Goal: Task Accomplishment & Management: Manage account settings

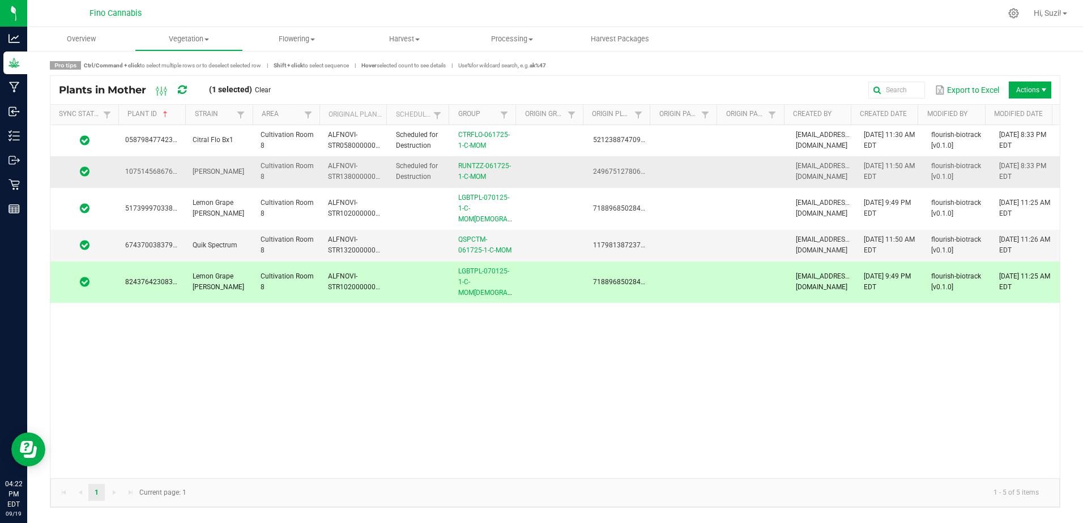
click at [676, 165] on td at bounding box center [687, 171] width 67 height 31
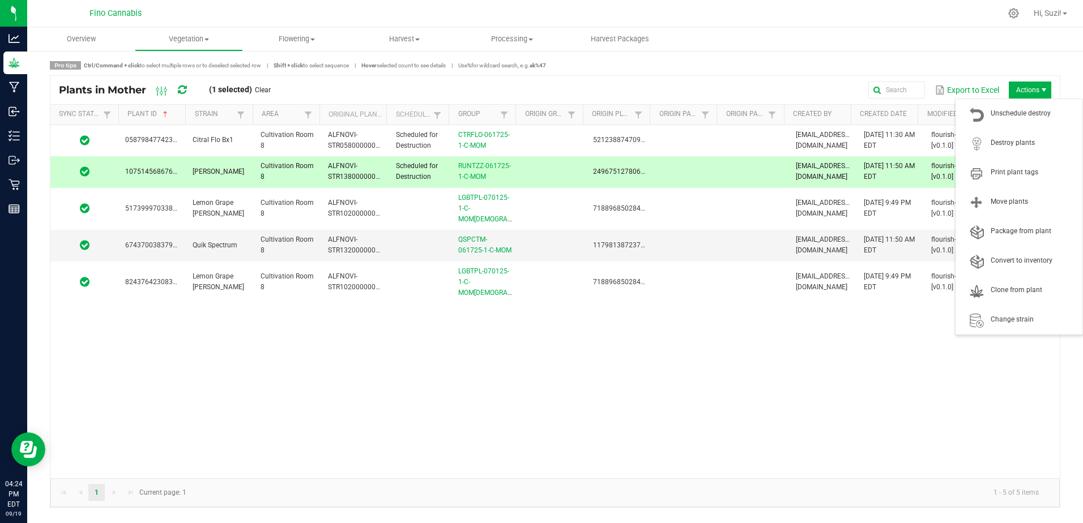
click at [1047, 88] on span "Actions" at bounding box center [1043, 90] width 9 height 9
click at [1018, 288] on span "Clone from plant" at bounding box center [1033, 290] width 85 height 10
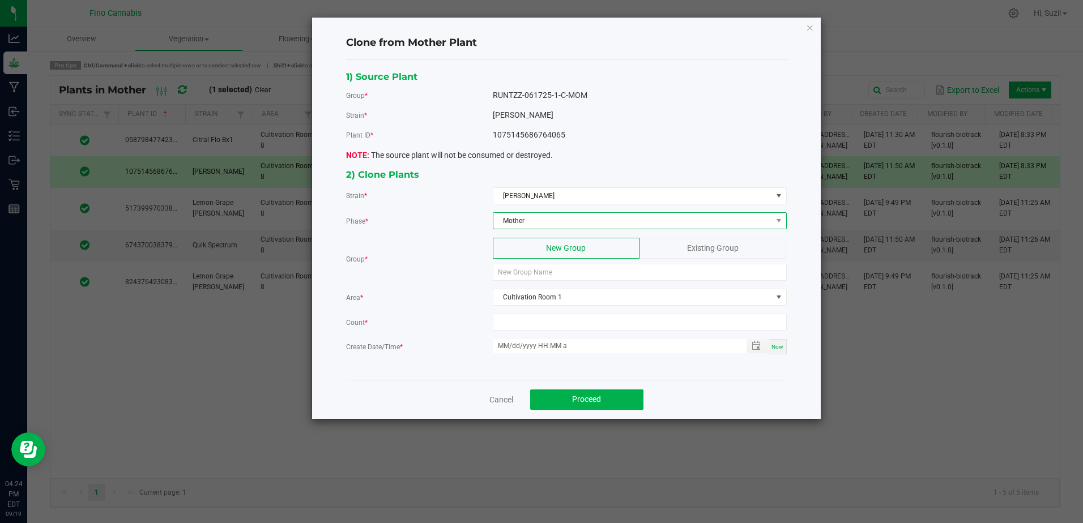
click at [562, 221] on span "Mother" at bounding box center [632, 221] width 279 height 16
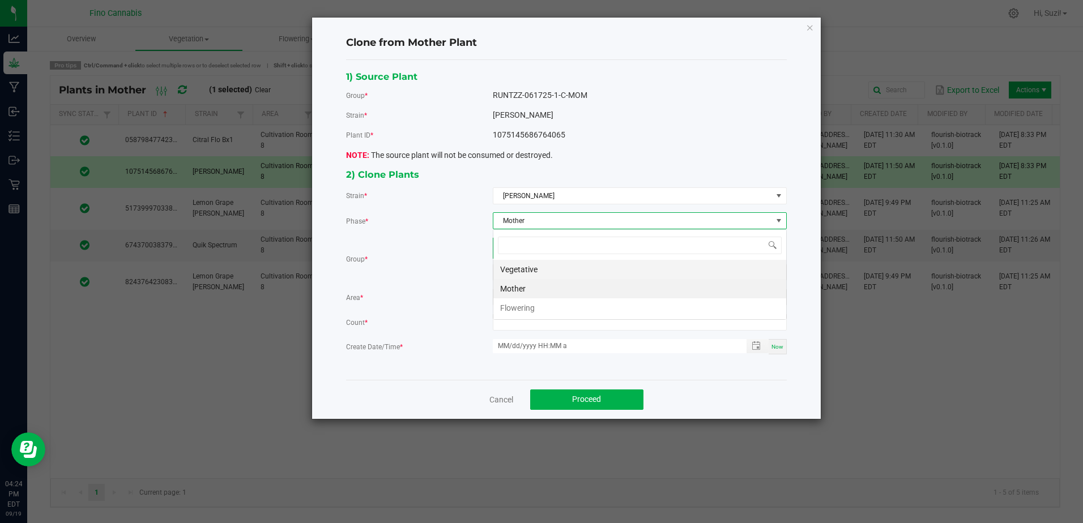
scroll to position [17, 293]
click at [534, 272] on li "Vegetative" at bounding box center [639, 269] width 293 height 19
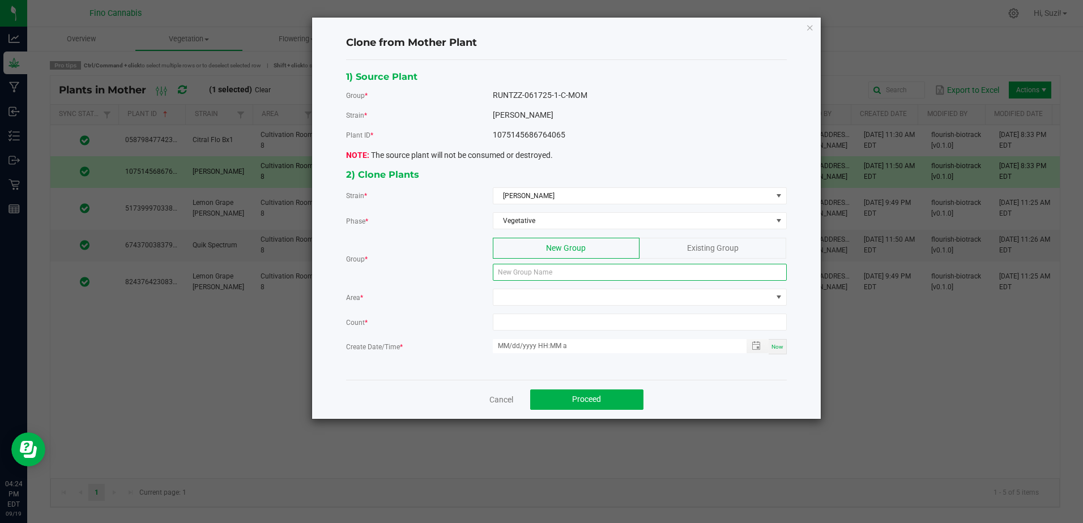
click at [534, 272] on input at bounding box center [640, 272] width 294 height 17
click at [549, 271] on input at bounding box center [640, 272] width 294 height 17
paste input "RUNTZZ-091825-1-C"
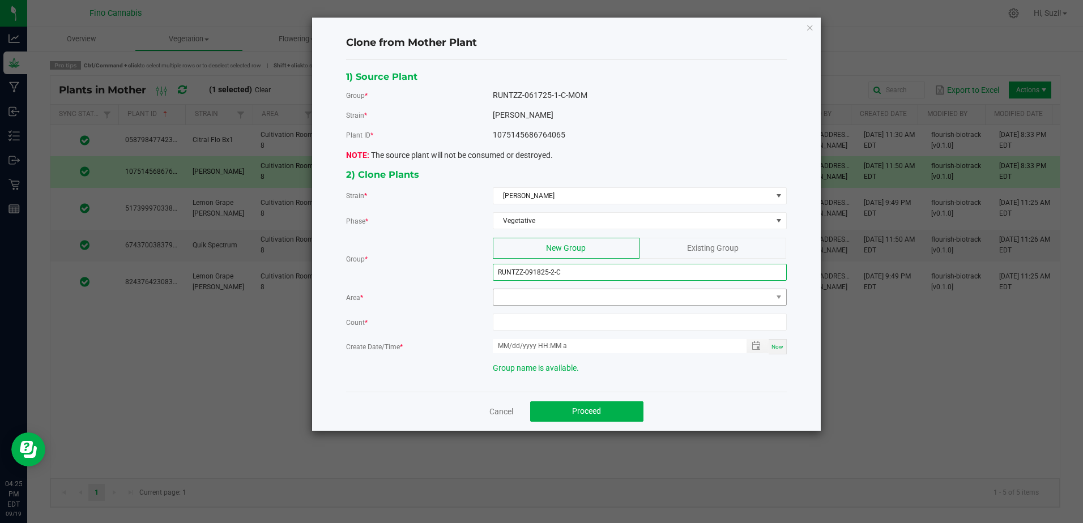
type input "RUNTZZ-091825-2-C"
click at [546, 295] on span at bounding box center [632, 297] width 279 height 16
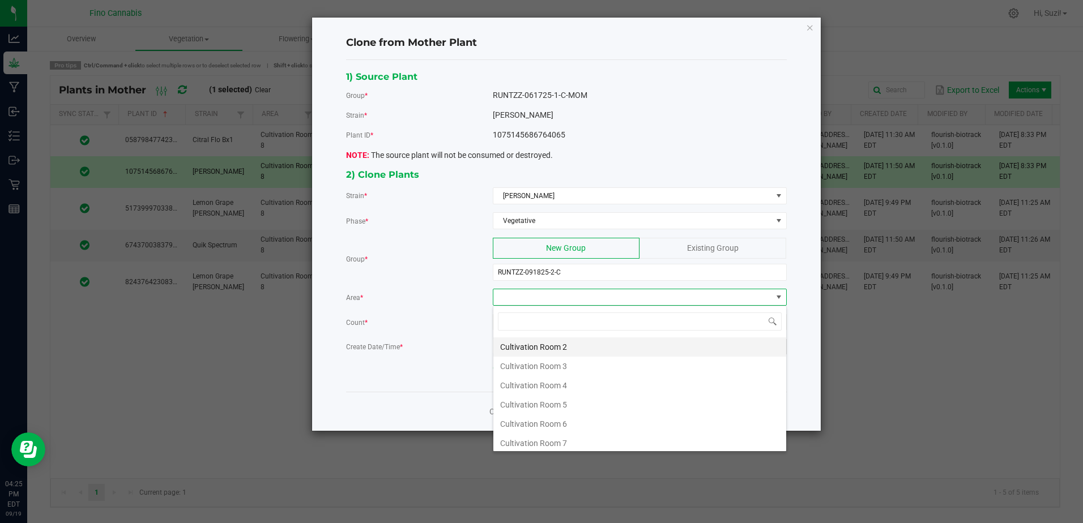
scroll to position [60, 0]
click at [565, 440] on li "Cultivation Room 8" at bounding box center [639, 439] width 293 height 19
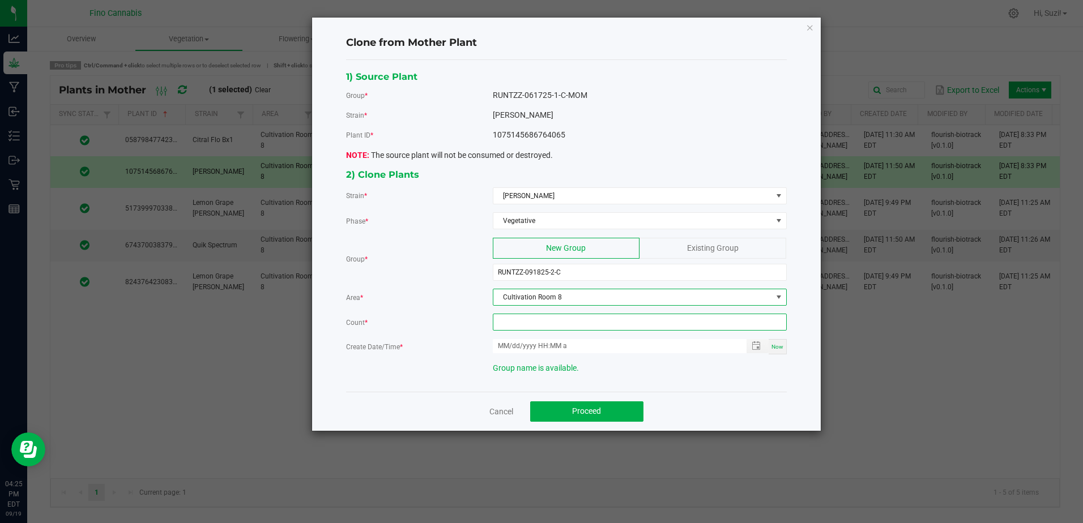
click at [552, 322] on input at bounding box center [639, 322] width 293 height 16
type input "2"
click at [773, 349] on span "Now" at bounding box center [777, 347] width 12 height 6
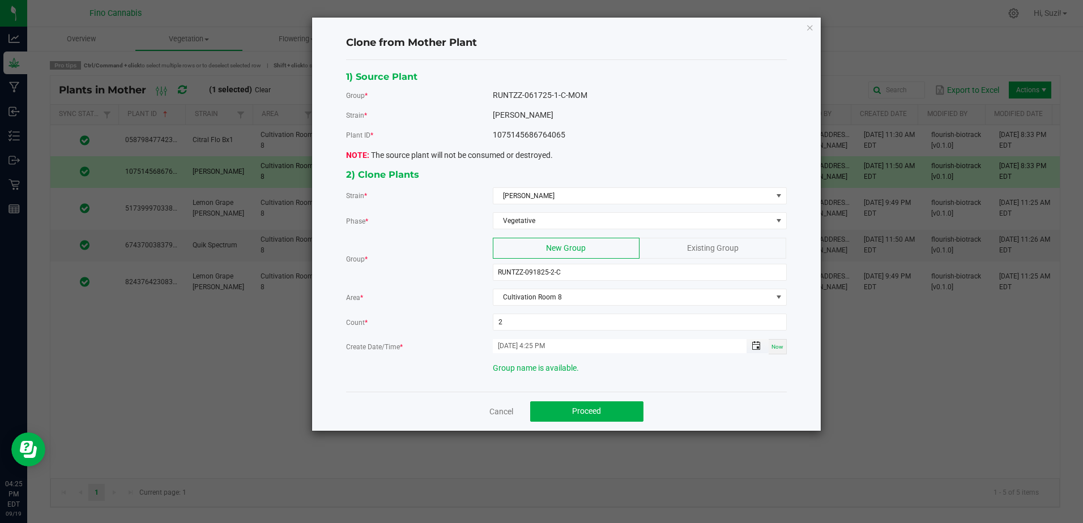
click at [755, 348] on span "Toggle popup" at bounding box center [756, 346] width 9 height 9
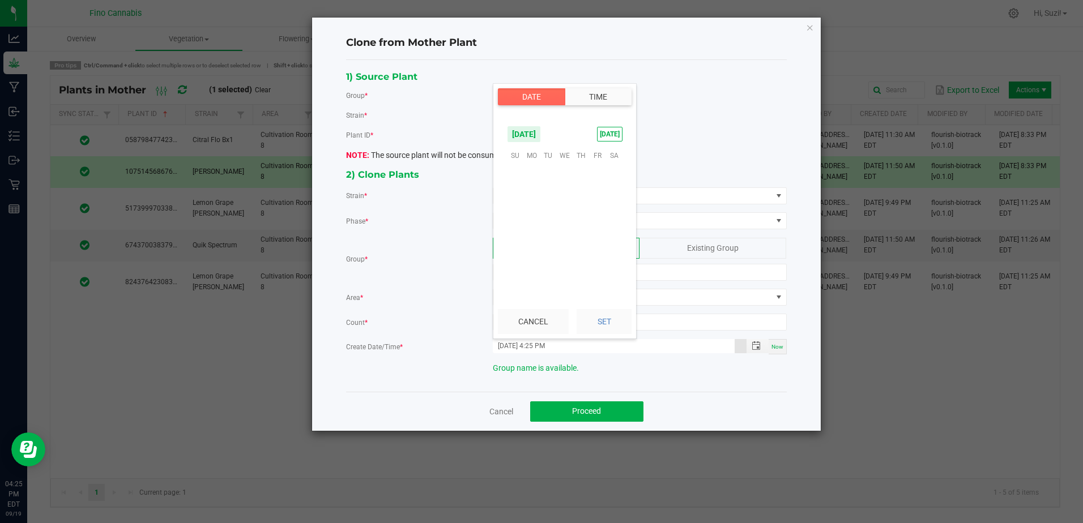
scroll to position [15, 0]
click at [584, 211] on span "18" at bounding box center [581, 208] width 16 height 18
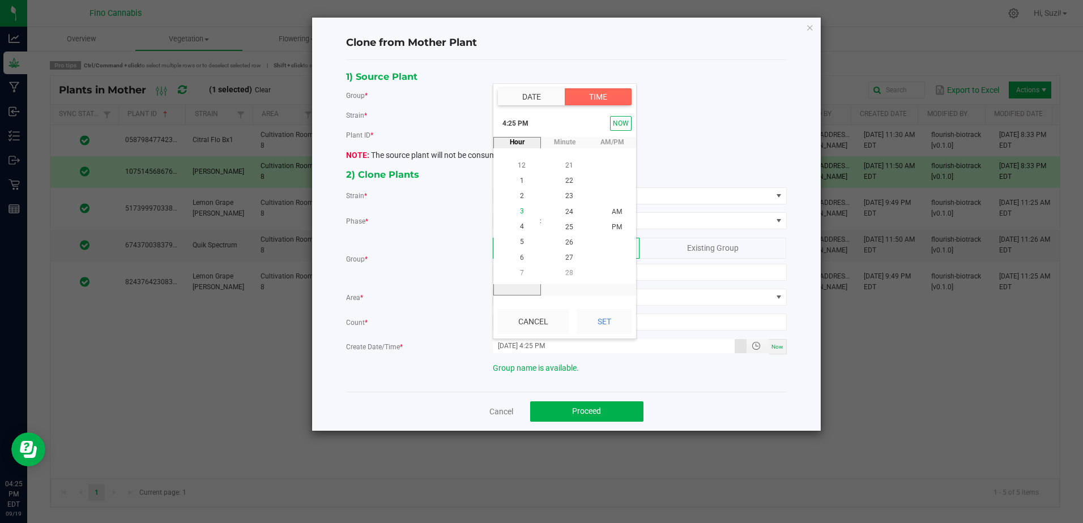
click at [520, 211] on span "3" at bounding box center [522, 212] width 4 height 8
click at [566, 226] on span "00" at bounding box center [569, 227] width 8 height 8
click at [520, 167] on span "3" at bounding box center [522, 166] width 4 height 8
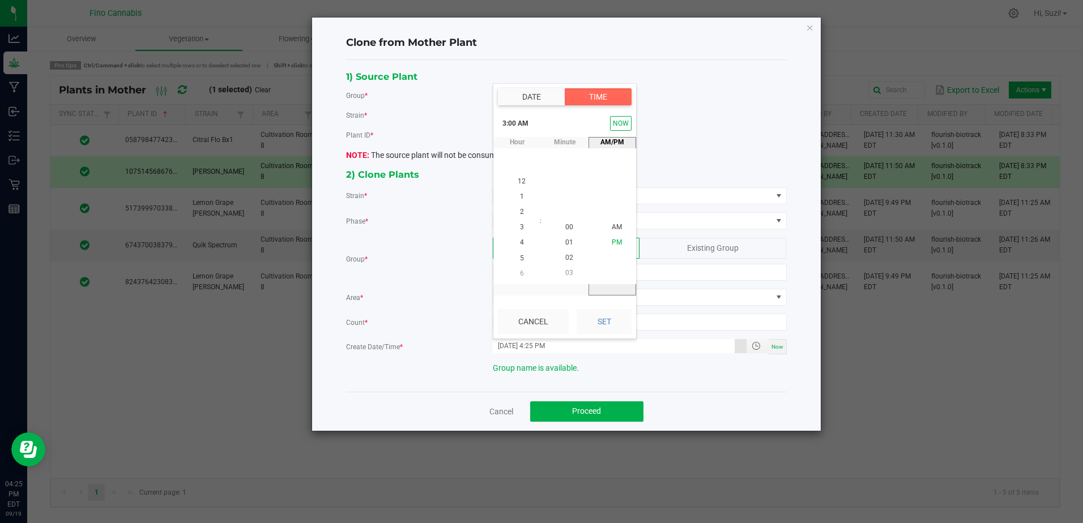
click at [612, 241] on span "PM" at bounding box center [617, 242] width 10 height 8
click at [614, 322] on button "Set" at bounding box center [604, 321] width 55 height 25
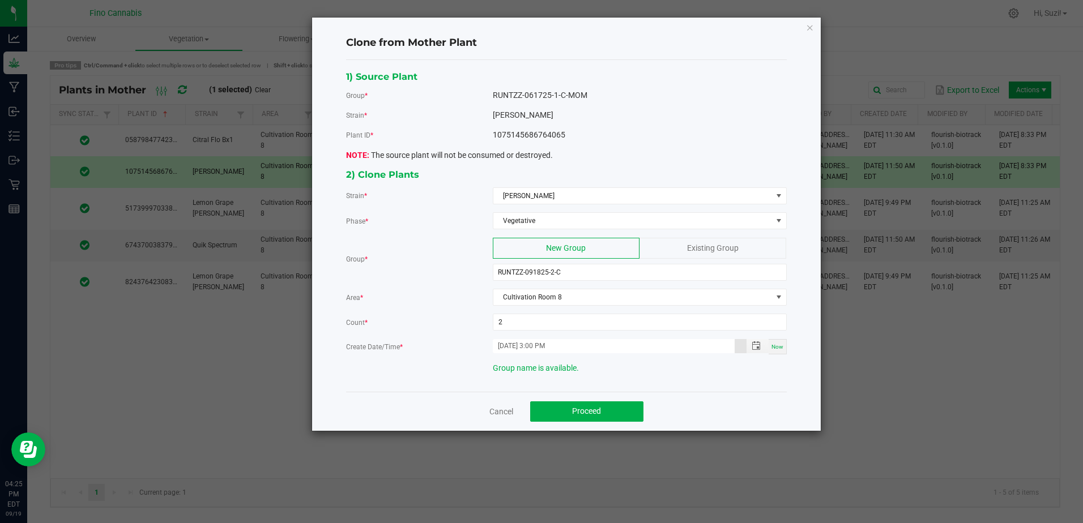
click at [678, 398] on div "Cancel Proceed" at bounding box center [566, 411] width 441 height 39
drag, startPoint x: 537, startPoint y: 344, endPoint x: 550, endPoint y: 344, distance: 13.0
click at [550, 344] on input "09/18/2025 3:00 PM" at bounding box center [614, 346] width 242 height 14
type input "09/18/2025 5:54 PM"
click at [667, 407] on div "Cancel Proceed" at bounding box center [566, 411] width 441 height 39
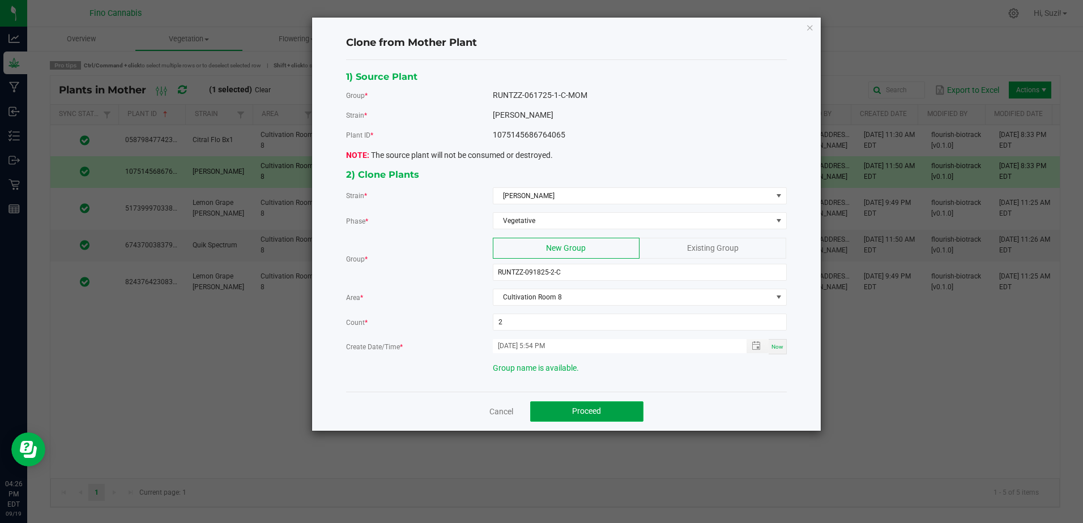
click at [604, 406] on button "Proceed" at bounding box center [586, 412] width 113 height 20
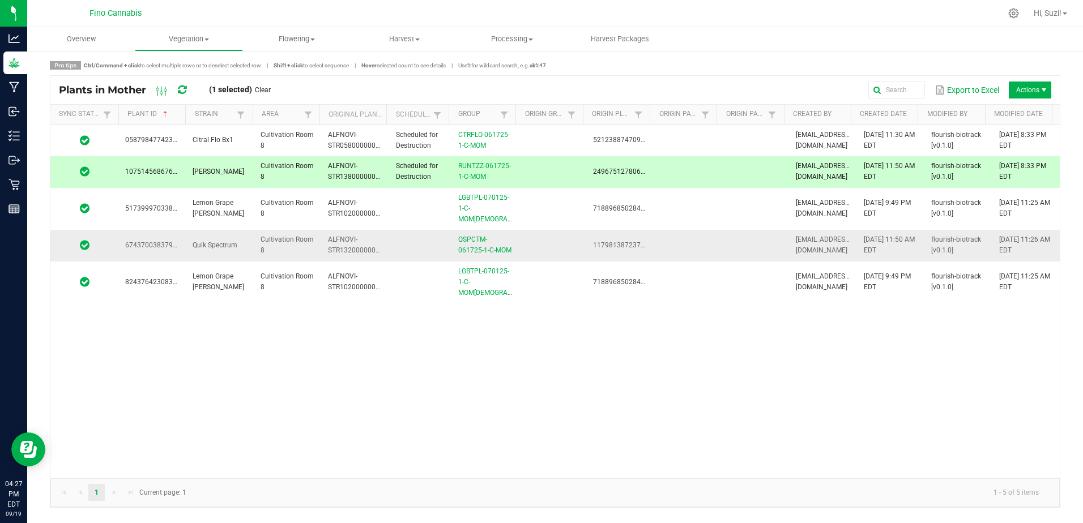
click at [460, 233] on td "QSPCTM-061725-1-C-MOM" at bounding box center [484, 245] width 67 height 31
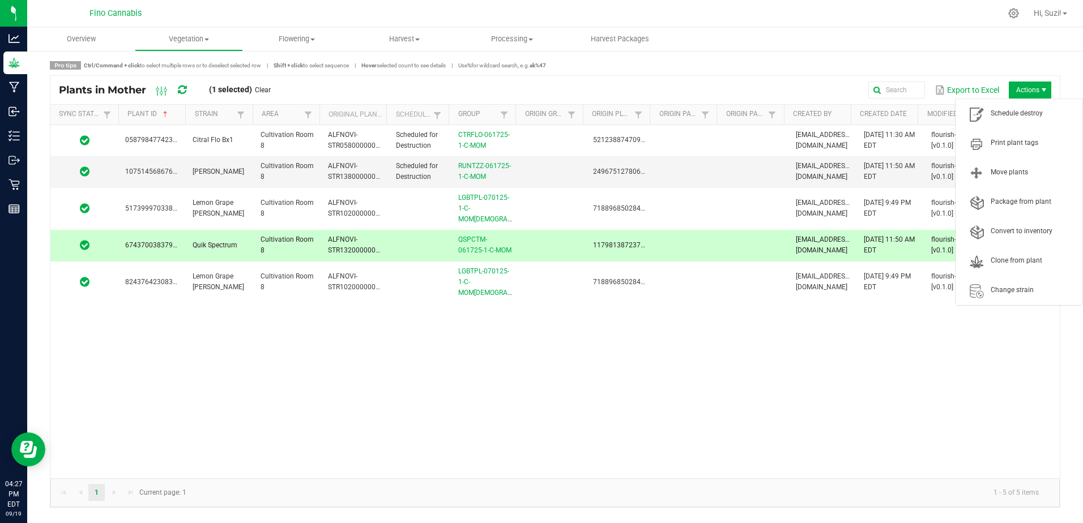
click at [1037, 90] on span "Actions" at bounding box center [1030, 90] width 42 height 17
click at [1021, 261] on span "Clone from plant" at bounding box center [1033, 261] width 85 height 10
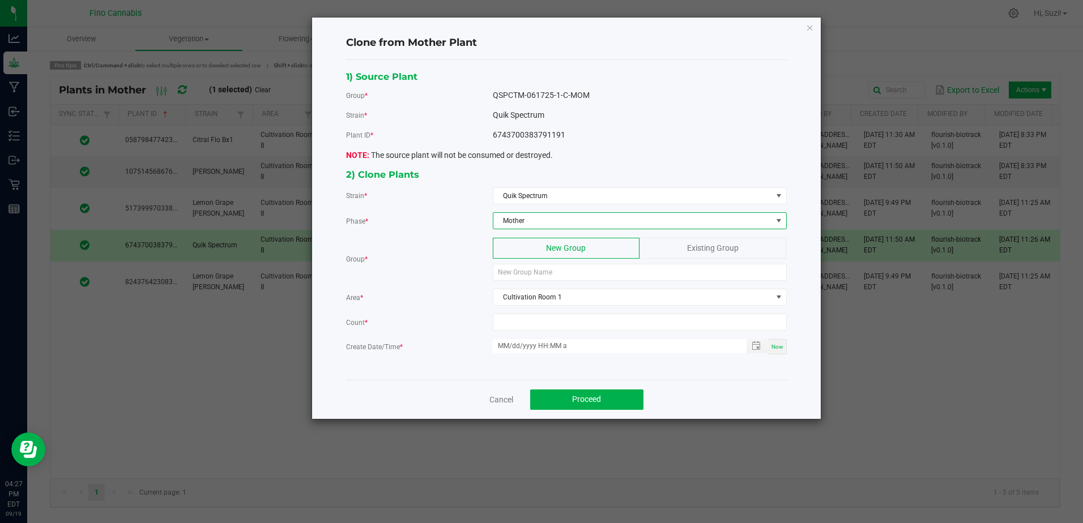
click at [553, 223] on span "Mother" at bounding box center [632, 221] width 279 height 16
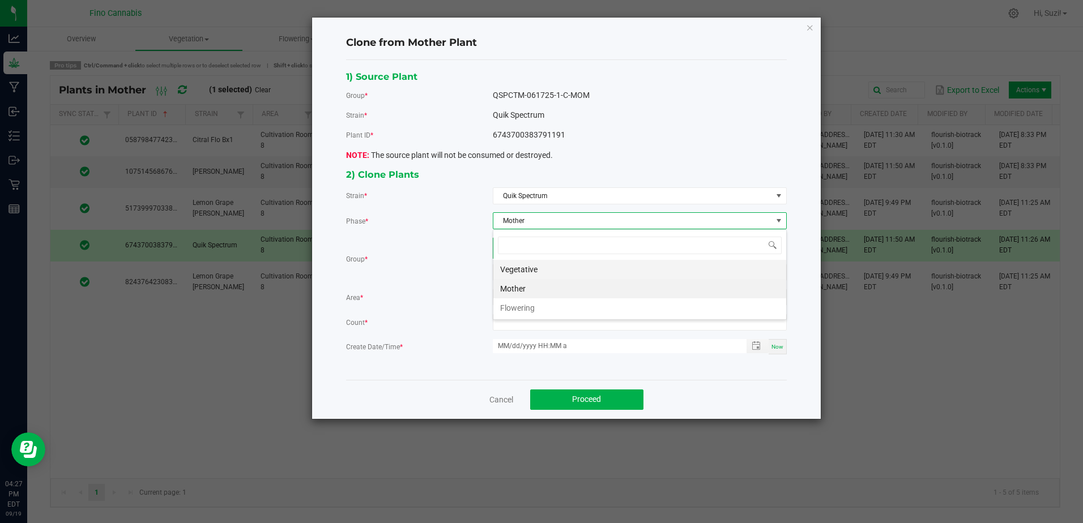
scroll to position [17, 293]
click at [538, 274] on li "Vegetative" at bounding box center [639, 269] width 293 height 19
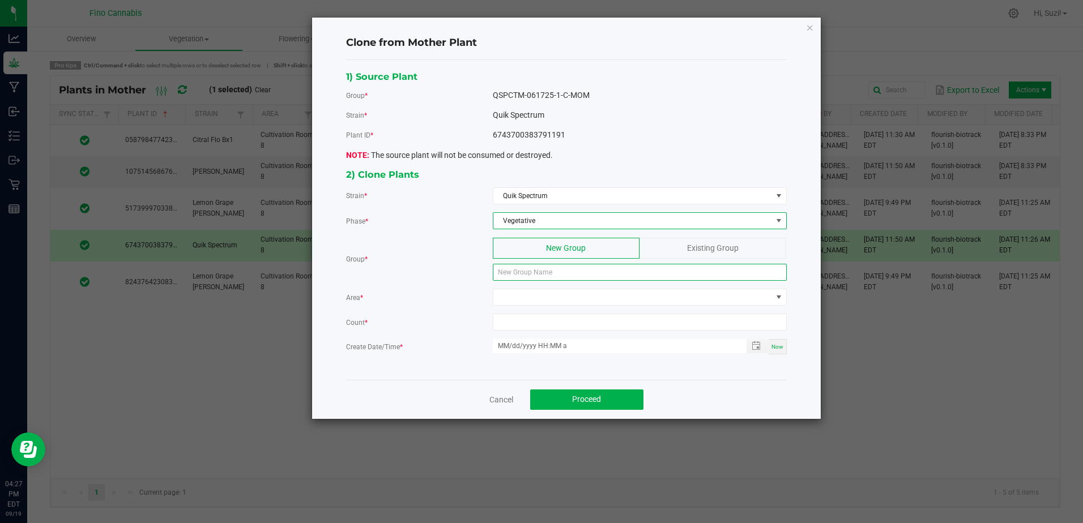
click at [535, 275] on input at bounding box center [640, 272] width 294 height 17
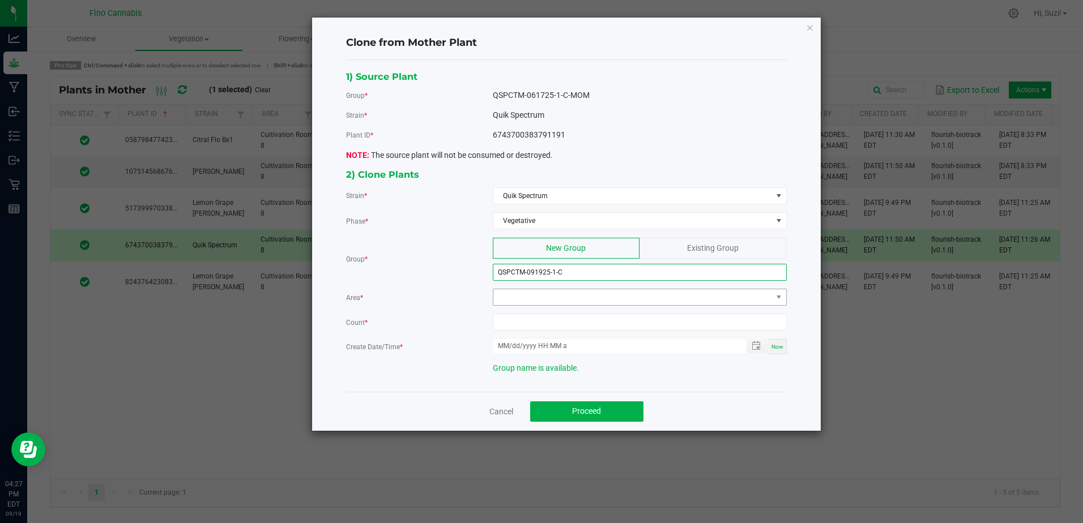
type input "QSPCTM-091925-1-C"
click at [595, 300] on span at bounding box center [632, 297] width 279 height 16
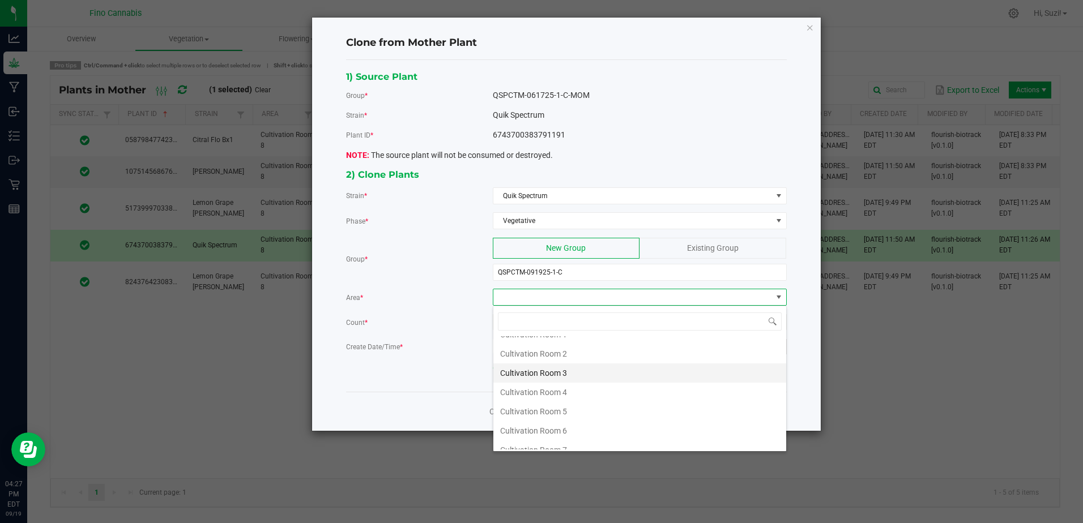
scroll to position [60, 0]
click at [577, 439] on li "Cultivation Room 8" at bounding box center [639, 439] width 293 height 19
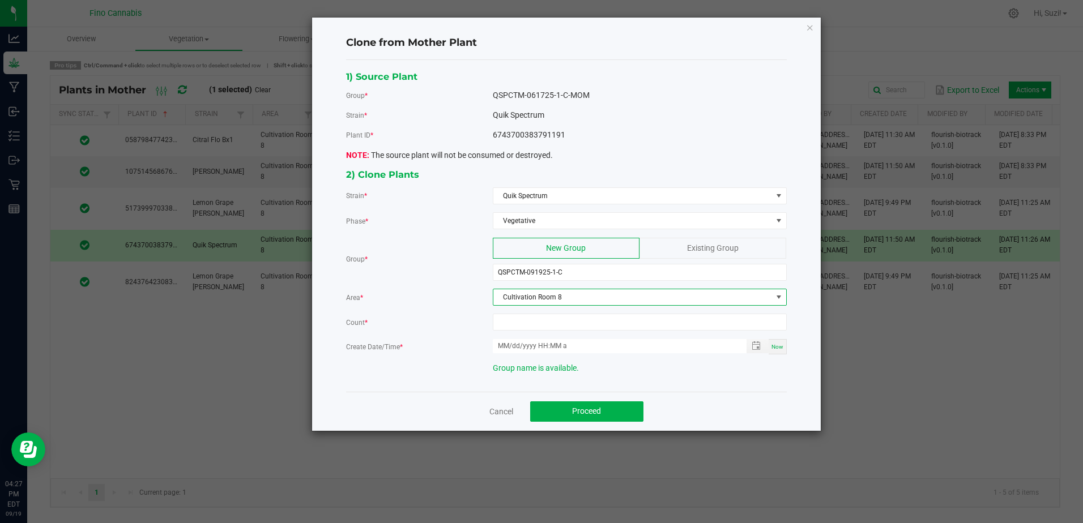
click at [778, 346] on span "Now" at bounding box center [777, 347] width 12 height 6
type input "09/19/2025 4:27 PM"
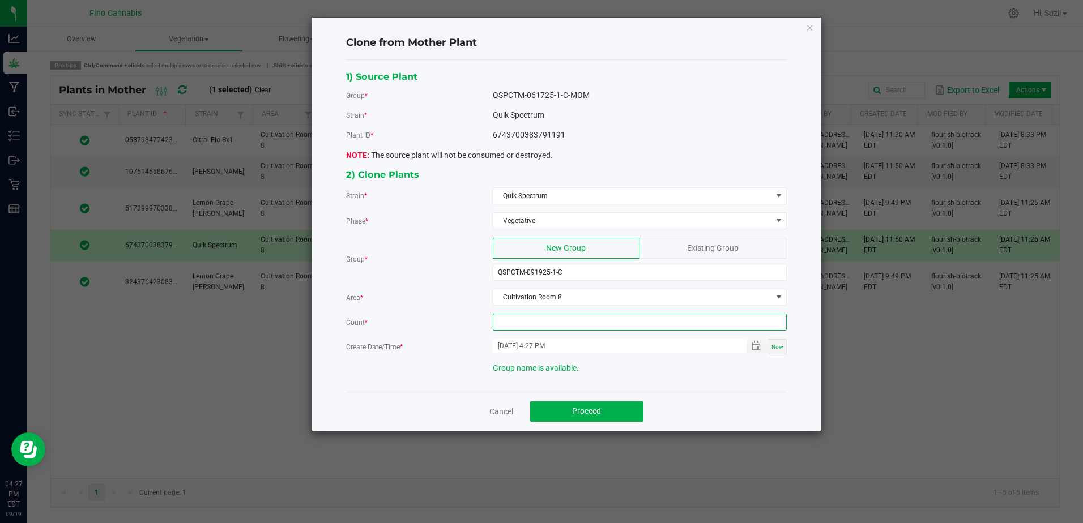
click at [603, 322] on input at bounding box center [639, 322] width 293 height 16
type input "22"
click at [613, 411] on button "Proceed" at bounding box center [586, 412] width 113 height 20
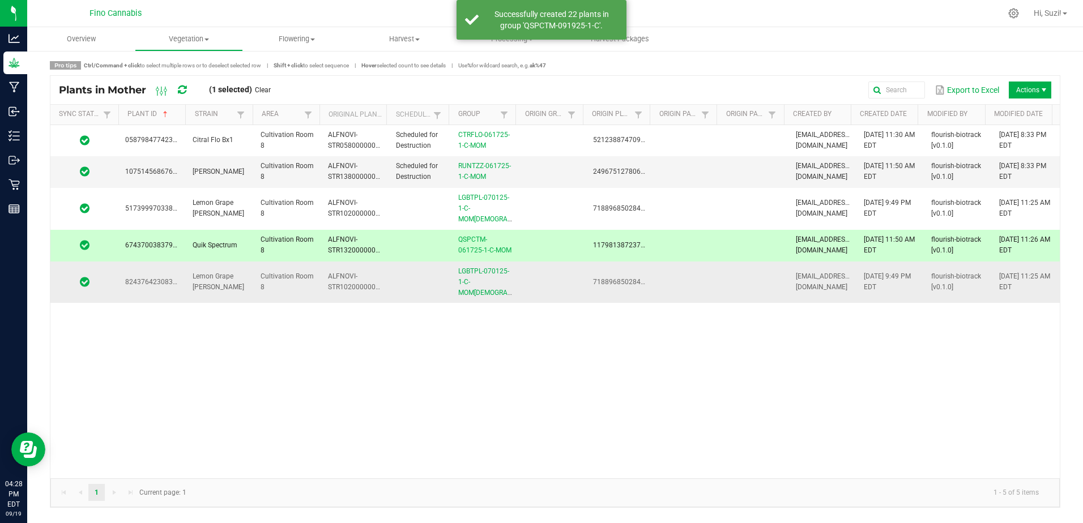
click at [540, 266] on td at bounding box center [552, 283] width 67 height 42
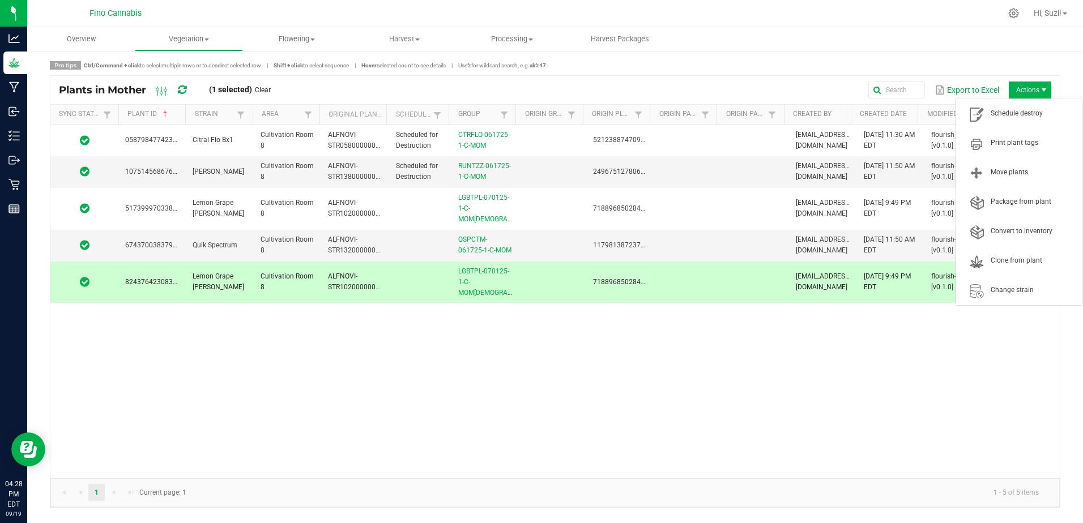
click at [1034, 87] on span "Actions" at bounding box center [1030, 90] width 42 height 17
click at [1025, 252] on span "Clone from plant" at bounding box center [1018, 261] width 113 height 23
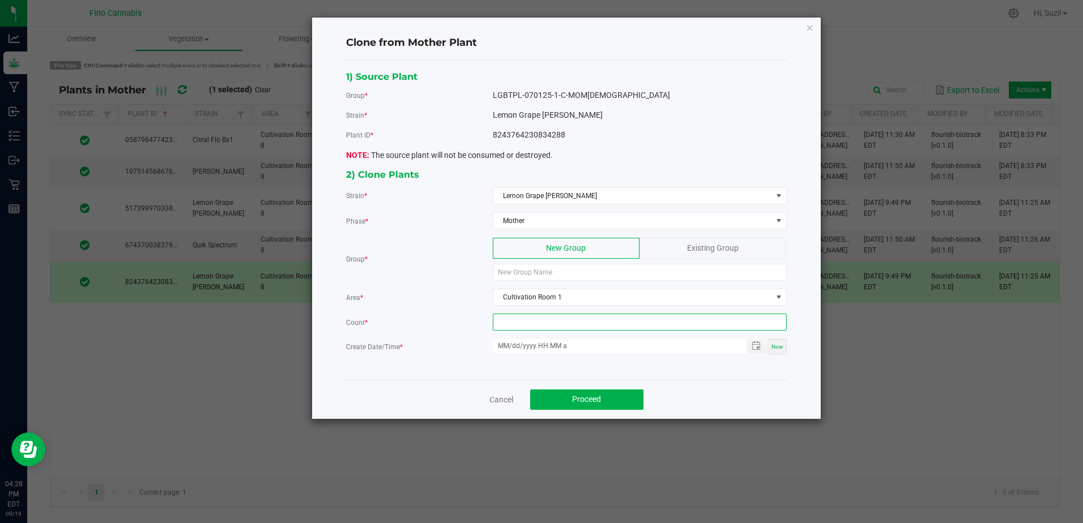
click at [573, 325] on input at bounding box center [639, 322] width 293 height 16
type input "78"
click at [546, 216] on span "Mother" at bounding box center [632, 221] width 279 height 16
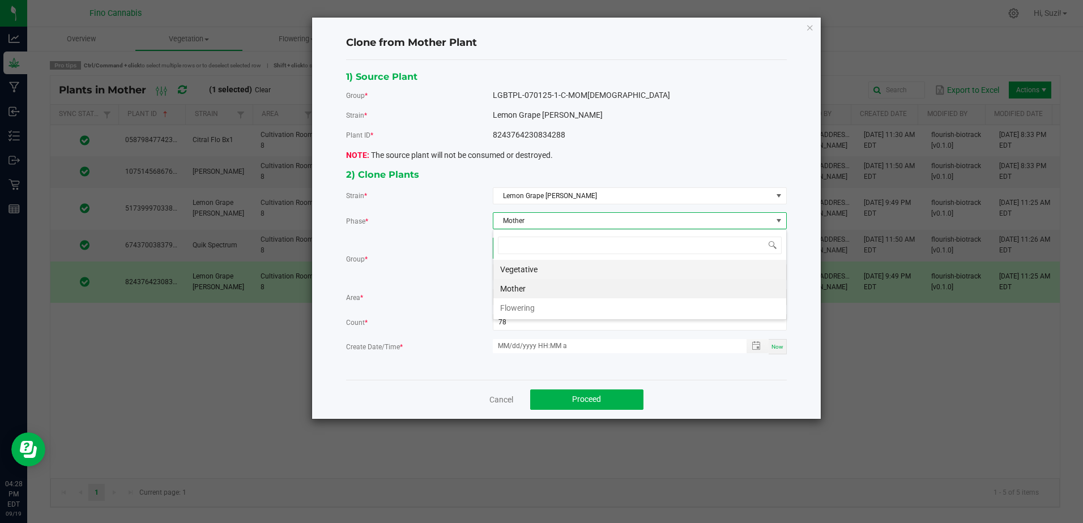
scroll to position [17, 293]
click at [548, 271] on li "Vegetative" at bounding box center [639, 269] width 293 height 19
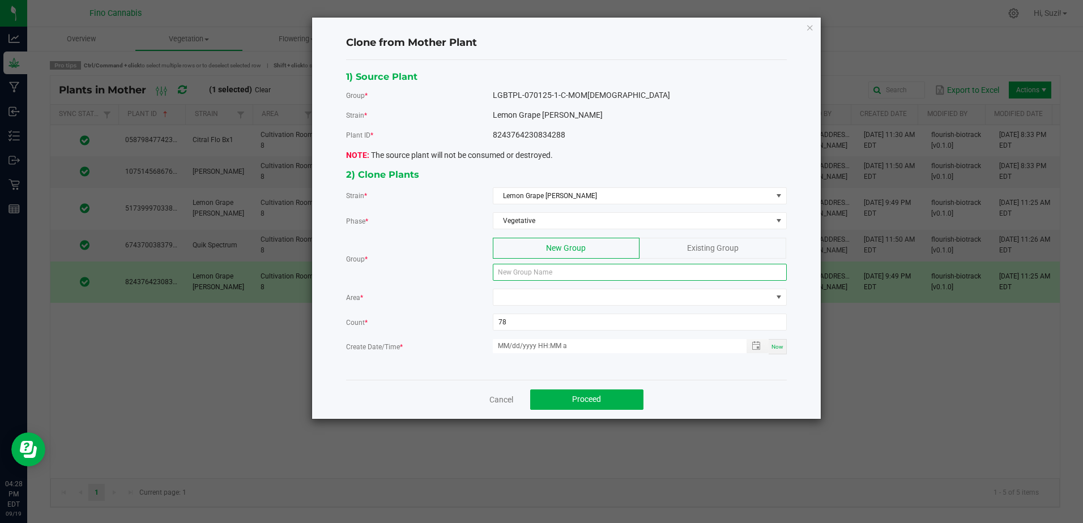
click at [554, 274] on input at bounding box center [640, 272] width 294 height 17
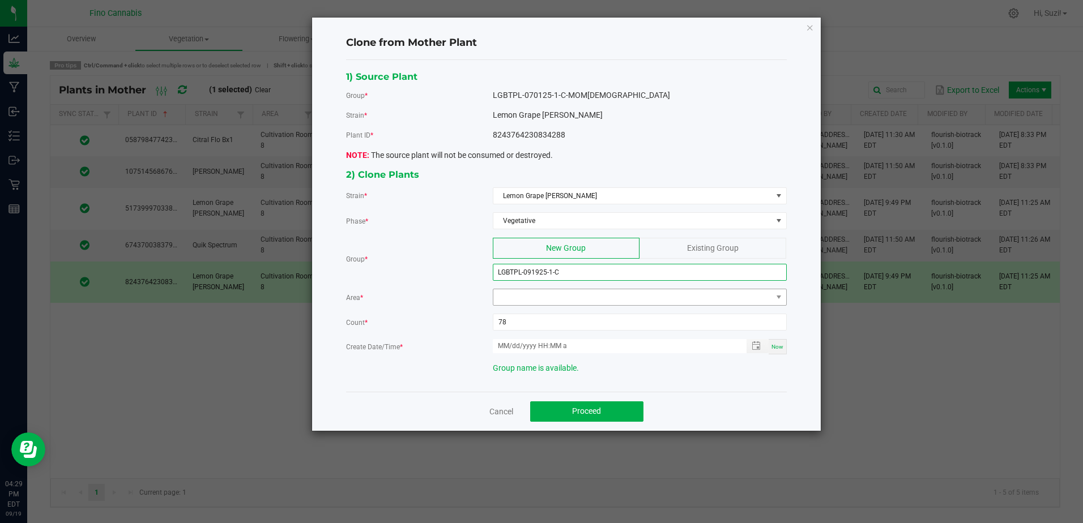
type input "LGBTPL-091925-1-C"
click at [583, 291] on span at bounding box center [632, 297] width 279 height 16
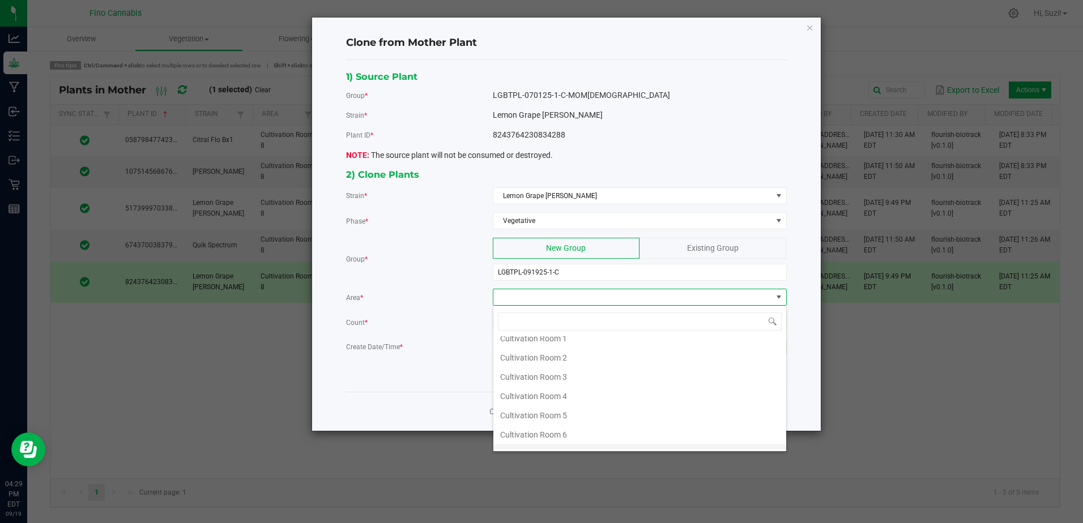
scroll to position [60, 0]
click at [579, 440] on li "Cultivation Room 8" at bounding box center [639, 439] width 293 height 19
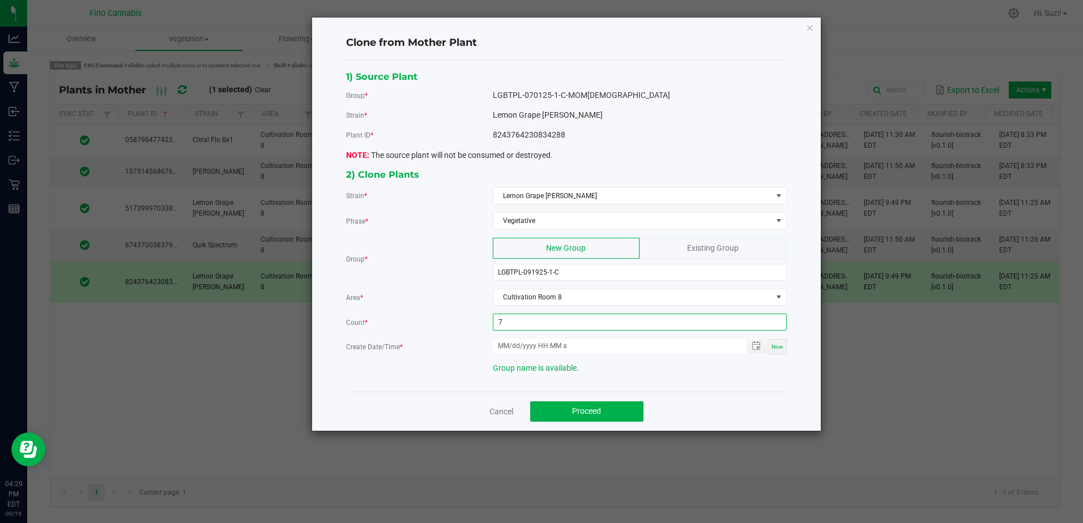
type input "78"
click at [779, 350] on span "Now" at bounding box center [777, 347] width 12 height 6
type input "09/19/2025 4:29 PM"
click at [549, 271] on input "LGBTPL-091925-1-C" at bounding box center [640, 272] width 294 height 17
type input "LGBTPL-091925-M1-C"
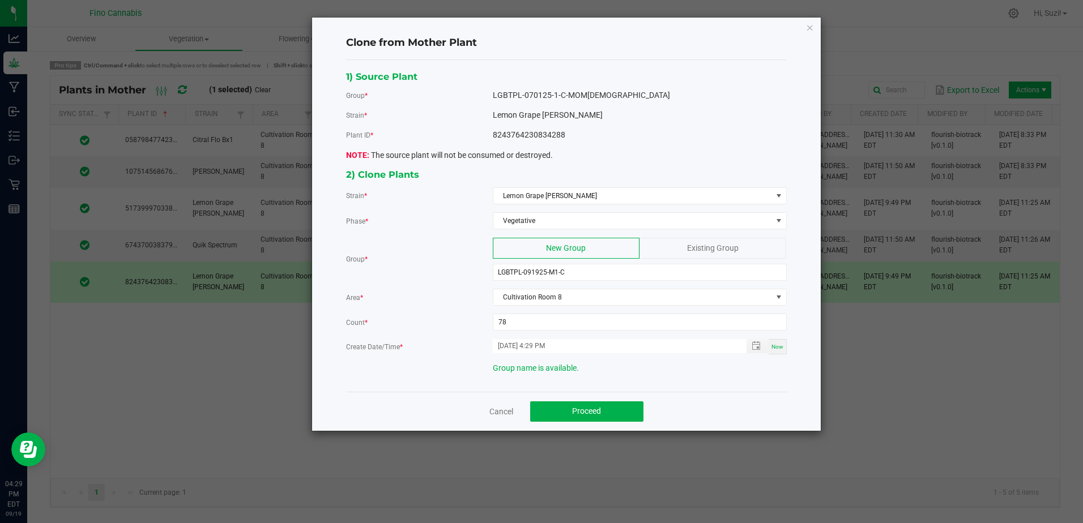
click at [668, 379] on div "2) Clone Plants Strain * Lemon Grape Bubba Temple Phase * Vegetative Group * Ne…" at bounding box center [567, 275] width 458 height 216
drag, startPoint x: 614, startPoint y: 272, endPoint x: 447, endPoint y: 275, distance: 167.1
click at [447, 275] on div "Group * New Group Existing Group LGBTPL-091925-M1-C" at bounding box center [566, 259] width 441 height 43
click at [586, 407] on span "Proceed" at bounding box center [586, 411] width 29 height 9
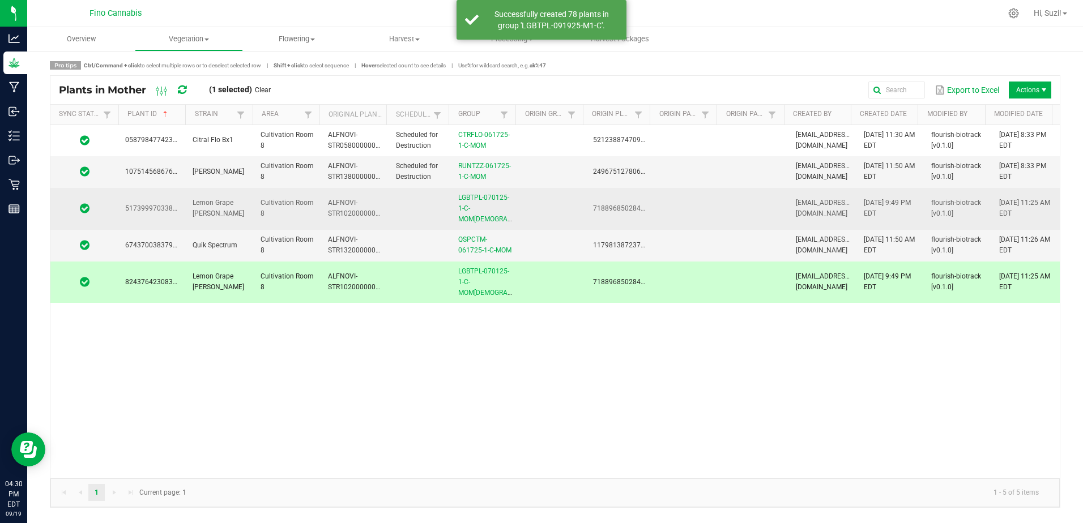
click at [545, 207] on td at bounding box center [552, 209] width 67 height 42
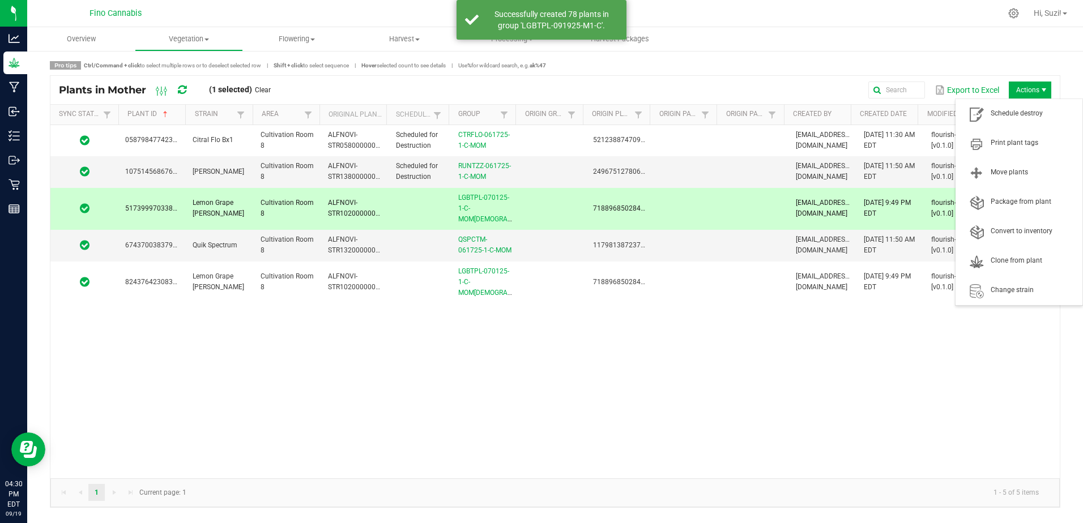
click at [1034, 92] on span "Actions" at bounding box center [1030, 90] width 42 height 17
click at [1029, 257] on span "Clone from plant" at bounding box center [1033, 261] width 85 height 10
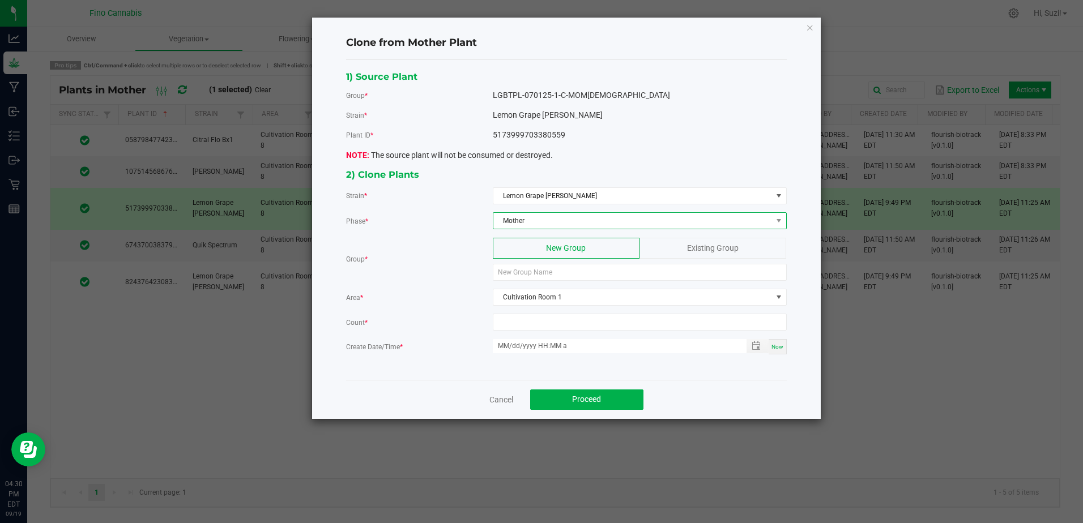
click at [576, 217] on span "Mother" at bounding box center [632, 221] width 279 height 16
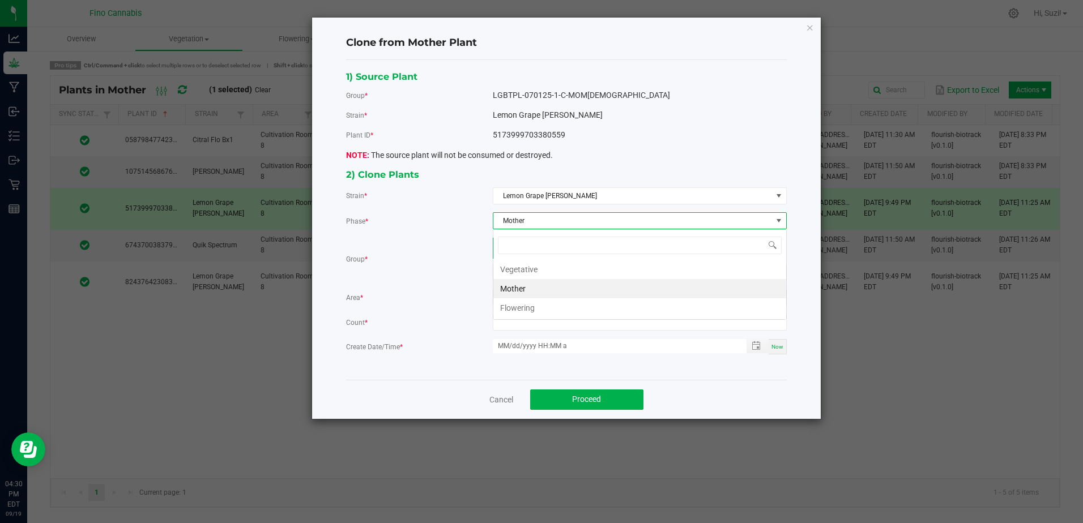
scroll to position [17, 293]
click at [545, 272] on li "Vegetative" at bounding box center [639, 269] width 293 height 19
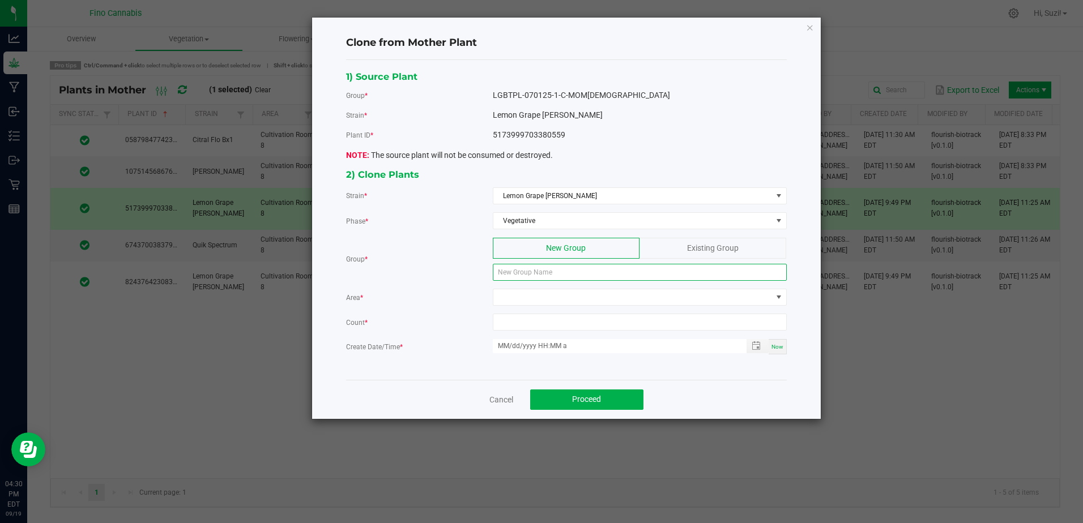
click at [545, 272] on input at bounding box center [640, 272] width 294 height 17
paste input "LGBTPL-091925-M1-C"
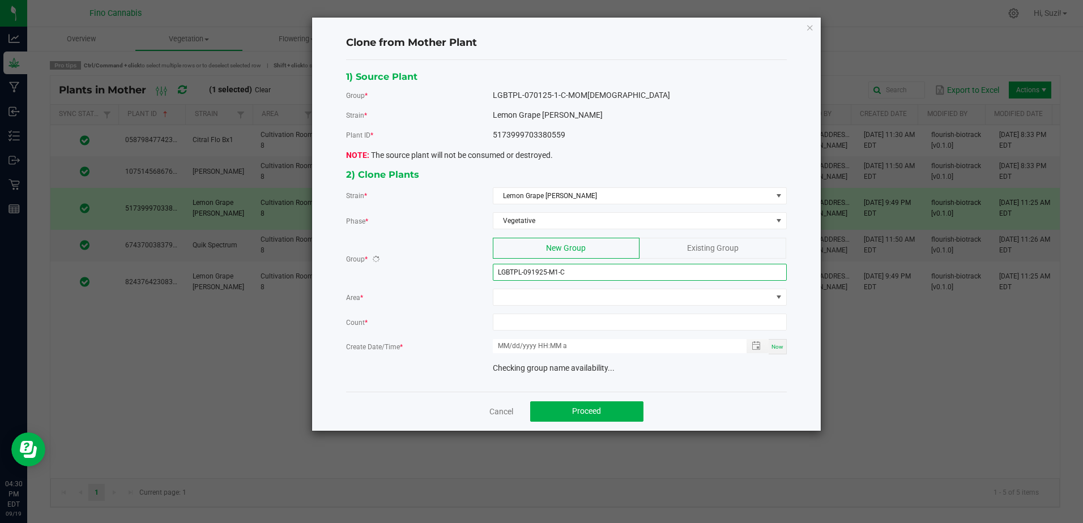
click at [554, 275] on input "LGBTPL-091925-M1-C" at bounding box center [640, 272] width 294 height 17
type input "LGBTPL-091925-M2-C"
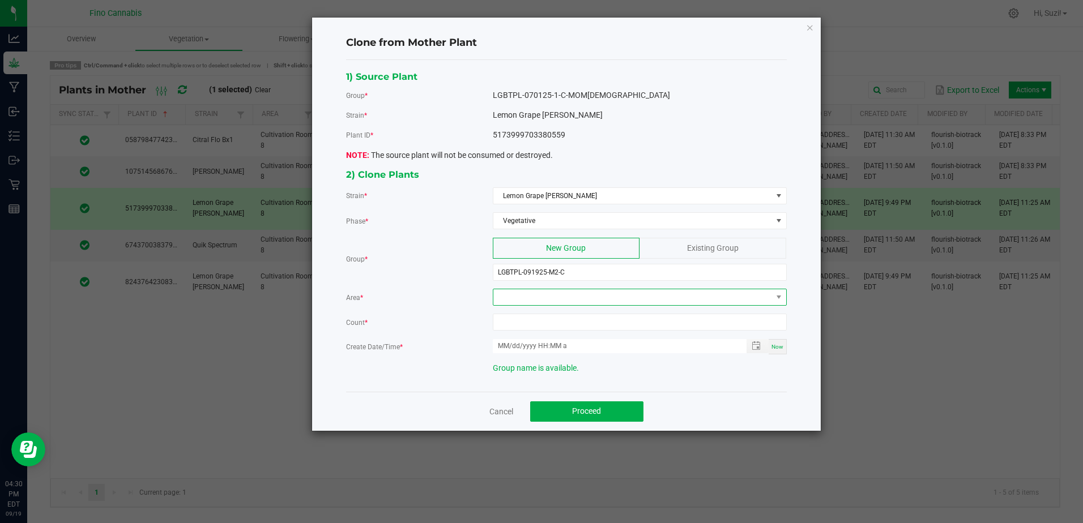
click at [573, 301] on span at bounding box center [632, 297] width 279 height 16
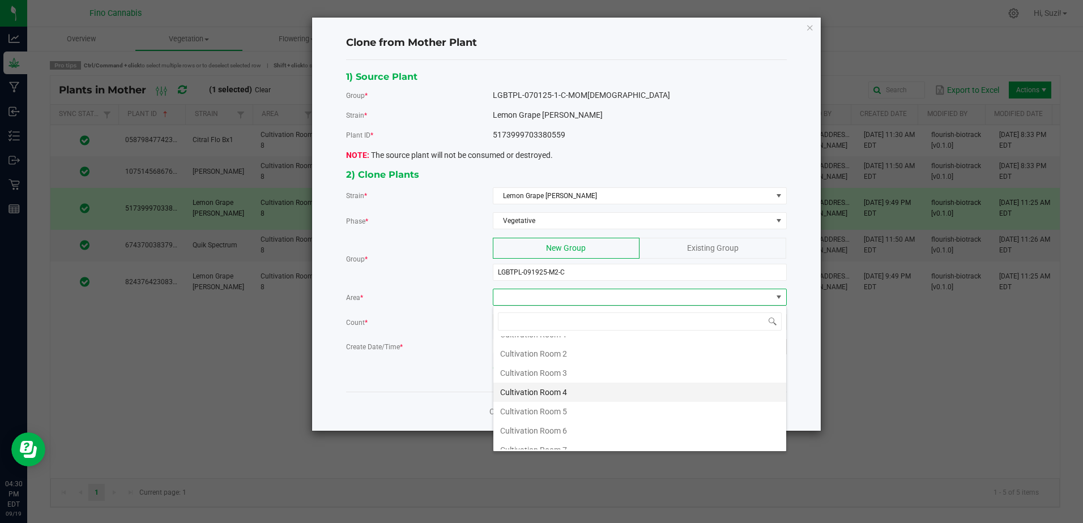
scroll to position [60, 0]
click at [577, 438] on li "Cultivation Room 8" at bounding box center [639, 439] width 293 height 19
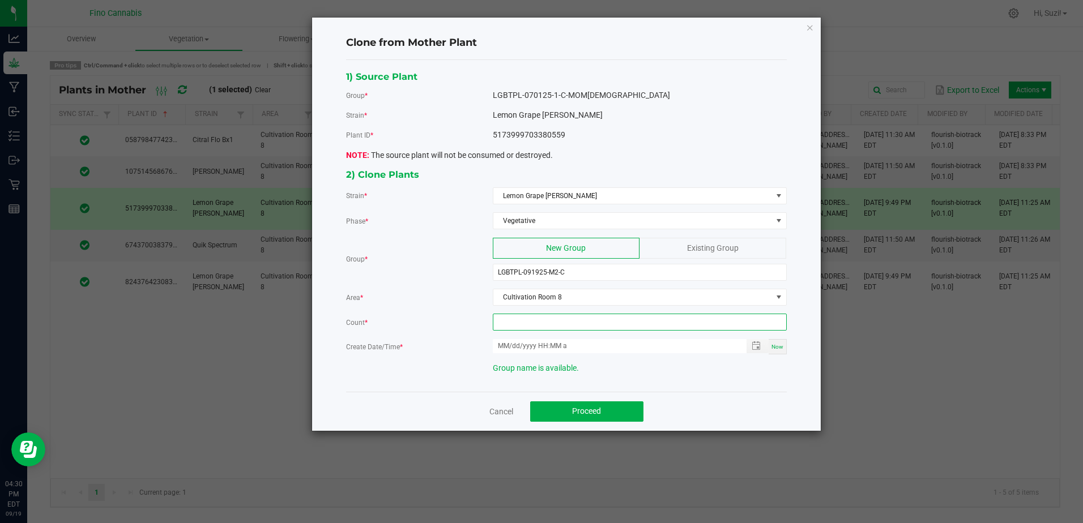
click at [570, 315] on input at bounding box center [639, 322] width 293 height 16
type input "78"
click at [776, 347] on span "Now" at bounding box center [777, 347] width 12 height 6
type input "09/19/2025 4:30 PM"
click at [612, 407] on button "Proceed" at bounding box center [586, 412] width 113 height 20
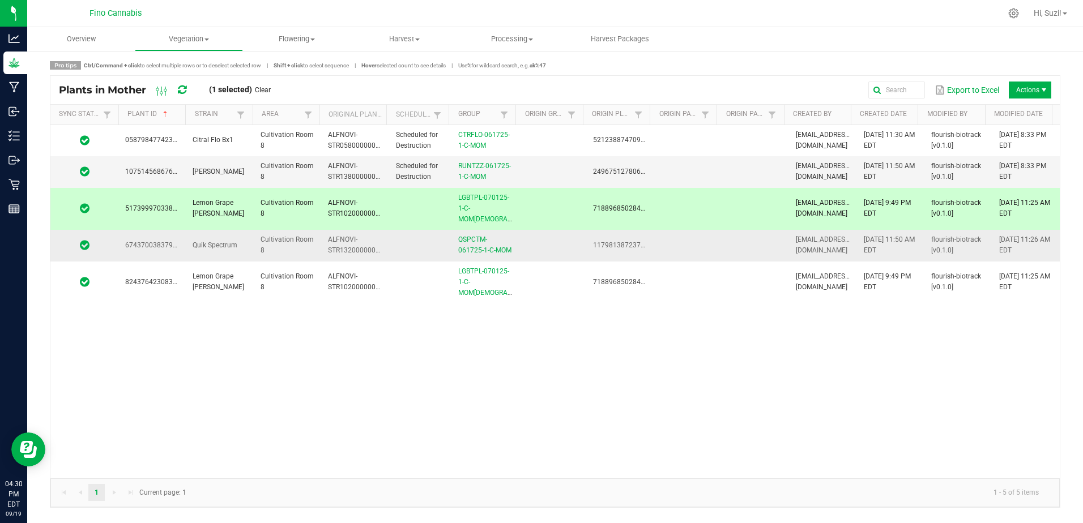
click at [677, 242] on td at bounding box center [687, 245] width 67 height 31
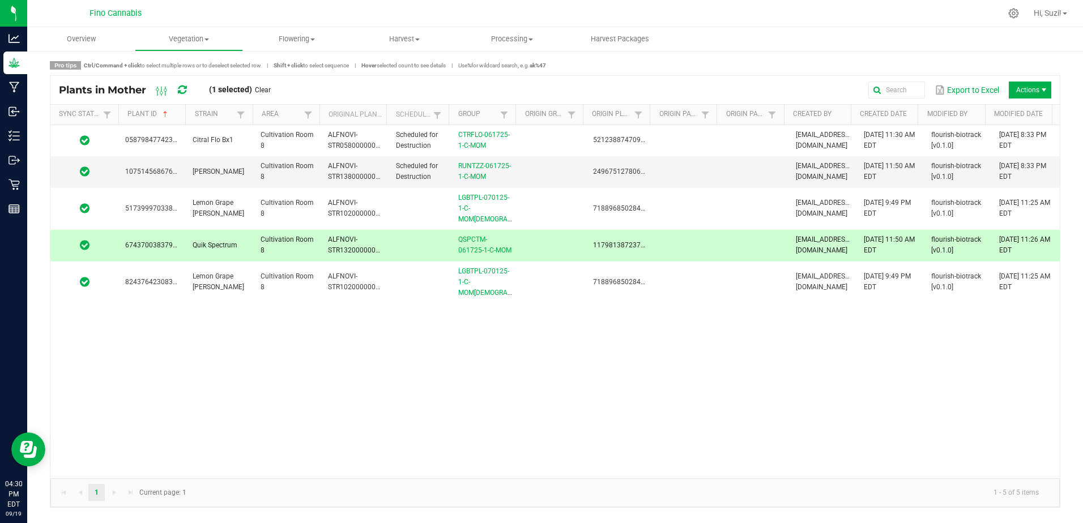
click at [1048, 92] on span "Actions" at bounding box center [1043, 90] width 9 height 9
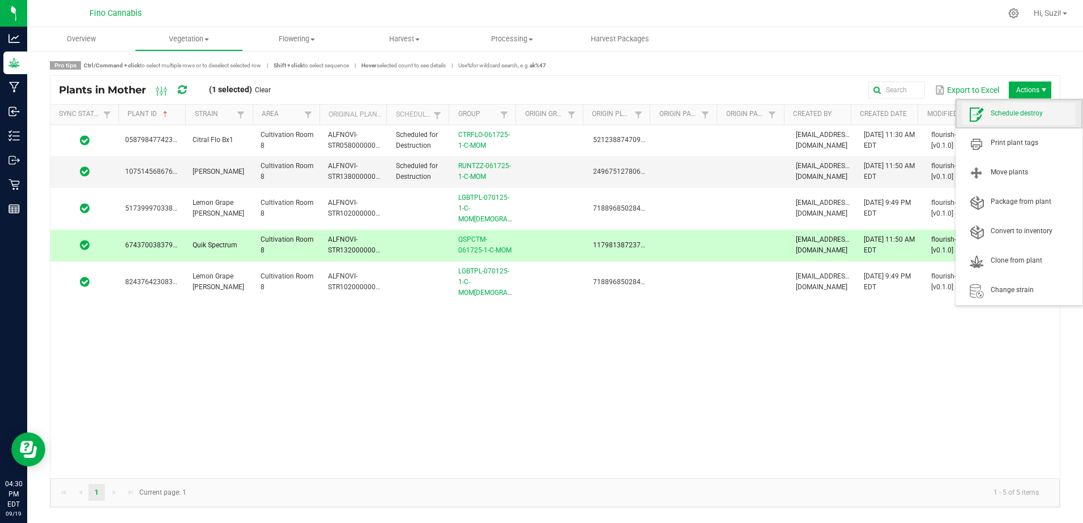
click at [1030, 113] on span "Schedule destroy" at bounding box center [1033, 114] width 85 height 10
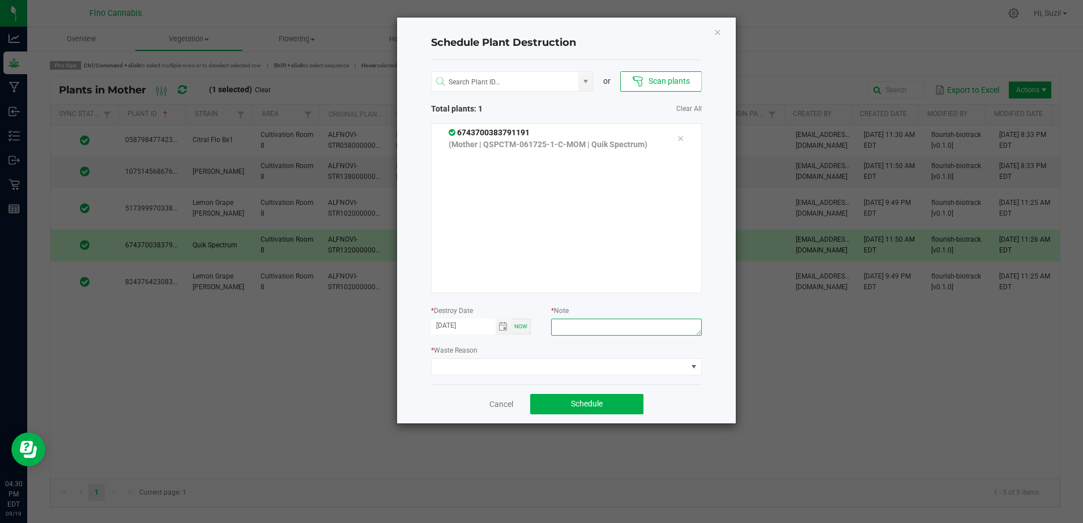
click at [578, 327] on textarea at bounding box center [626, 327] width 150 height 17
click at [534, 365] on span at bounding box center [559, 367] width 255 height 16
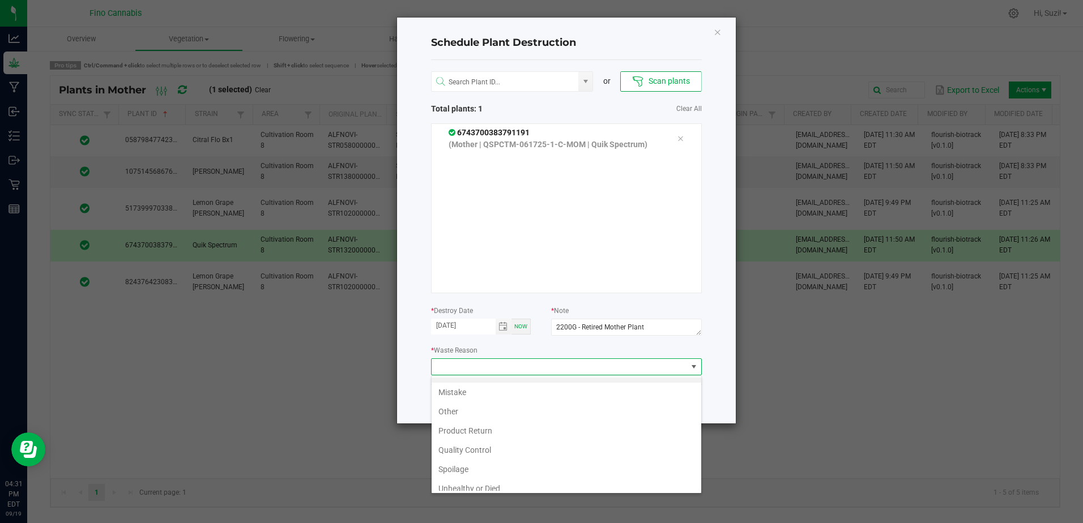
scroll to position [0, 0]
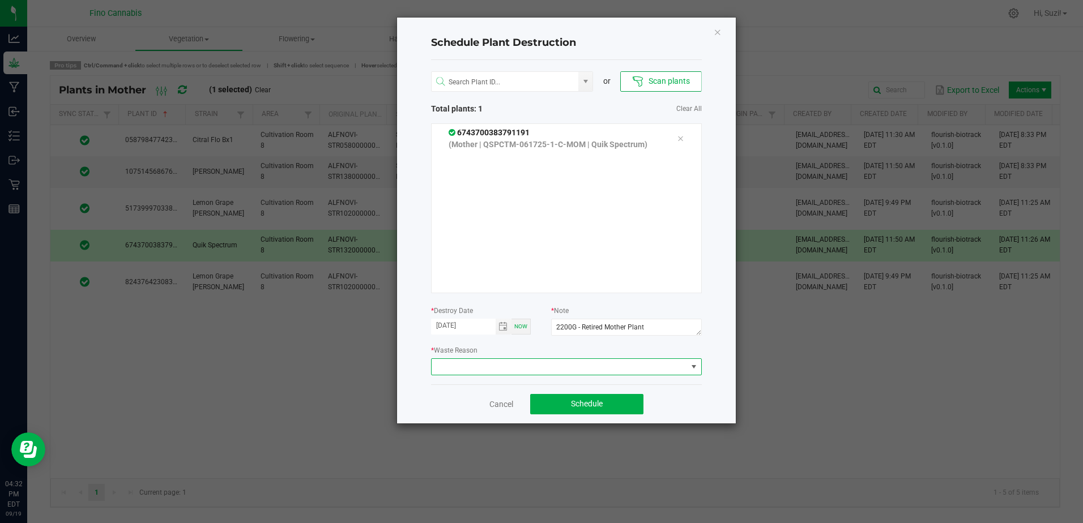
click at [691, 365] on span at bounding box center [693, 366] width 9 height 9
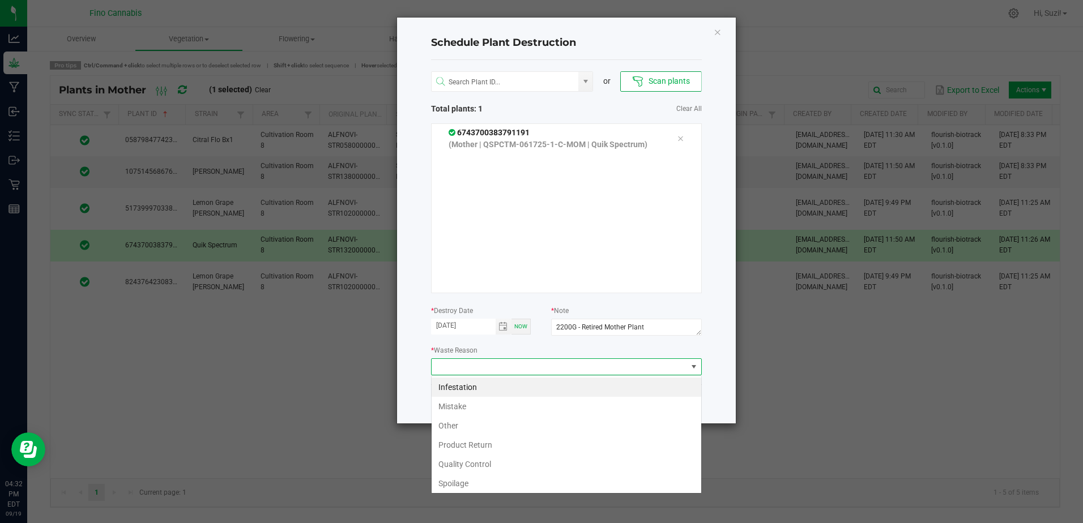
scroll to position [17, 271]
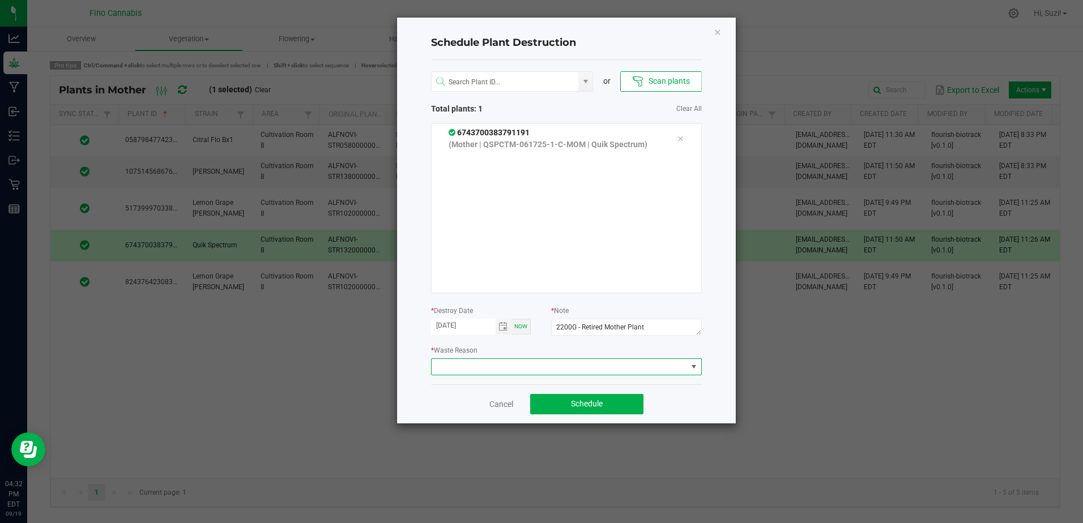
click at [697, 368] on span at bounding box center [693, 366] width 9 height 9
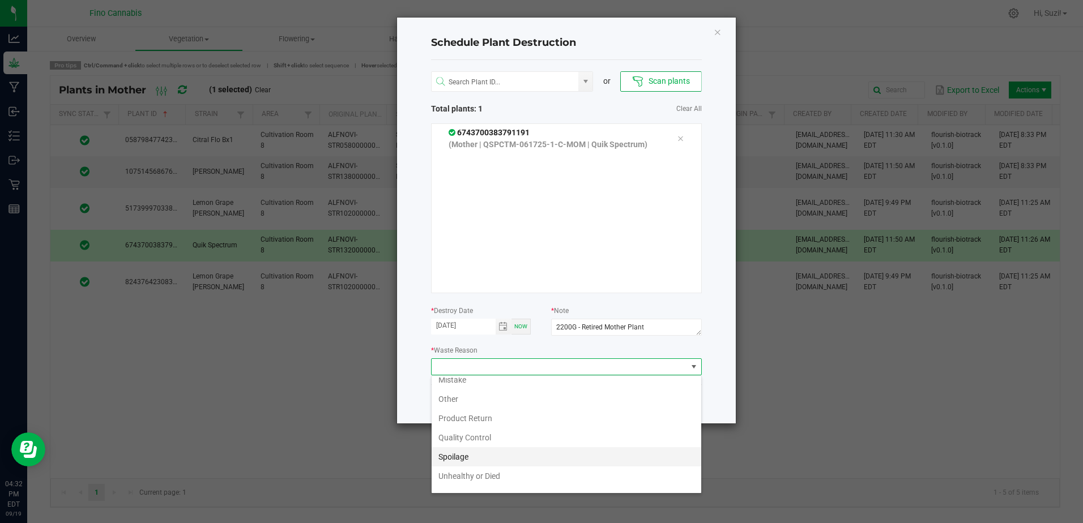
scroll to position [41, 0]
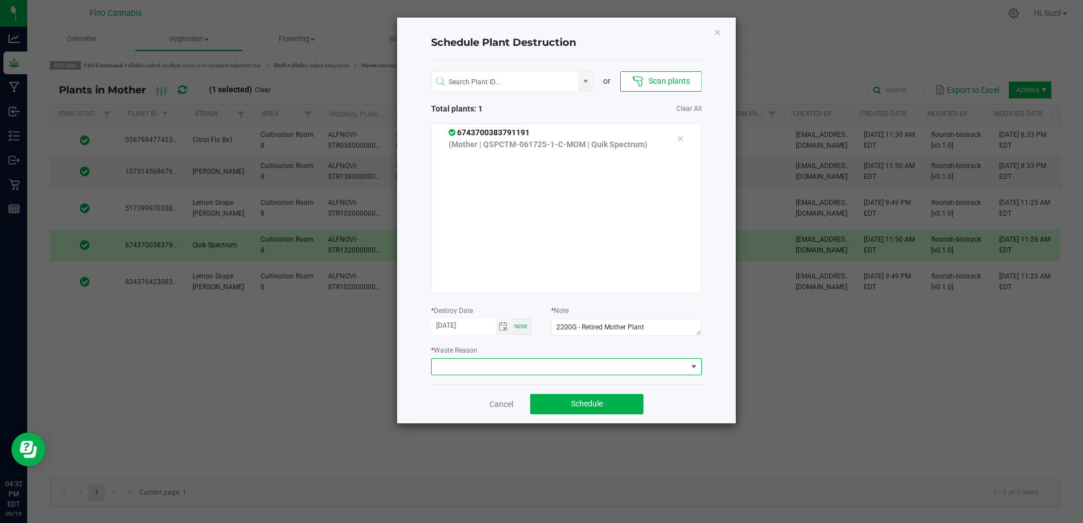
click at [695, 368] on span at bounding box center [693, 366] width 9 height 9
click at [694, 362] on span at bounding box center [693, 366] width 9 height 9
click at [614, 368] on span at bounding box center [559, 367] width 255 height 16
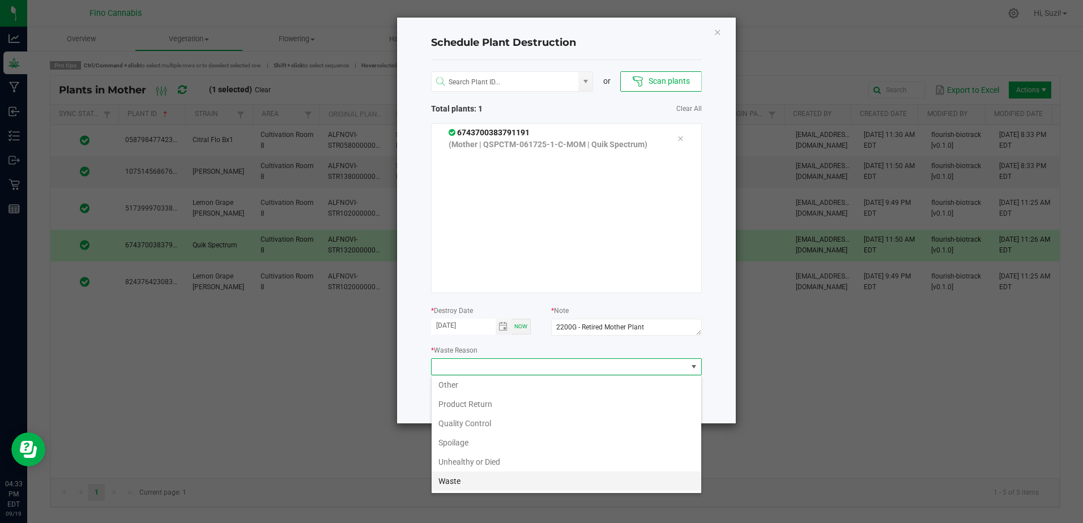
click at [462, 477] on li "Waste" at bounding box center [567, 481] width 270 height 19
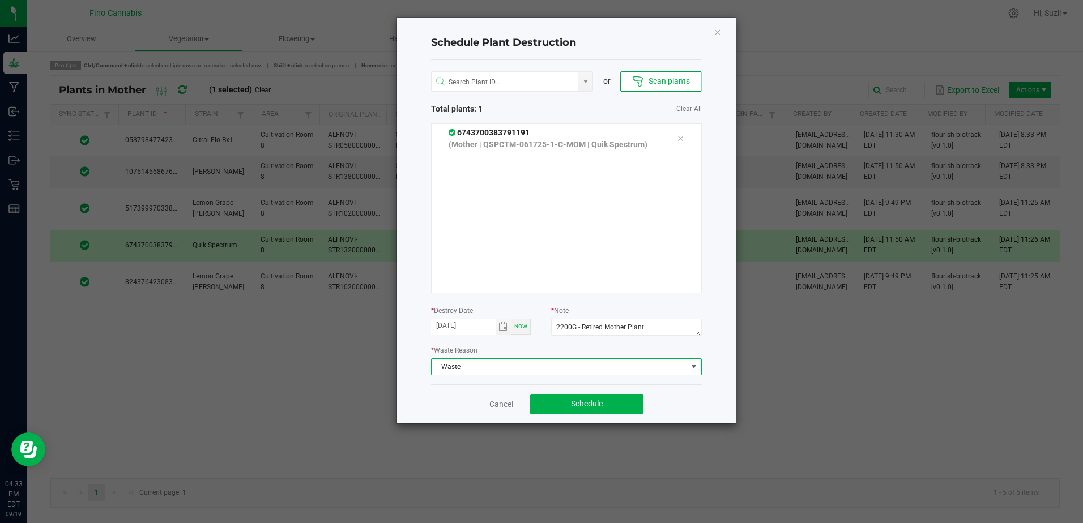
click at [674, 394] on div "Cancel Schedule" at bounding box center [566, 404] width 271 height 39
click at [578, 328] on textarea "2200G - Retired Mother Plant" at bounding box center [626, 327] width 150 height 17
drag, startPoint x: 664, startPoint y: 328, endPoint x: 482, endPoint y: 336, distance: 182.5
click at [482, 336] on form "* Destroy Date 09/19/2025 Now * Note 2200g - Retired Mother Plant" at bounding box center [566, 322] width 271 height 35
type textarea "2200g - Retired Mother Plant"
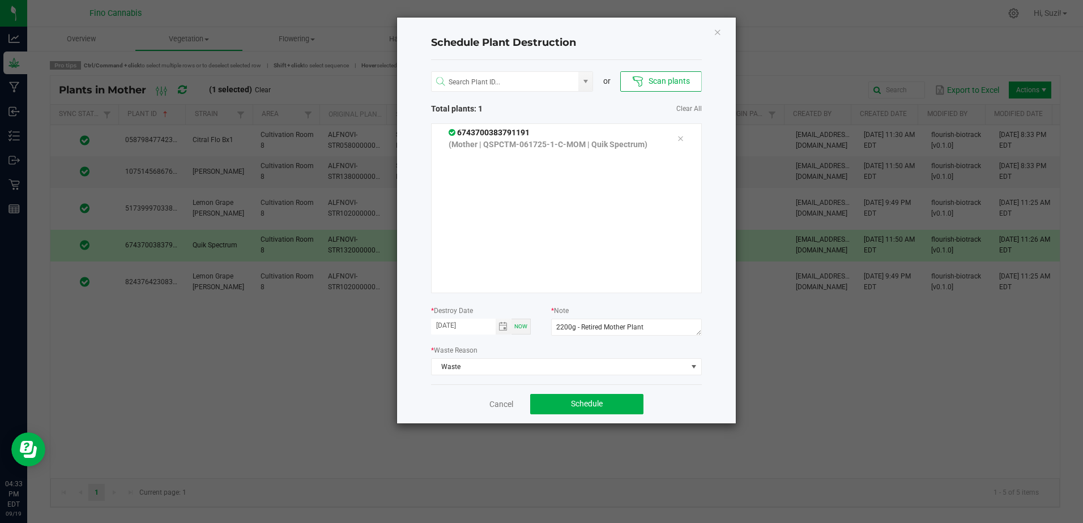
click at [674, 401] on div "Cancel Schedule" at bounding box center [566, 404] width 271 height 39
click at [620, 410] on button "Schedule" at bounding box center [586, 404] width 113 height 20
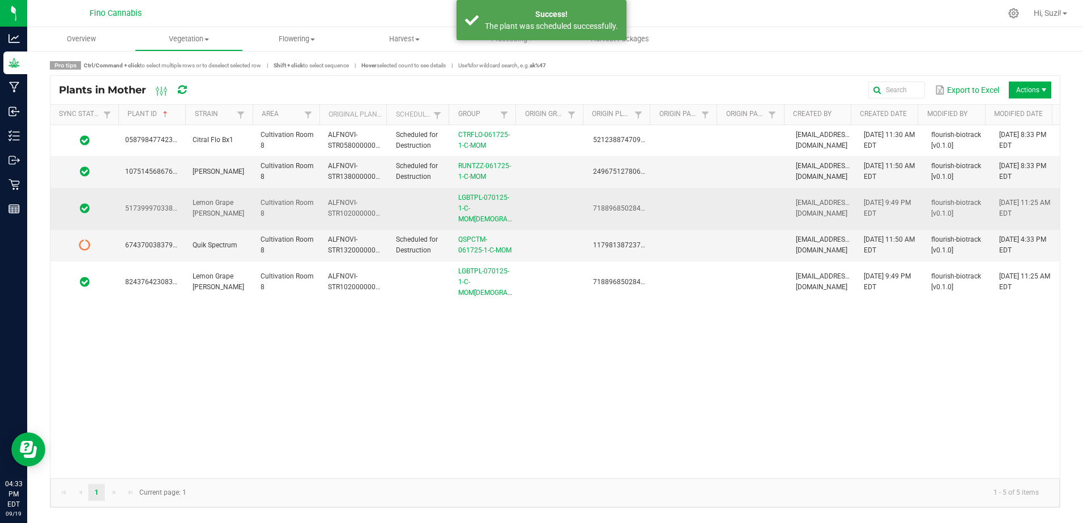
click at [529, 210] on td at bounding box center [552, 209] width 67 height 42
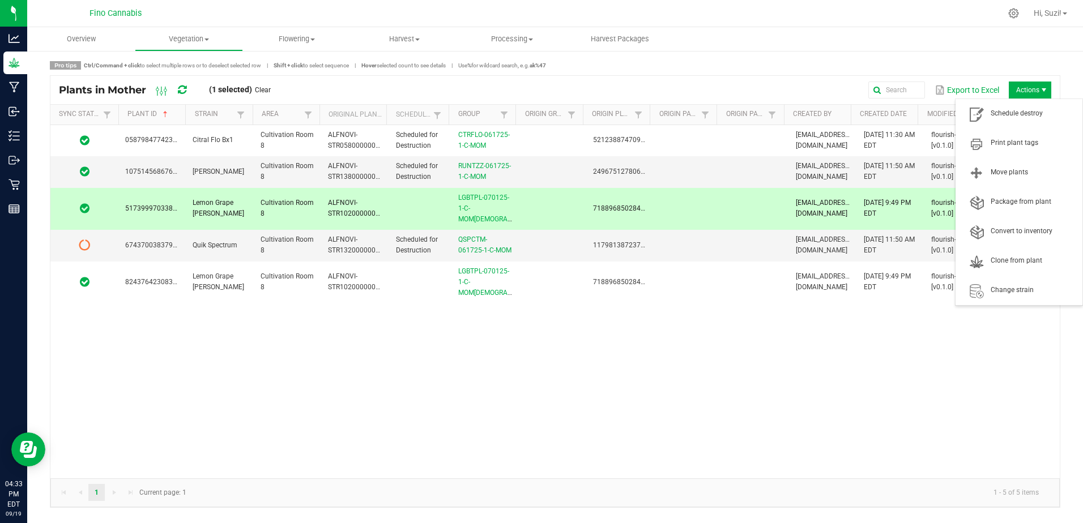
click at [1045, 93] on span "Actions" at bounding box center [1043, 90] width 9 height 9
click at [1026, 113] on span "Schedule destroy" at bounding box center [1033, 114] width 85 height 10
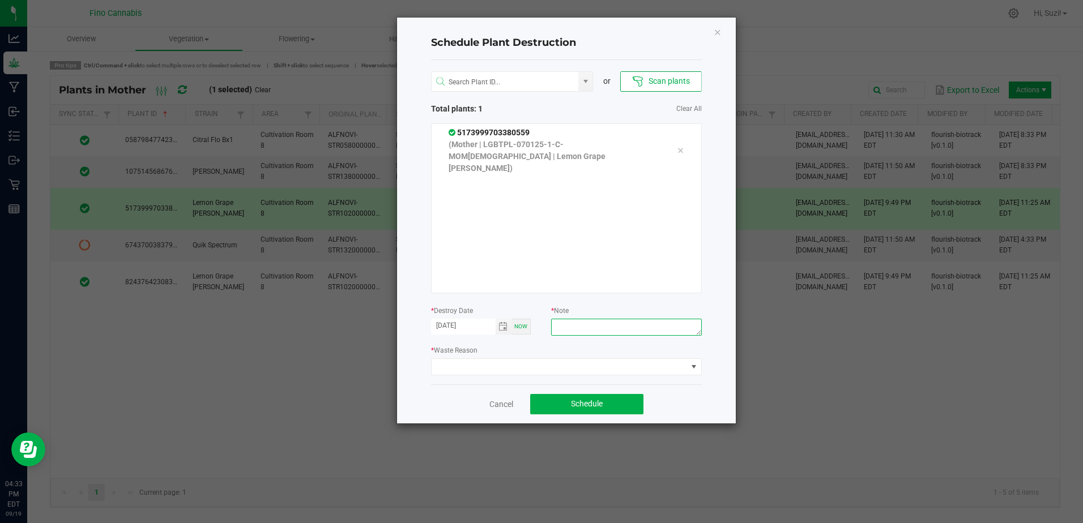
click at [637, 329] on textarea at bounding box center [626, 327] width 150 height 17
paste textarea "2200g - Retired Mother Plant"
click at [561, 326] on textarea "2200g - Retired Mother Plant" at bounding box center [626, 327] width 150 height 17
type textarea "2080g - Retired Mother Plant"
click at [591, 367] on span at bounding box center [559, 367] width 255 height 16
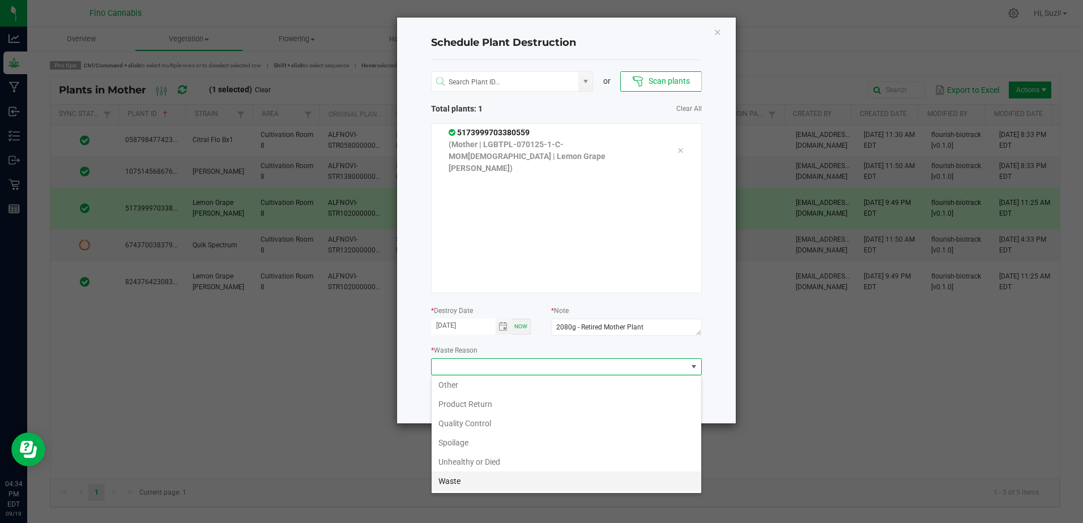
click at [457, 483] on li "Waste" at bounding box center [567, 481] width 270 height 19
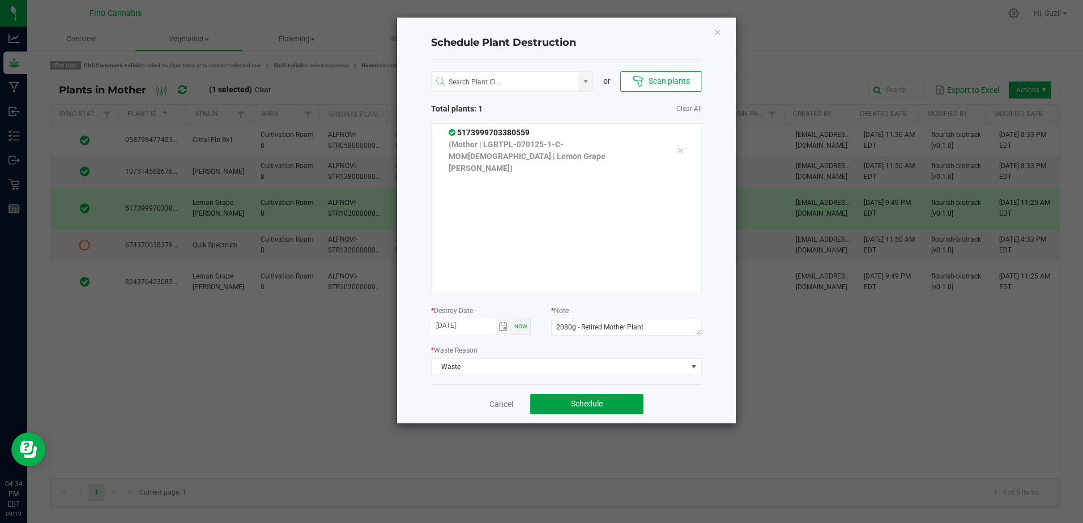
click at [577, 400] on span "Schedule" at bounding box center [587, 403] width 32 height 9
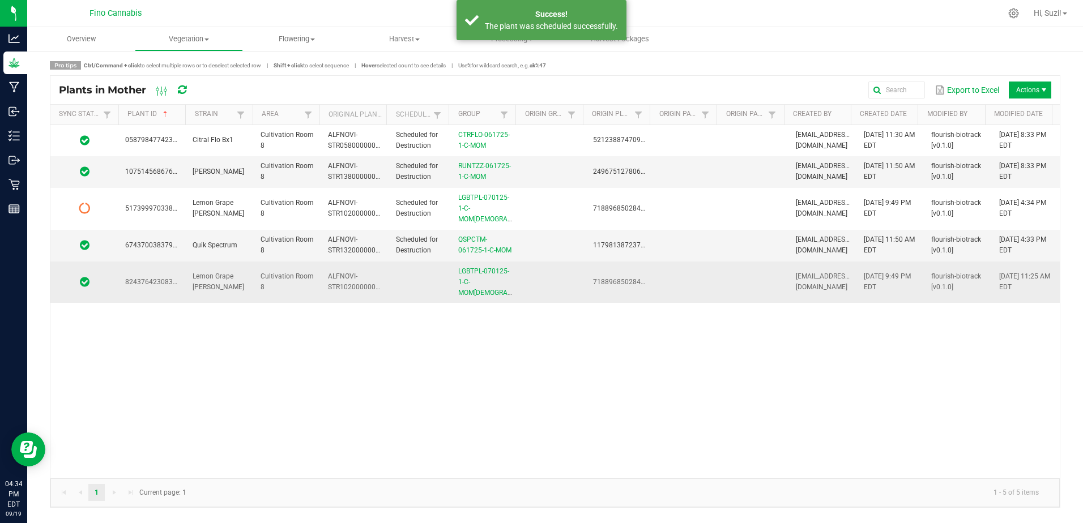
click at [533, 264] on td at bounding box center [552, 283] width 67 height 42
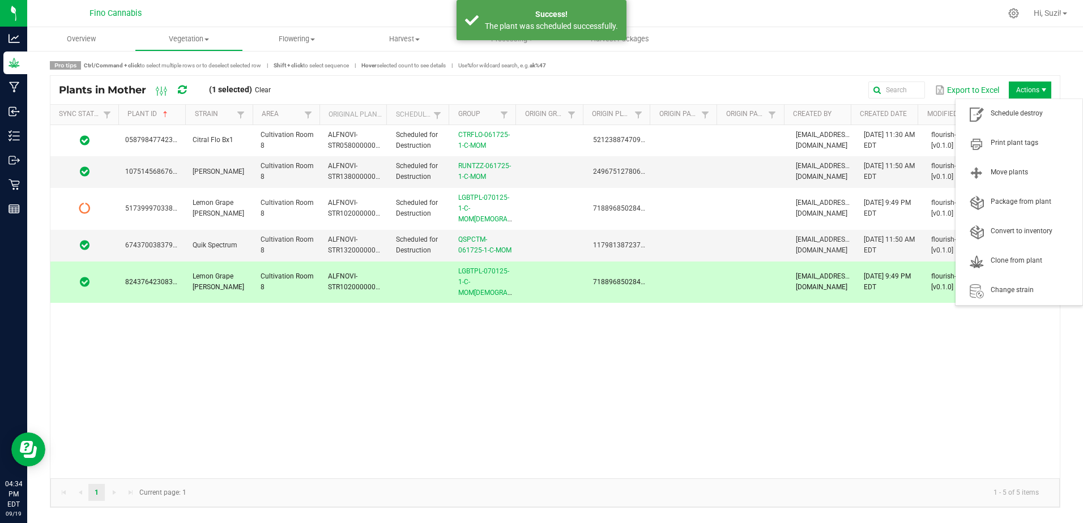
click at [1027, 88] on span "Actions" at bounding box center [1030, 90] width 42 height 17
click at [1025, 118] on span "Schedule destroy" at bounding box center [1033, 114] width 85 height 10
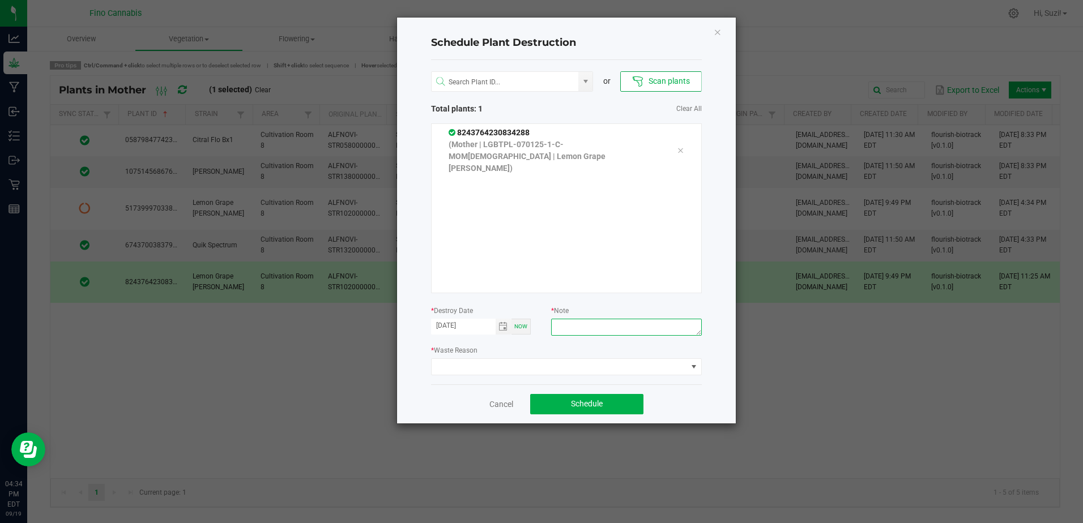
paste textarea "2200g - Retired Mother Plant"
drag, startPoint x: 567, startPoint y: 327, endPoint x: 575, endPoint y: 336, distance: 11.7
click at [567, 327] on textarea "2200g - Retired Mother Plant" at bounding box center [626, 327] width 150 height 17
type textarea "1940g - Retired Mother Plant"
click at [571, 371] on span at bounding box center [559, 367] width 255 height 16
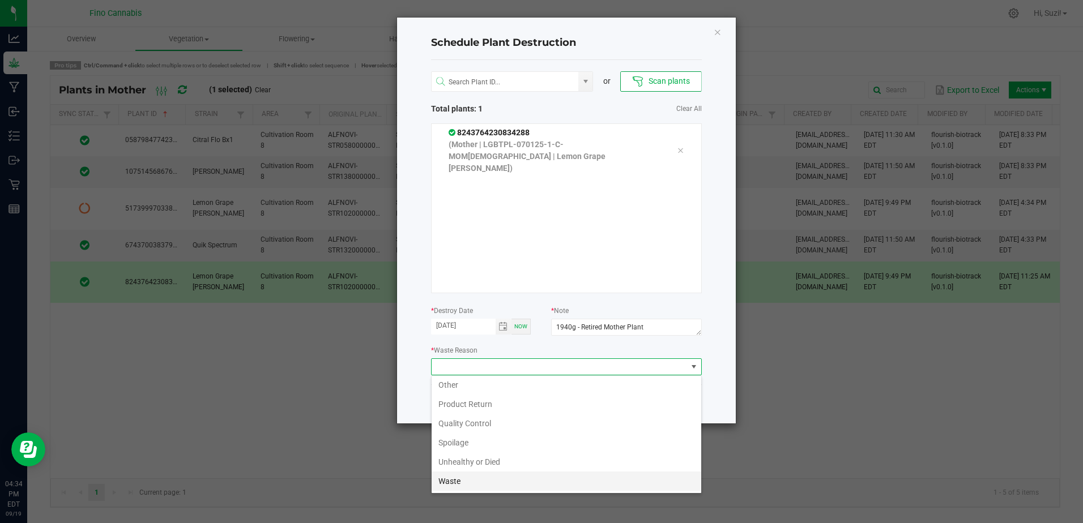
click at [474, 485] on li "Waste" at bounding box center [567, 481] width 270 height 19
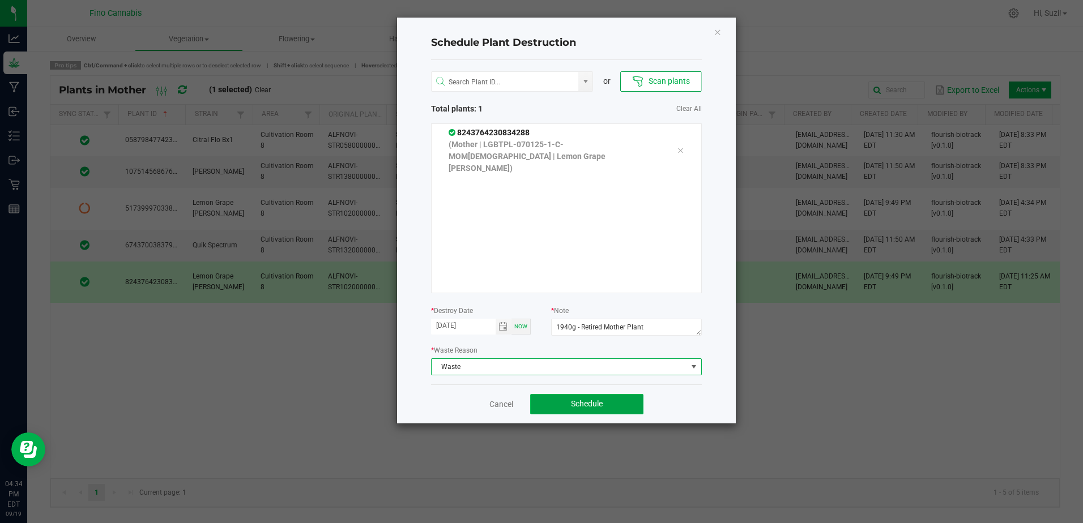
click at [611, 405] on button "Schedule" at bounding box center [586, 404] width 113 height 20
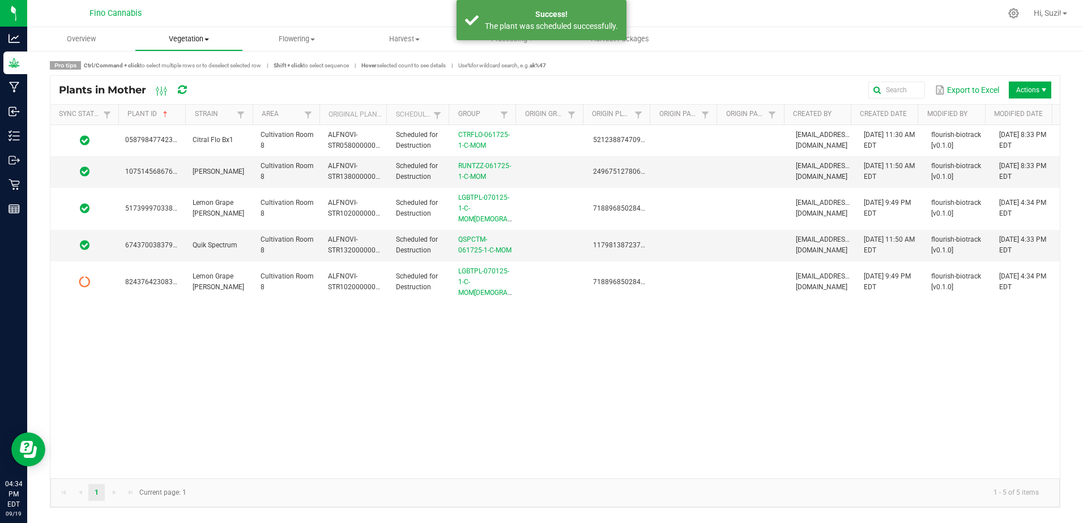
click at [206, 40] on span at bounding box center [206, 40] width 5 height 2
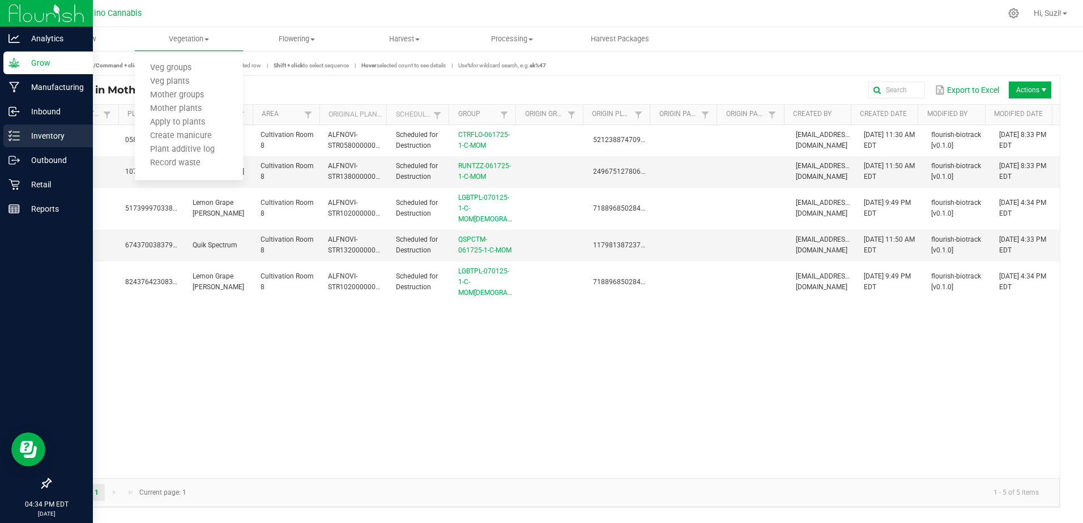
click at [35, 134] on p "Inventory" at bounding box center [54, 136] width 68 height 14
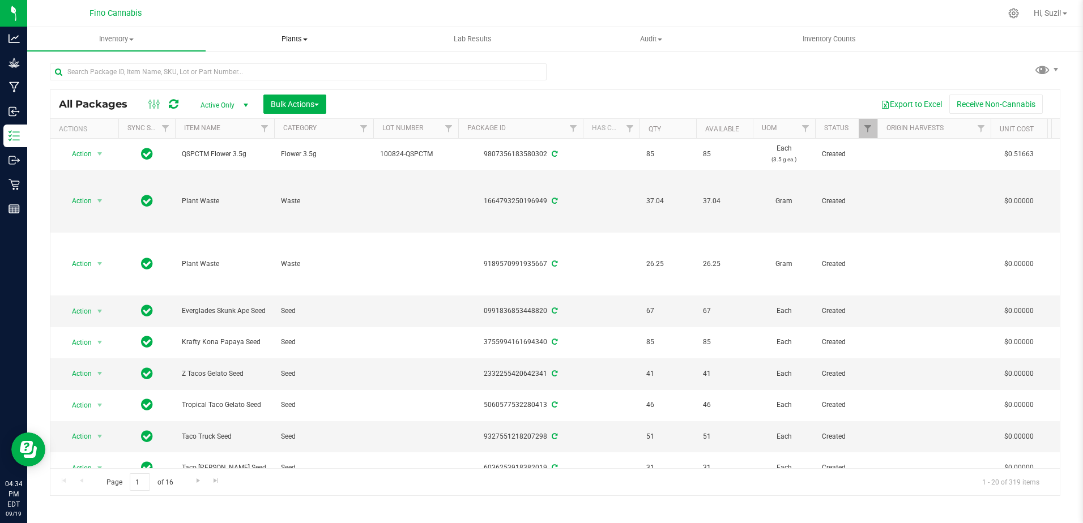
click at [309, 40] on span "Plants" at bounding box center [294, 39] width 177 height 10
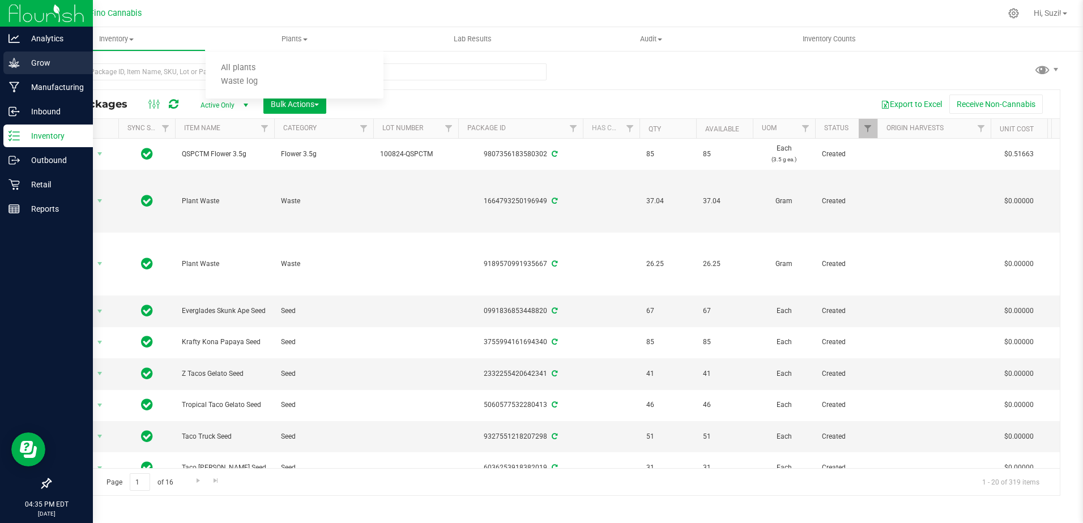
click at [27, 63] on p "Grow" at bounding box center [54, 63] width 68 height 14
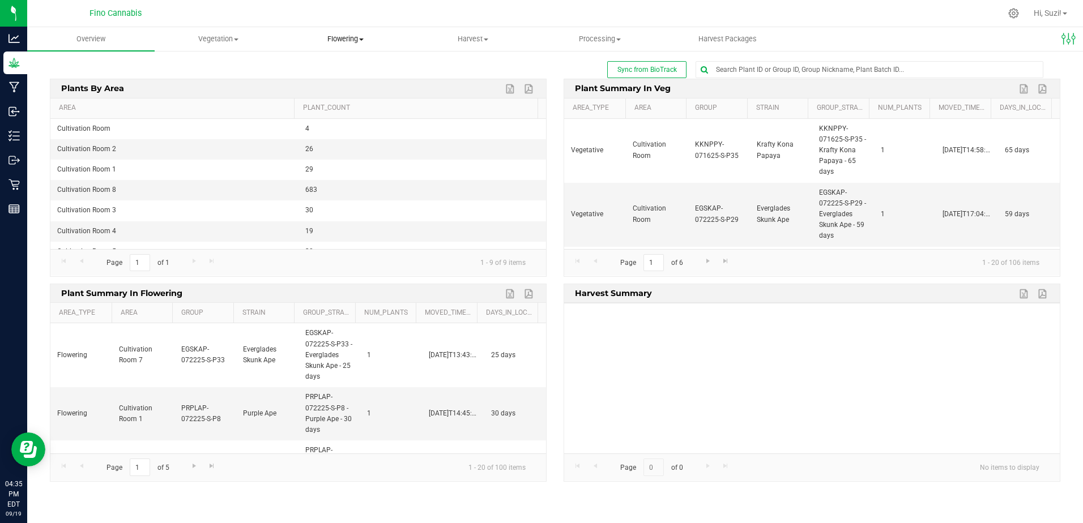
click at [366, 36] on span "Flowering" at bounding box center [345, 39] width 126 height 10
click at [348, 83] on span "Flowering groups" at bounding box center [328, 82] width 94 height 10
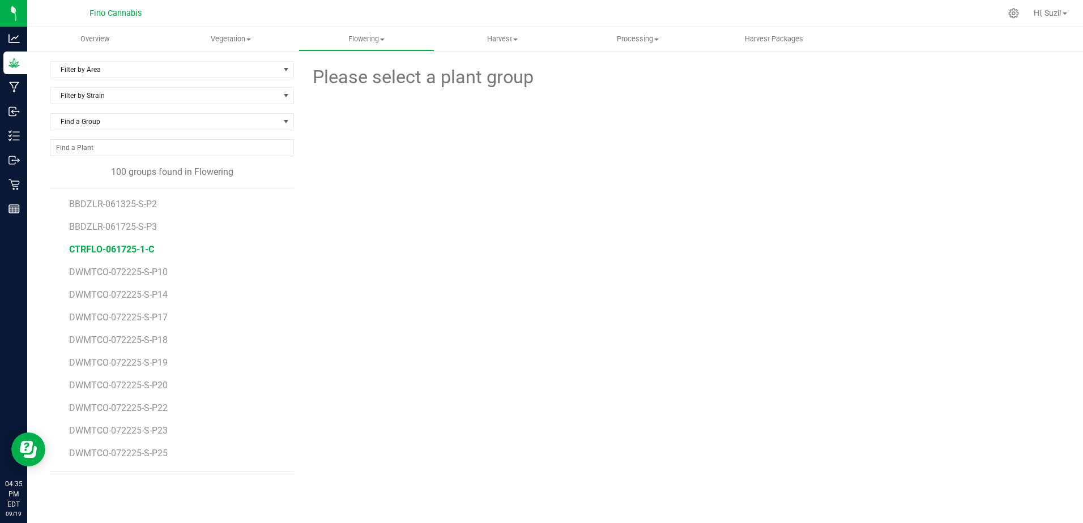
click at [135, 250] on span "CTRFLO-061725-1-C" at bounding box center [111, 249] width 85 height 11
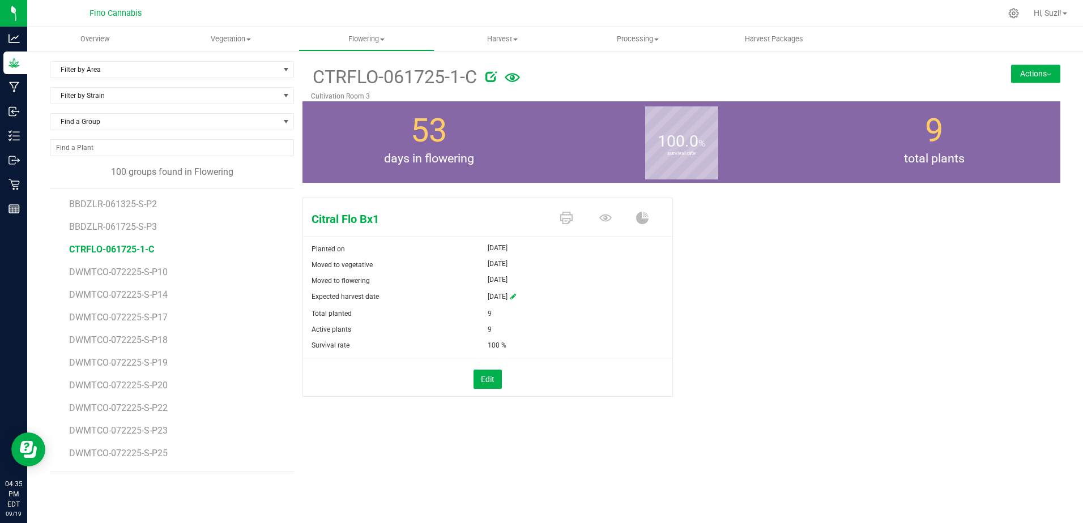
click at [1042, 76] on button "Actions" at bounding box center [1035, 74] width 49 height 18
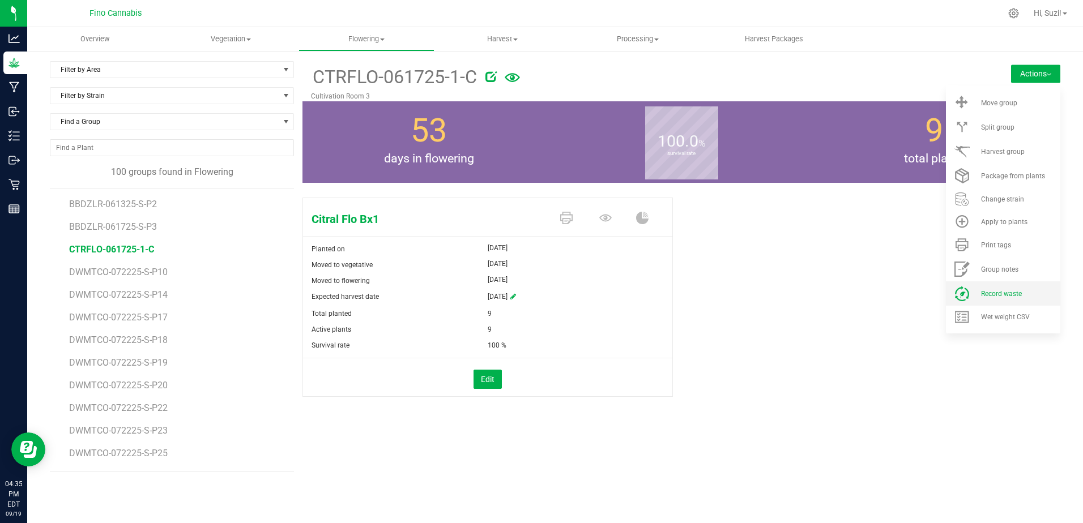
click at [998, 289] on li "Record waste" at bounding box center [1003, 293] width 114 height 24
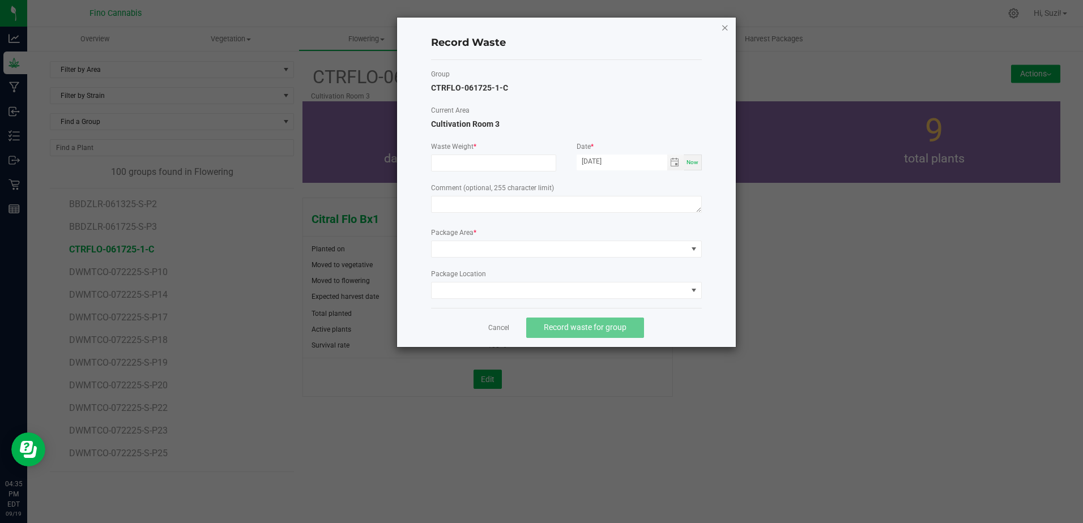
click at [726, 28] on icon "button" at bounding box center [725, 27] width 8 height 14
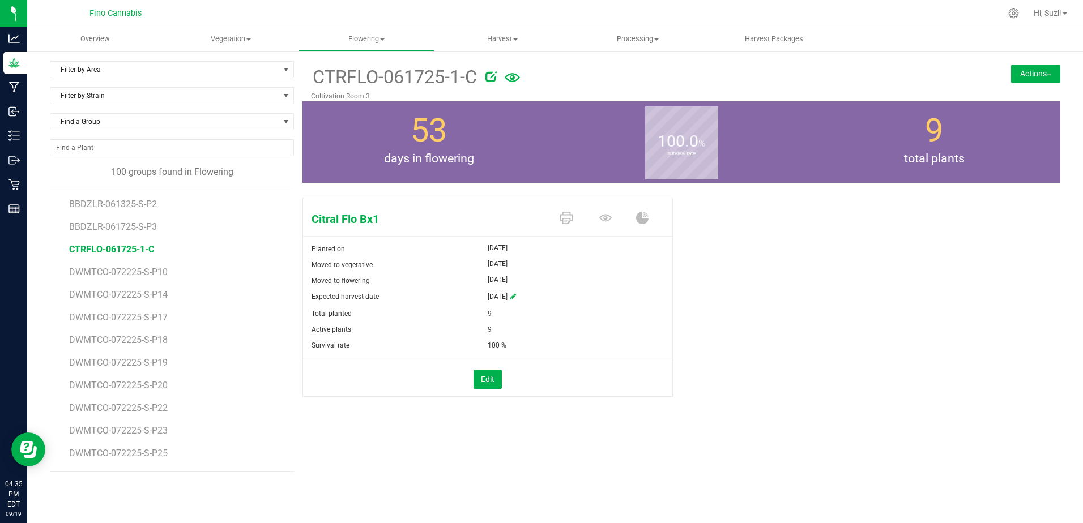
click at [770, 297] on div "Citral Flo Bx1 Planted on Jun 17, 2025 Moved to vegetative Jul 1, 2025 Moved to…" at bounding box center [681, 309] width 758 height 232
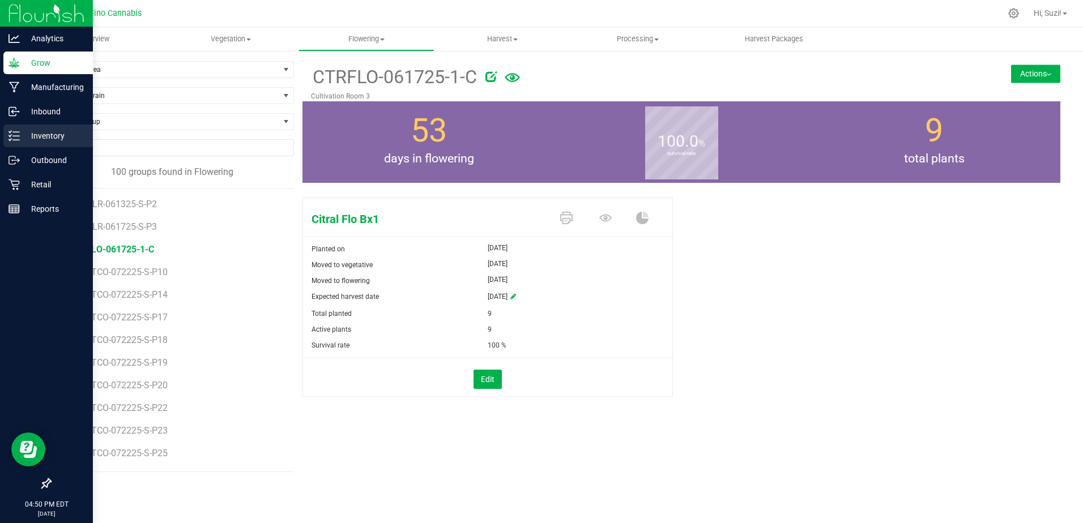
click at [60, 131] on p "Inventory" at bounding box center [54, 136] width 68 height 14
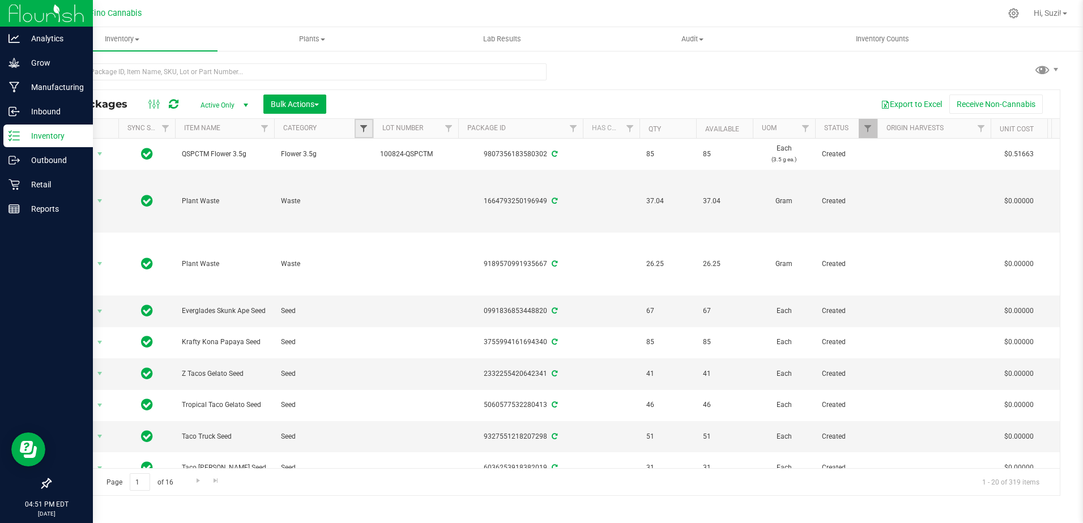
click at [364, 129] on span "Filter" at bounding box center [363, 128] width 9 height 9
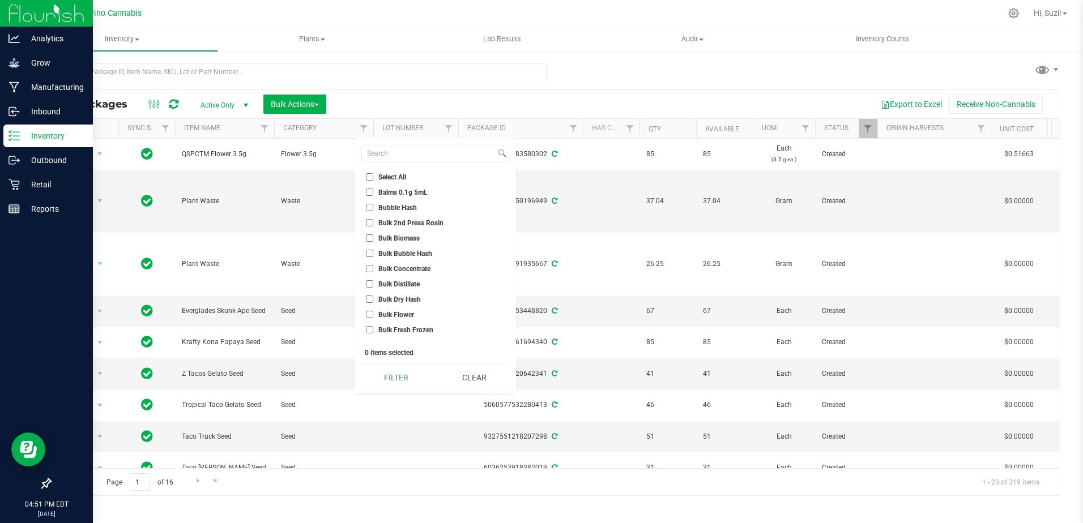
click at [372, 314] on input "Bulk Flower" at bounding box center [369, 314] width 7 height 7
checkbox input "true"
click at [390, 375] on button "Filter" at bounding box center [396, 377] width 70 height 25
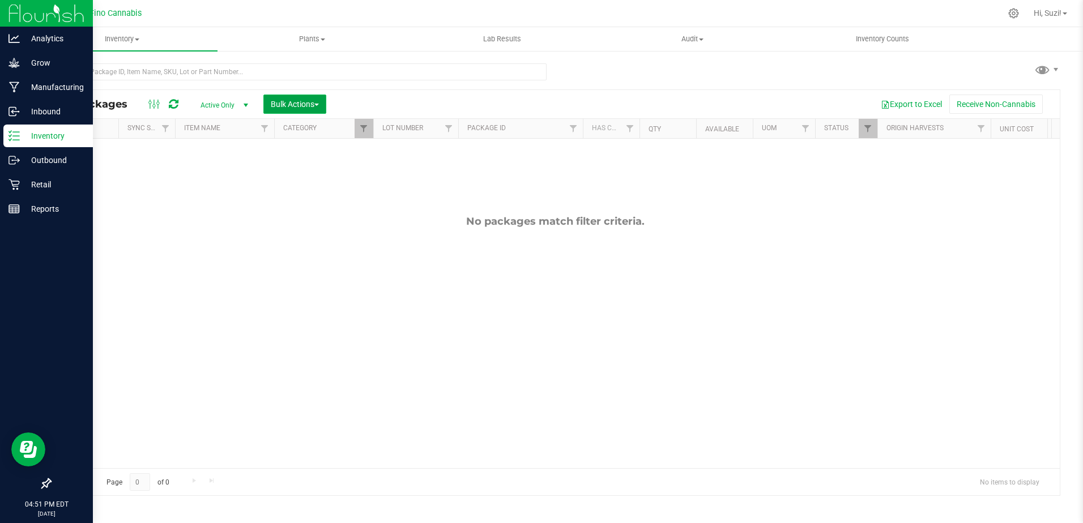
click at [319, 104] on span "button" at bounding box center [316, 105] width 5 height 2
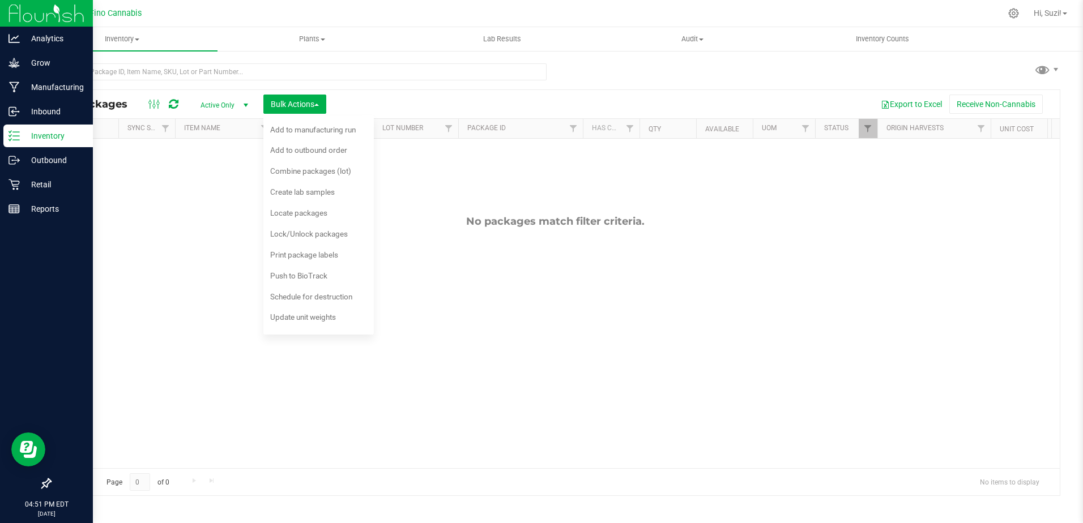
click at [370, 102] on div "Export to Excel Receive Non-Cannabis" at bounding box center [693, 104] width 716 height 19
click at [62, 40] on span "Inventory" at bounding box center [122, 39] width 190 height 10
drag, startPoint x: 305, startPoint y: 108, endPoint x: 319, endPoint y: 111, distance: 15.1
click at [305, 108] on span "Bulk Actions" at bounding box center [295, 104] width 48 height 9
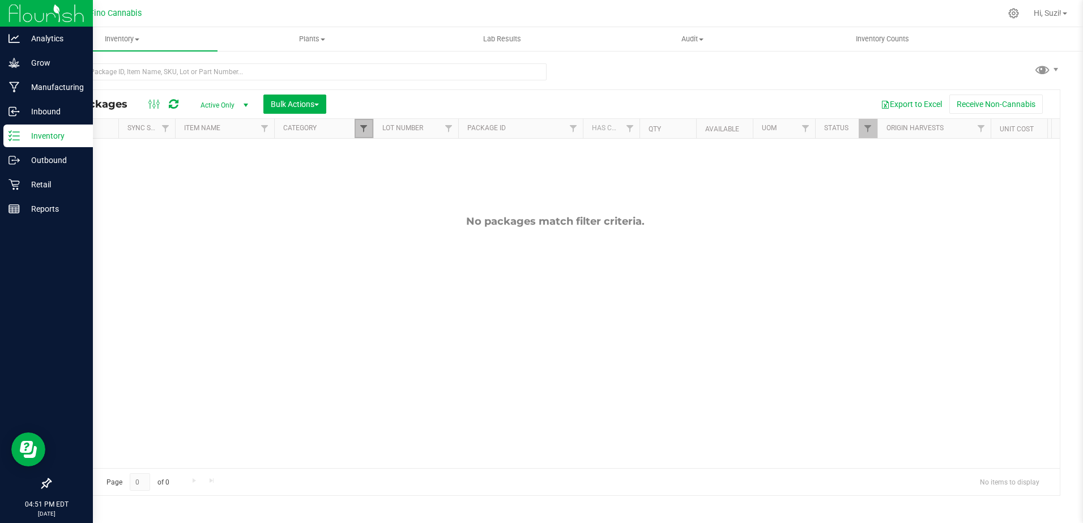
click at [361, 132] on span "Filter" at bounding box center [363, 128] width 9 height 9
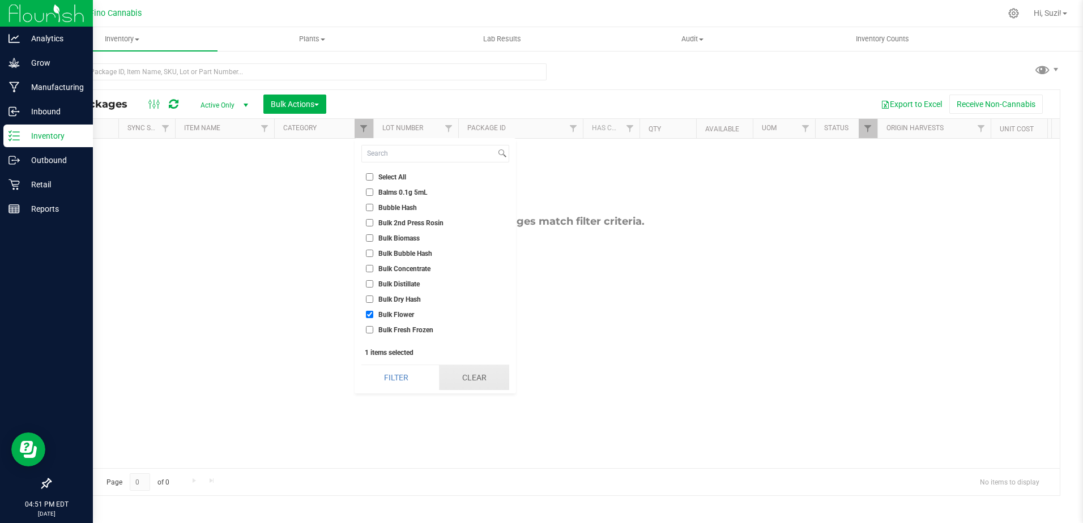
click at [484, 379] on button "Clear" at bounding box center [474, 377] width 70 height 25
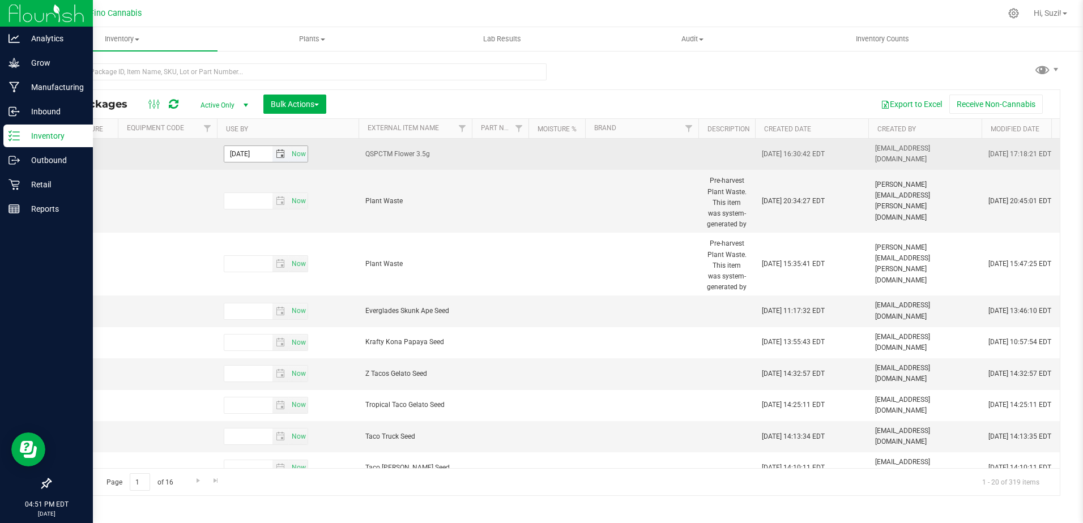
click at [245, 151] on input "2024-09-18" at bounding box center [248, 154] width 48 height 16
type input "2026-09-18"
click at [501, 161] on td at bounding box center [500, 154] width 57 height 31
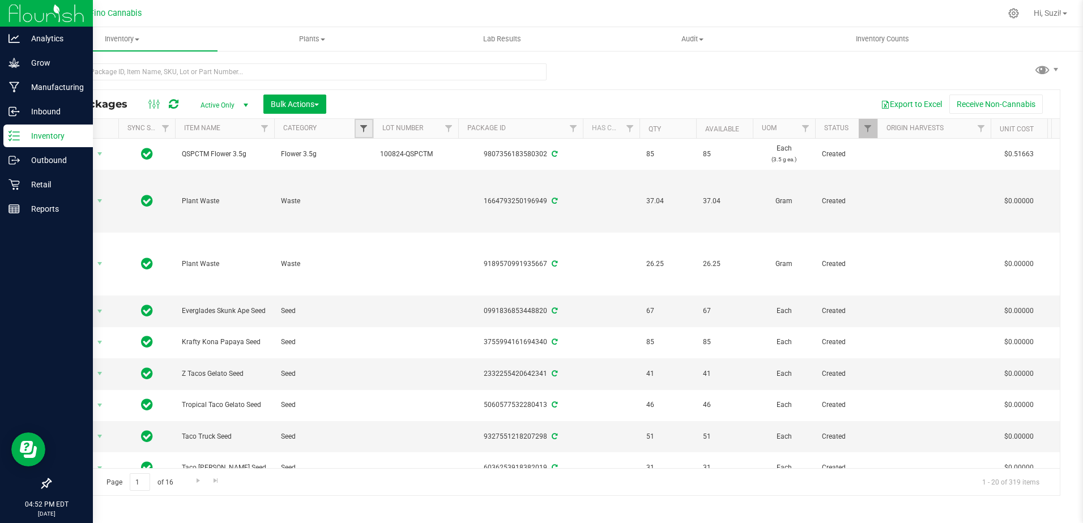
click at [360, 129] on span "Filter" at bounding box center [363, 128] width 9 height 9
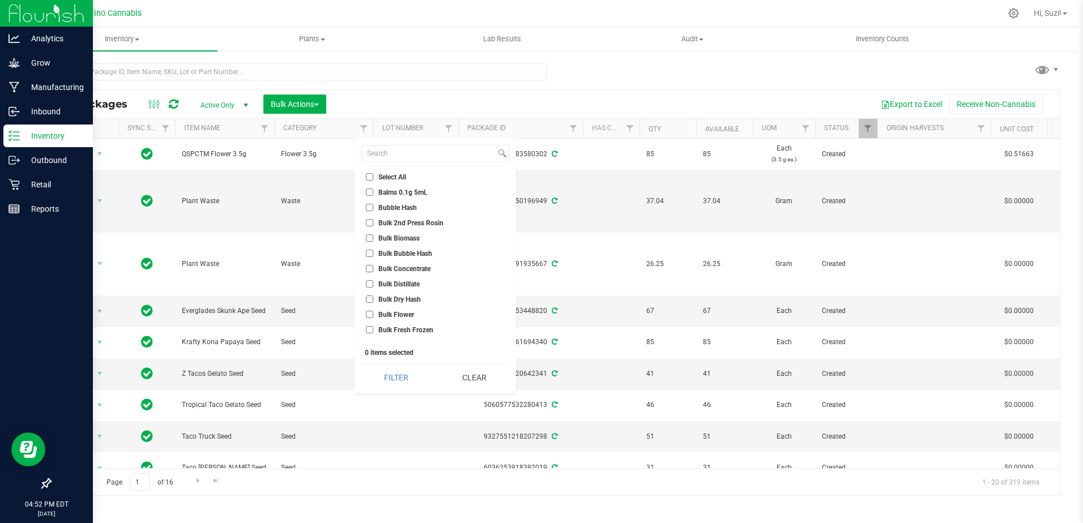
click at [368, 177] on input "Select All" at bounding box center [369, 176] width 7 height 7
checkbox input "true"
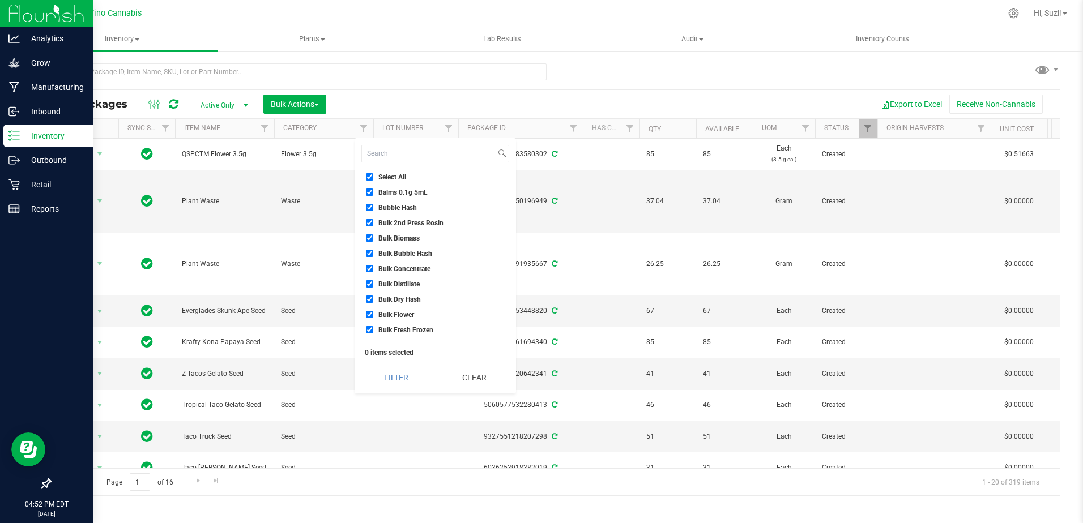
checkbox input "true"
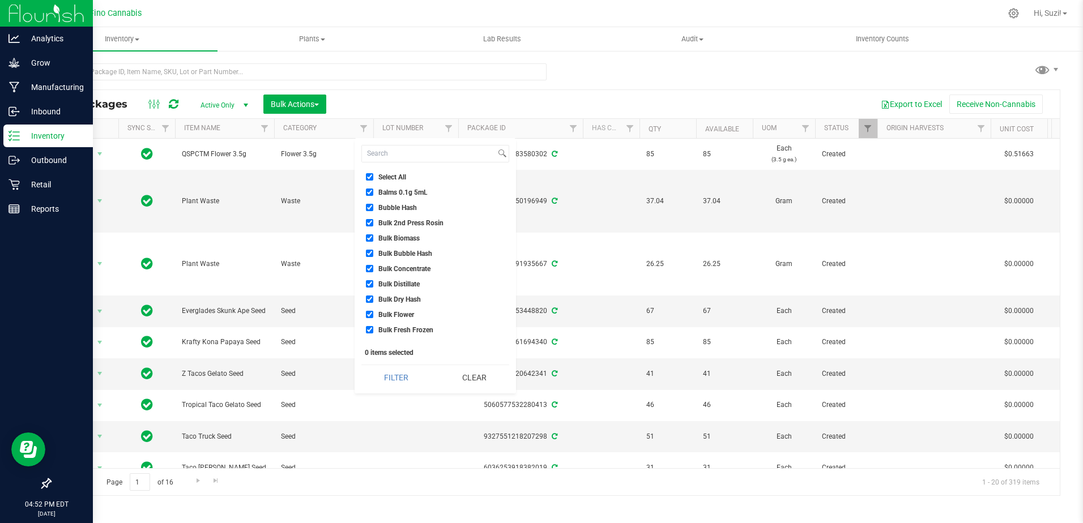
checkbox input "true"
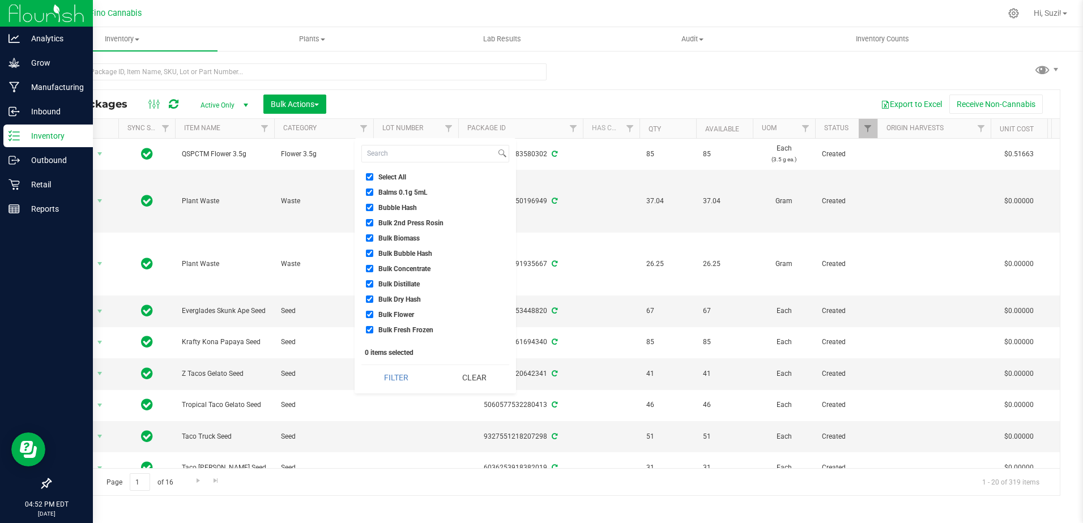
checkbox input "true"
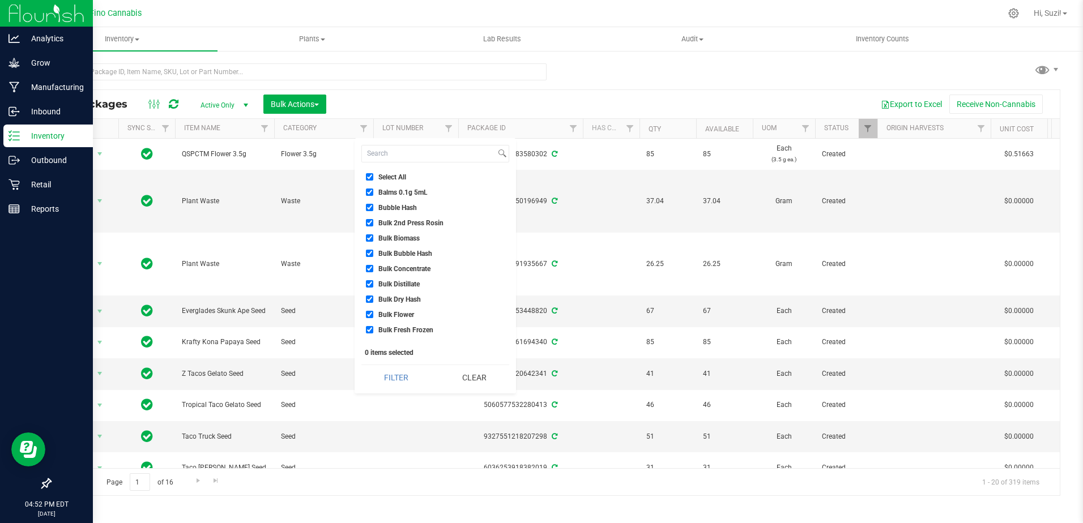
checkbox input "true"
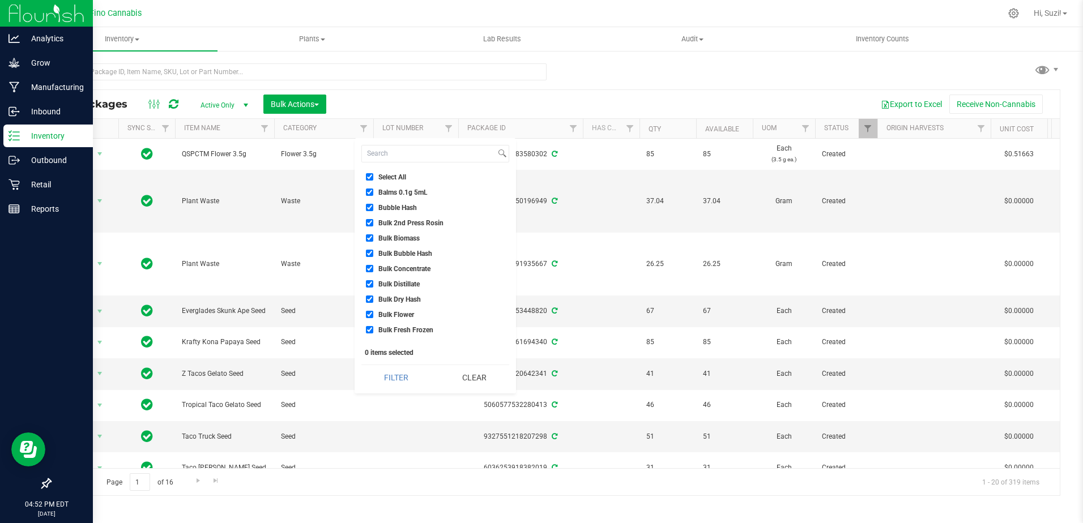
checkbox input "true"
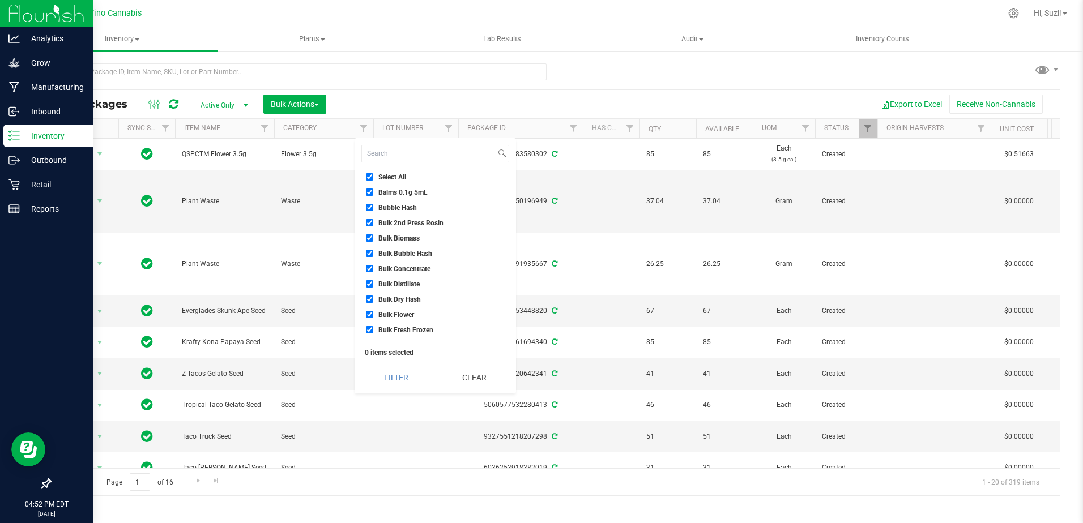
checkbox input "true"
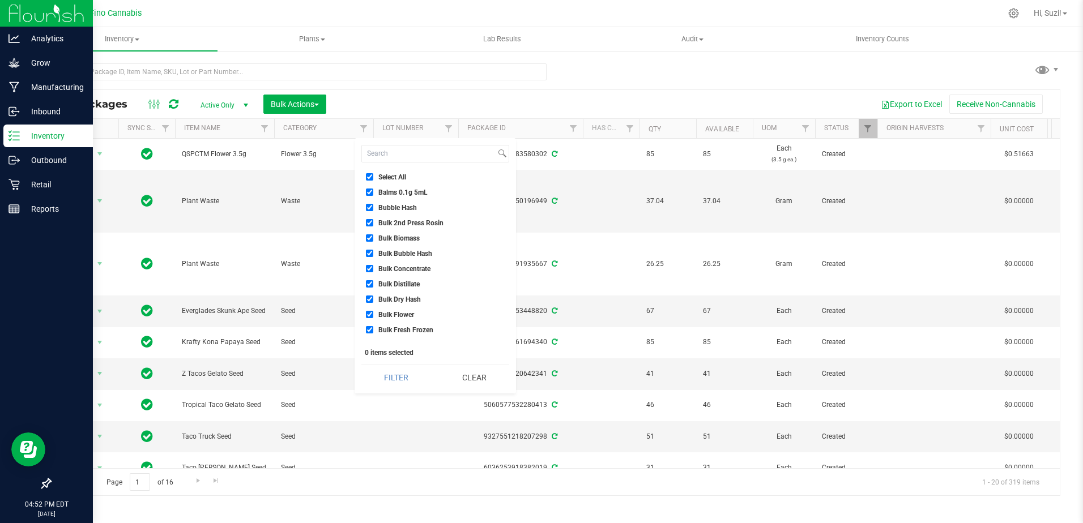
checkbox input "true"
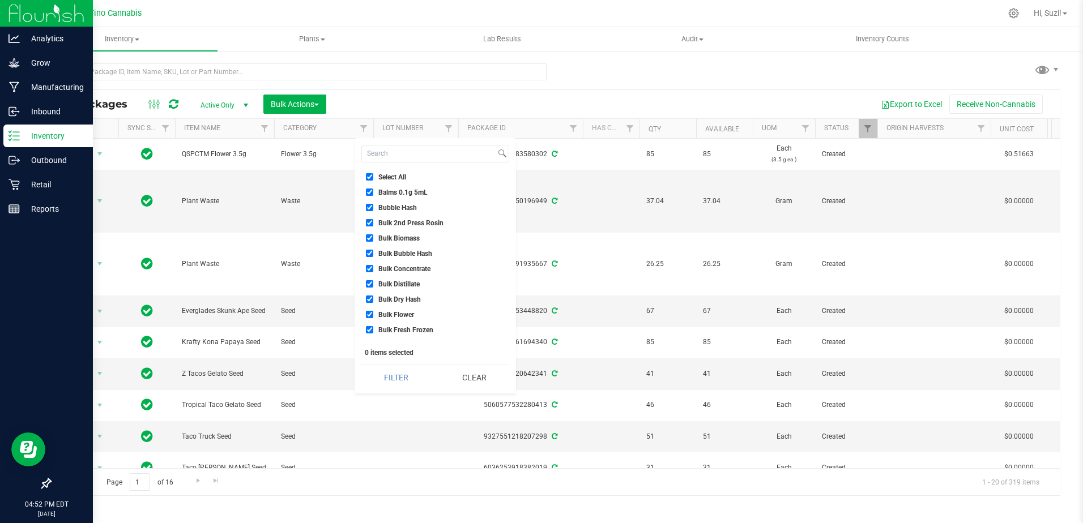
checkbox input "true"
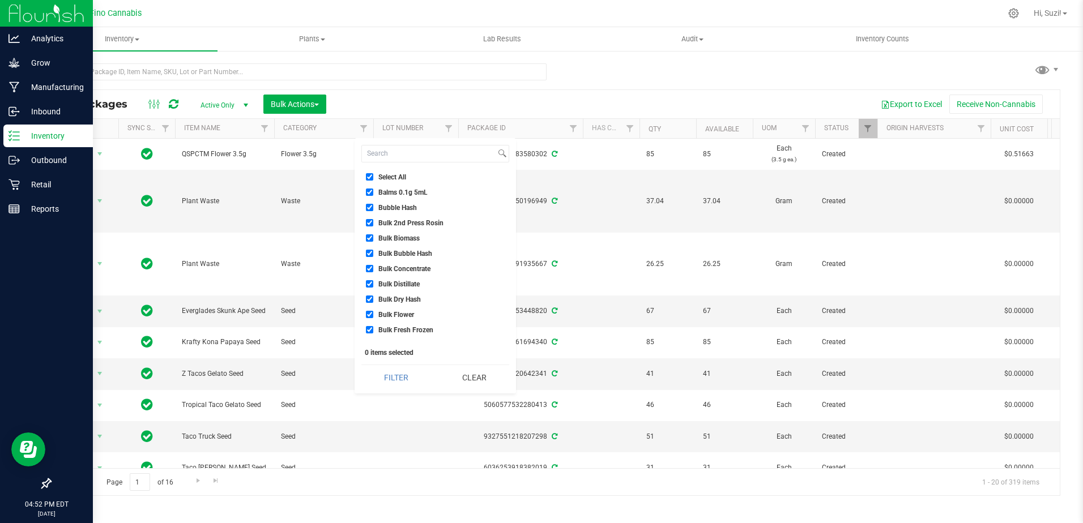
checkbox input "true"
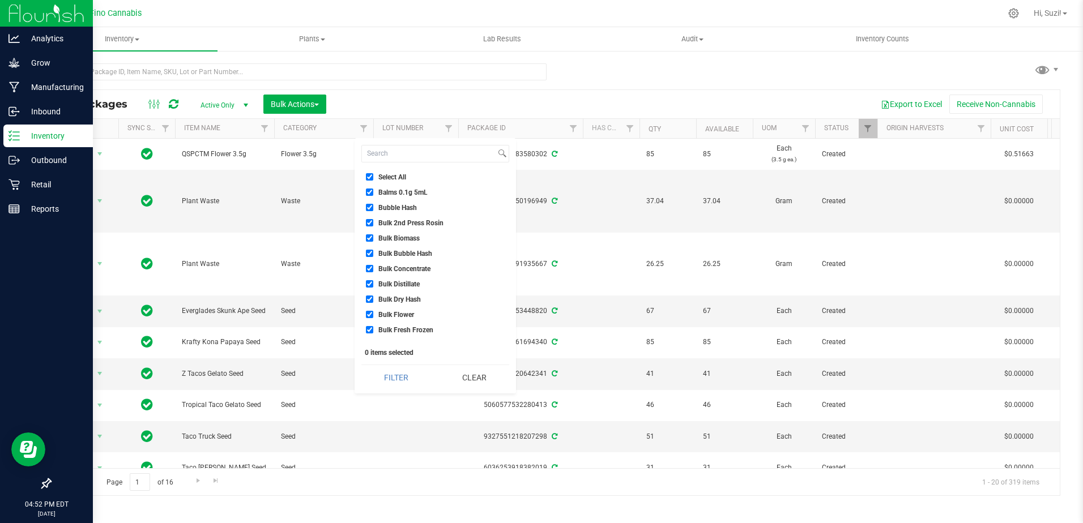
checkbox input "true"
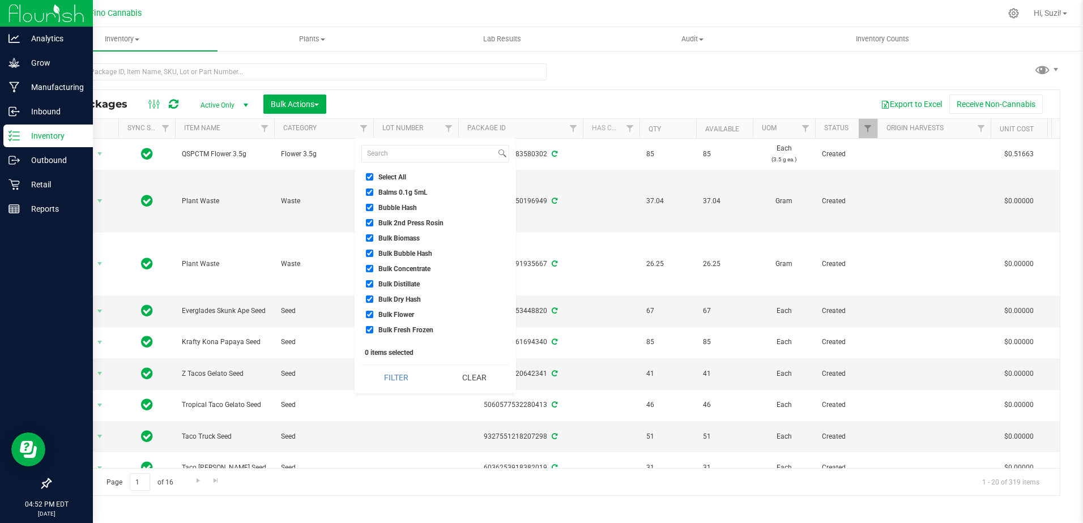
checkbox input "true"
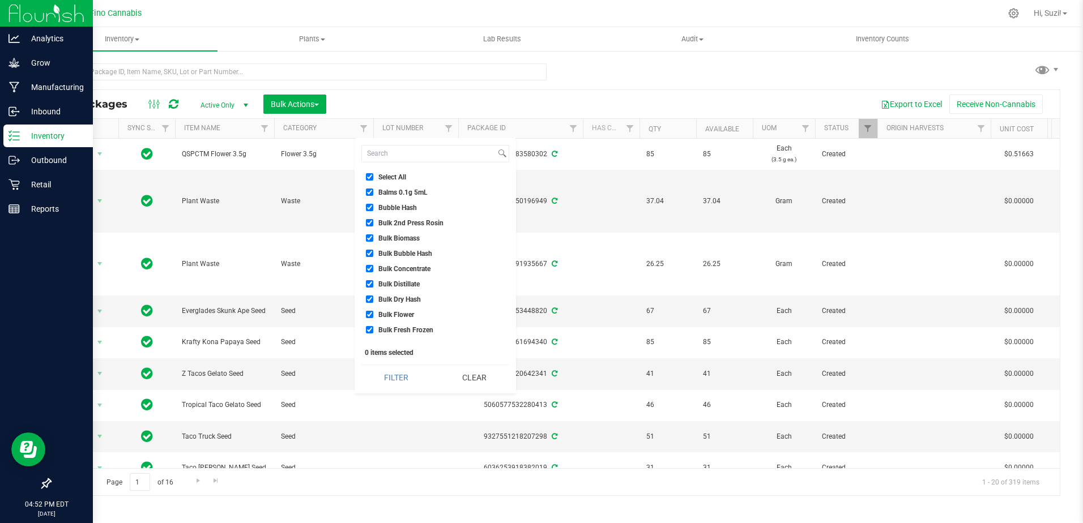
checkbox input "true"
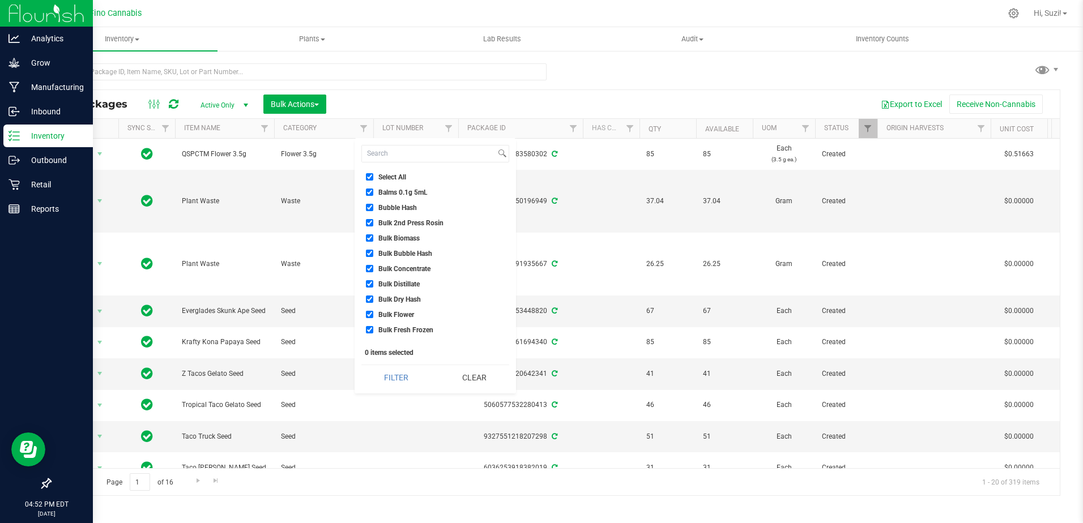
checkbox input "true"
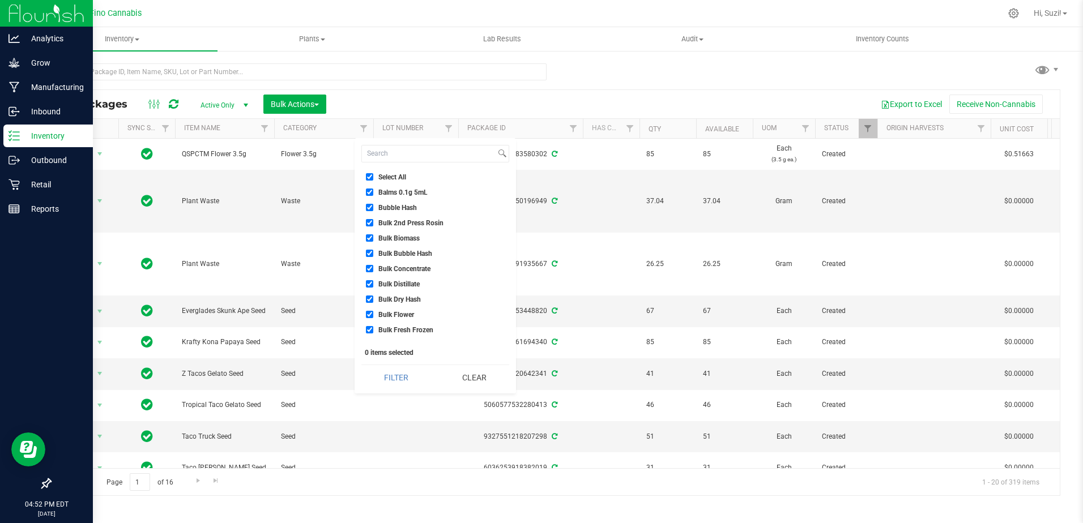
checkbox input "true"
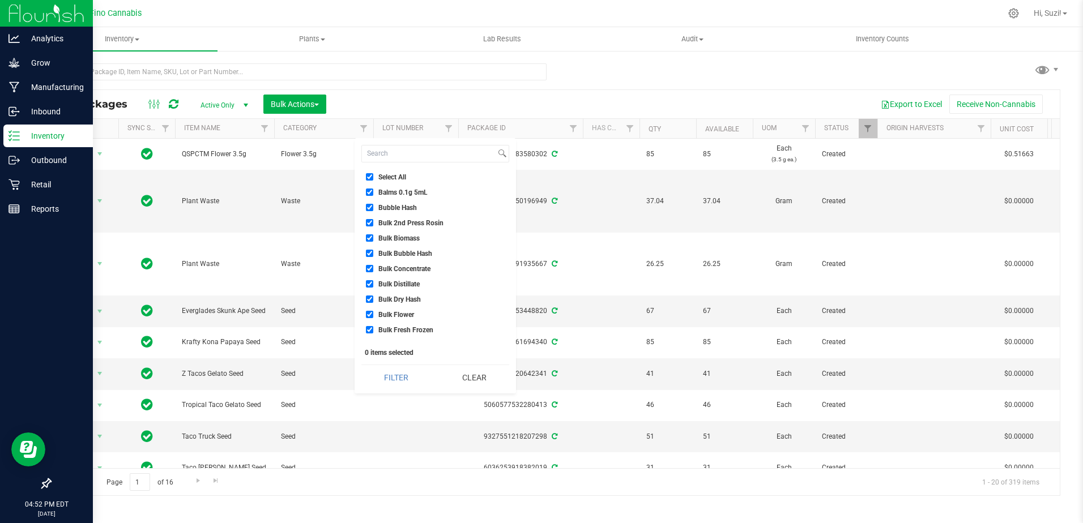
checkbox input "true"
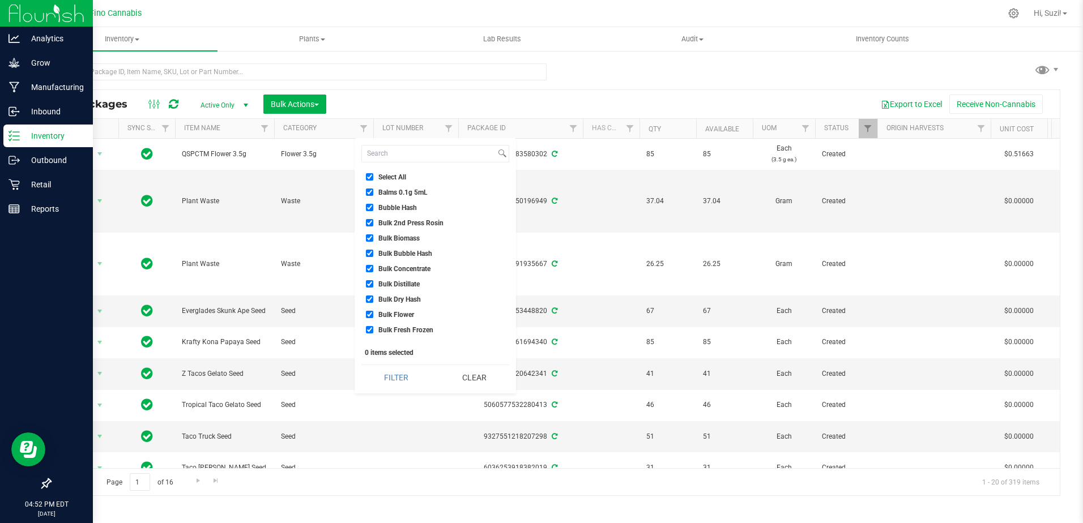
checkbox input "true"
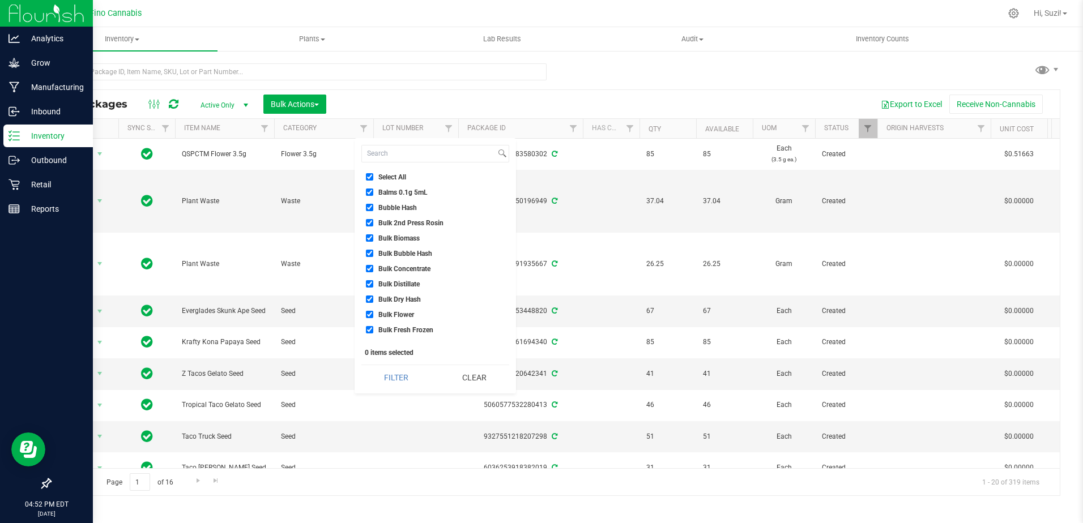
checkbox input "true"
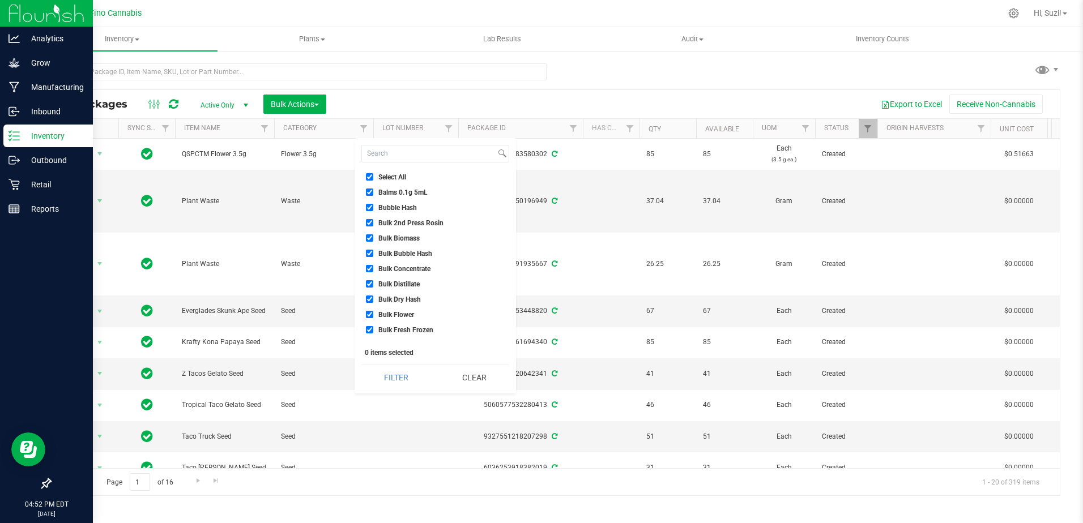
checkbox input "true"
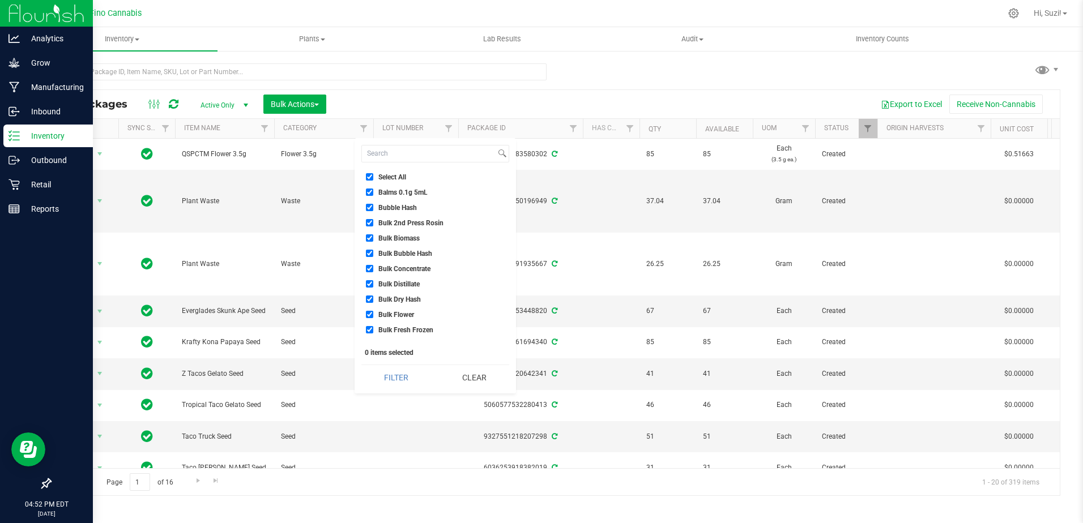
checkbox input "true"
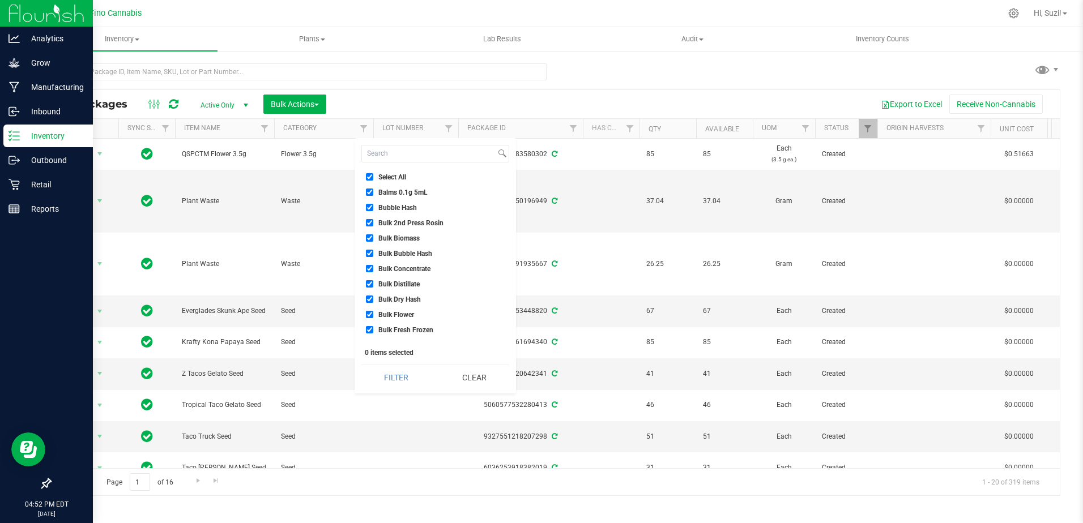
checkbox input "true"
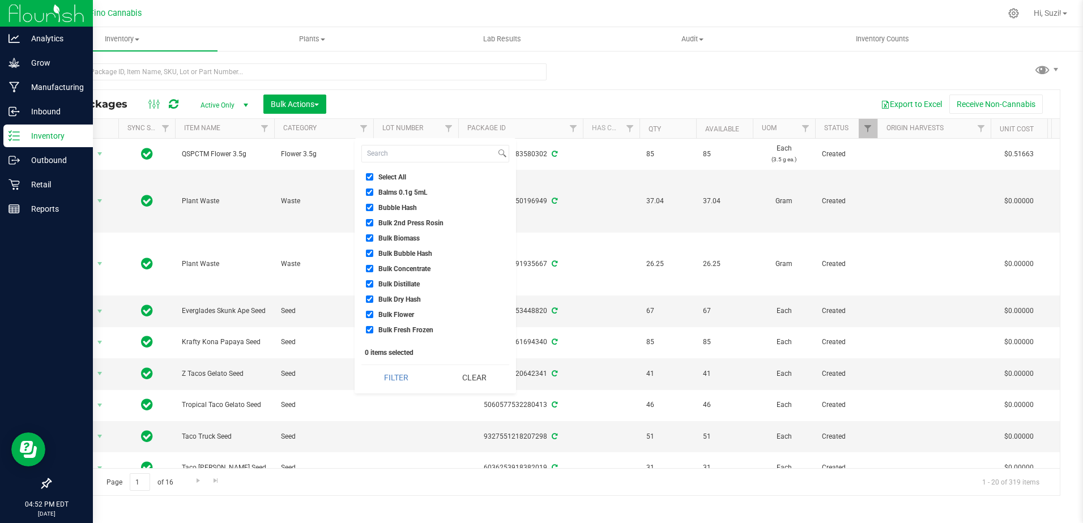
checkbox input "true"
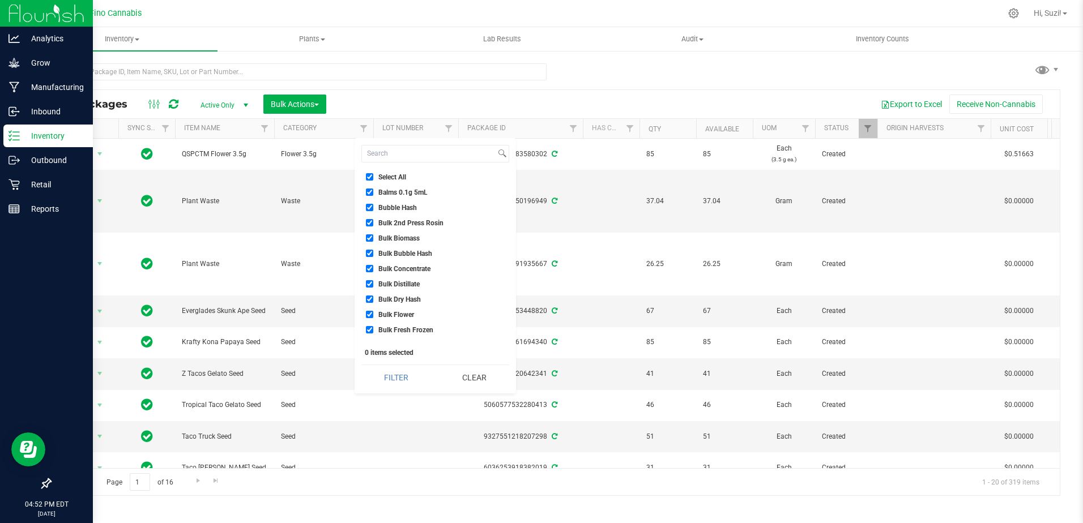
checkbox input "true"
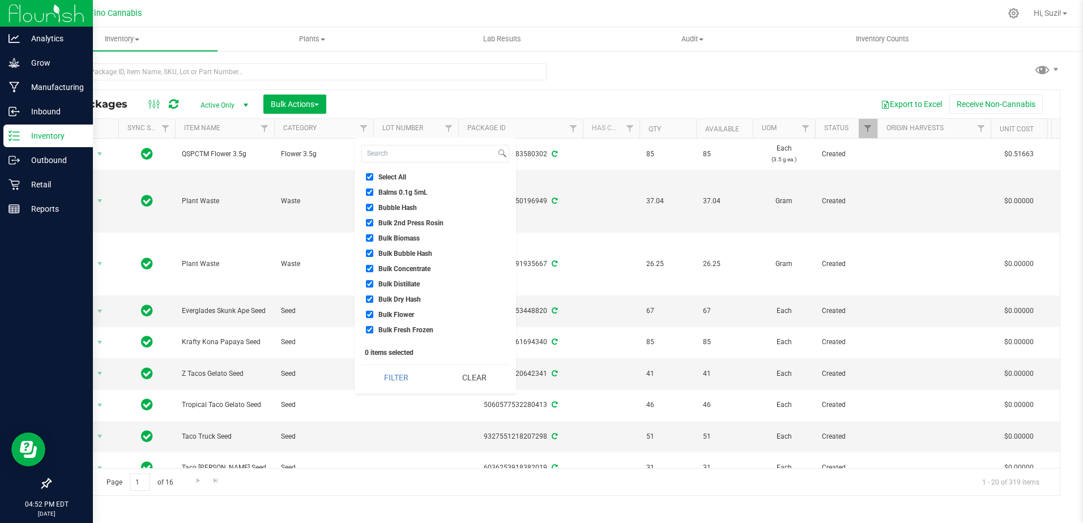
checkbox input "true"
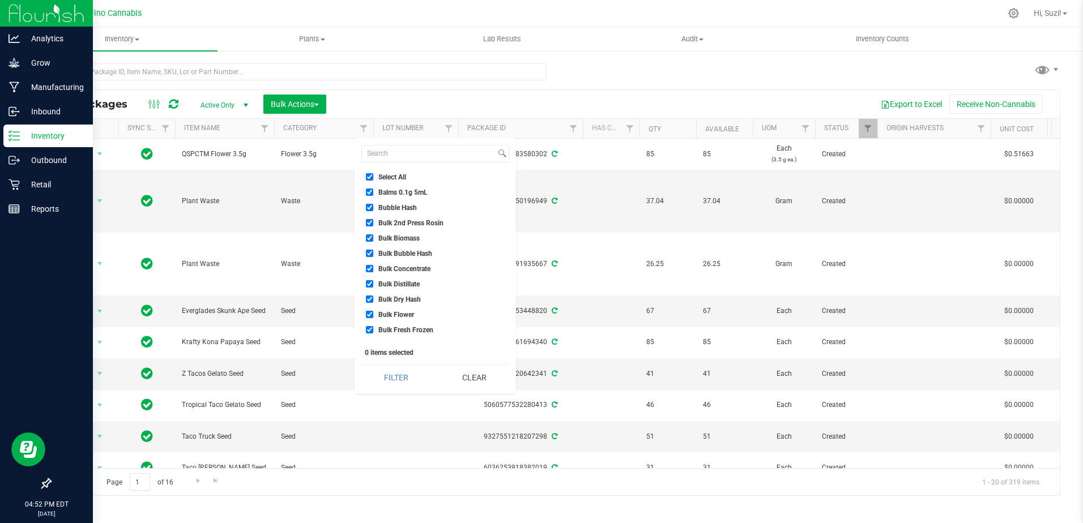
checkbox input "true"
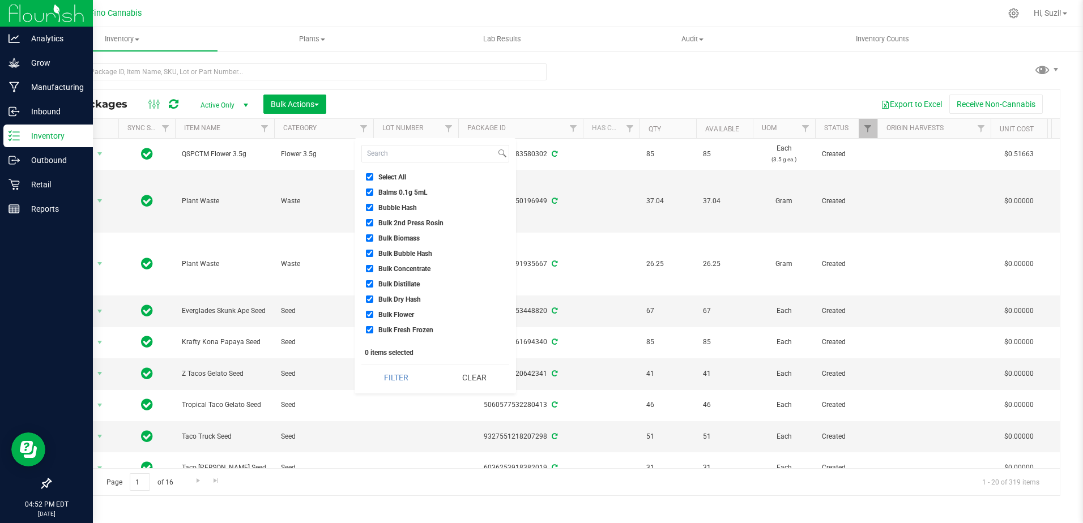
checkbox input "true"
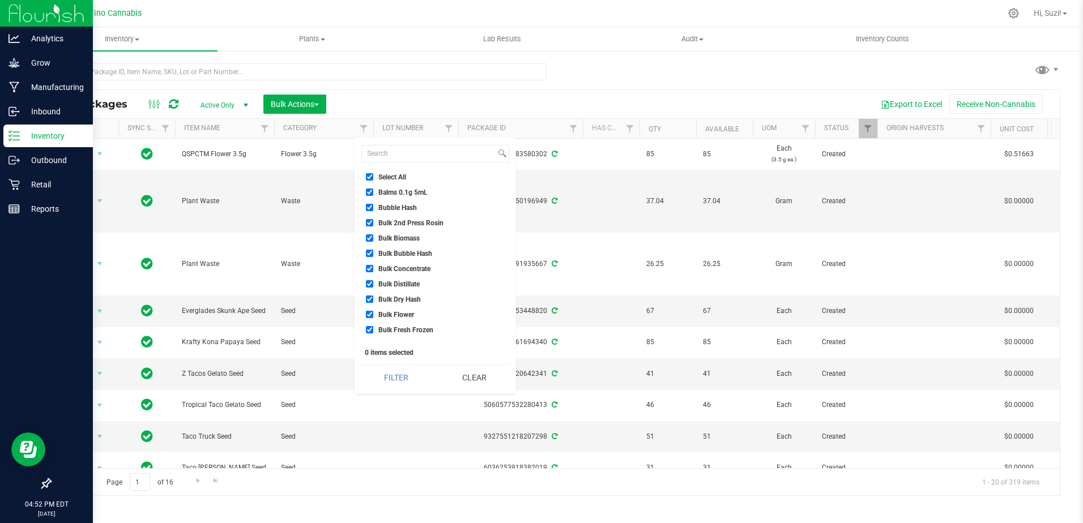
checkbox input "true"
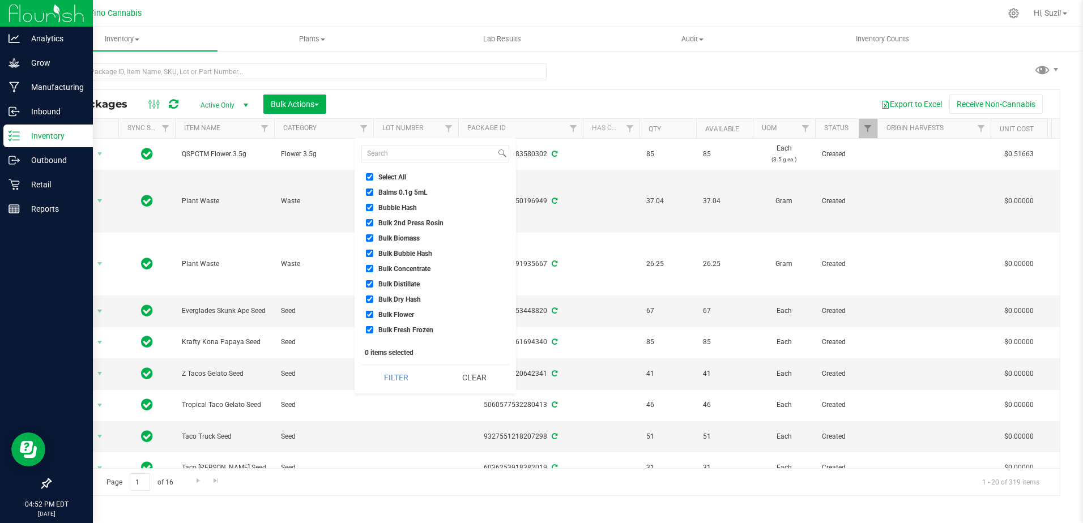
checkbox input "true"
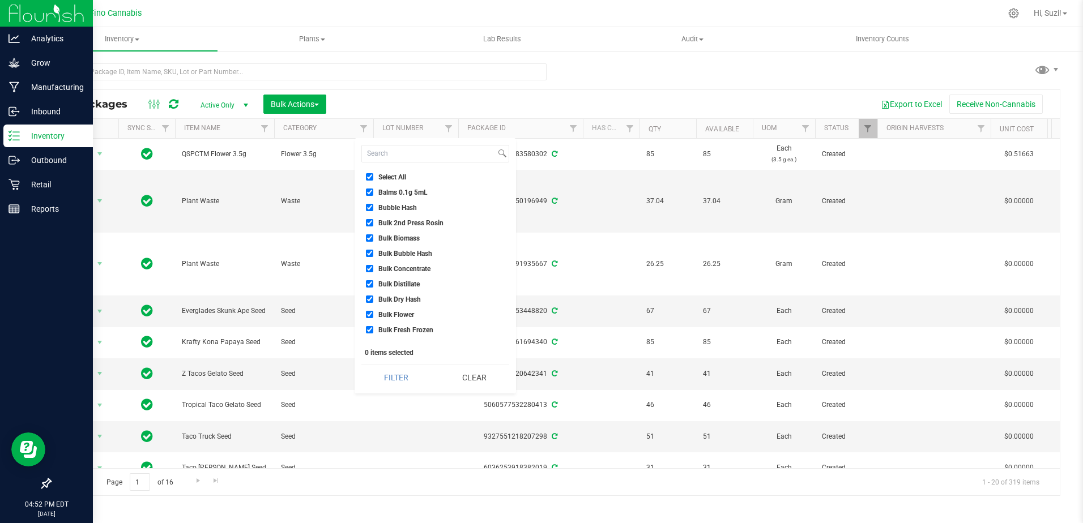
checkbox input "true"
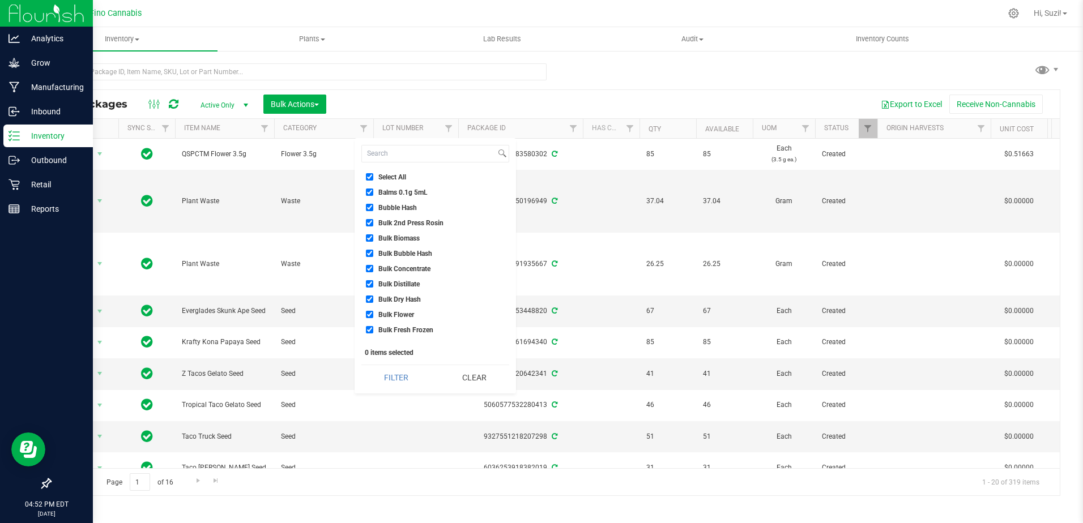
checkbox input "true"
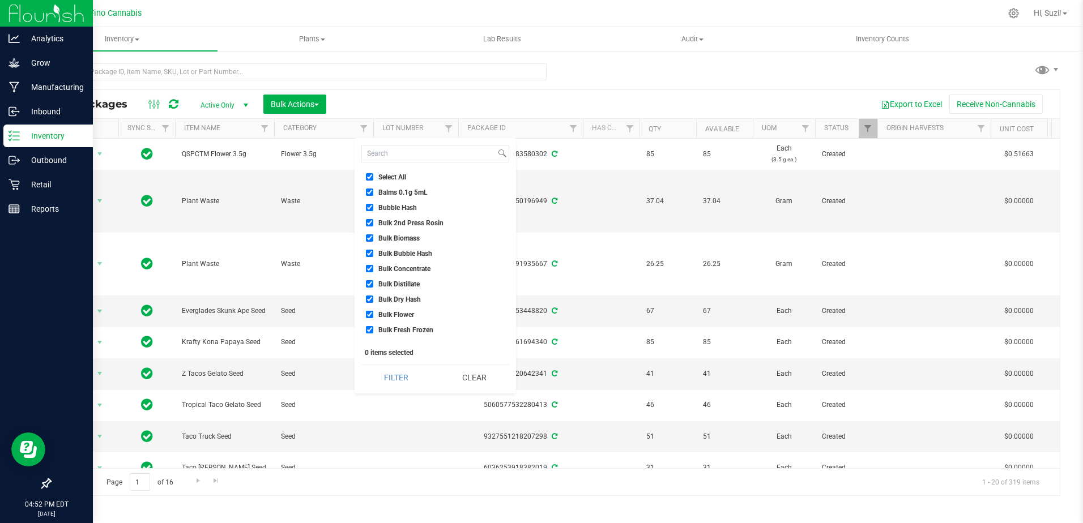
checkbox input "true"
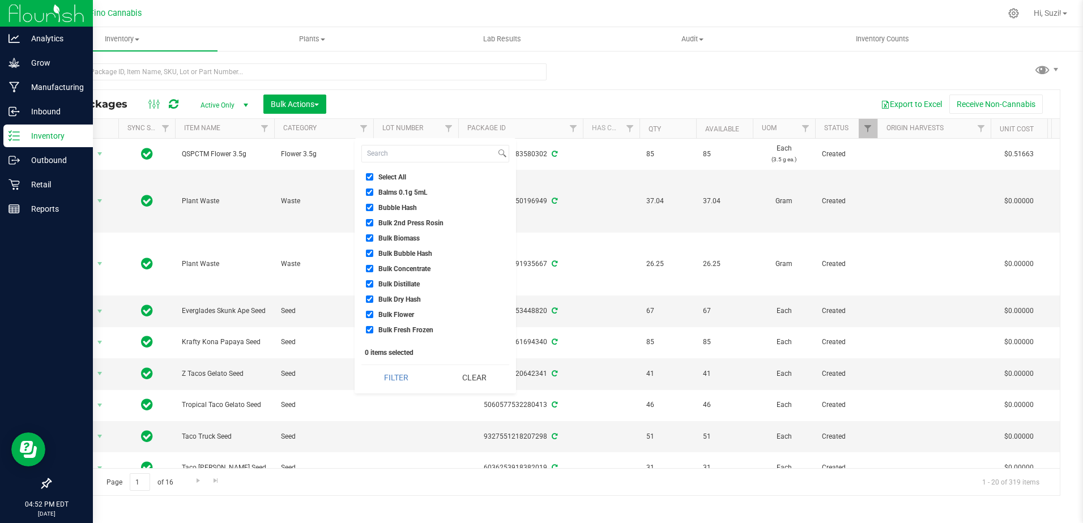
checkbox input "true"
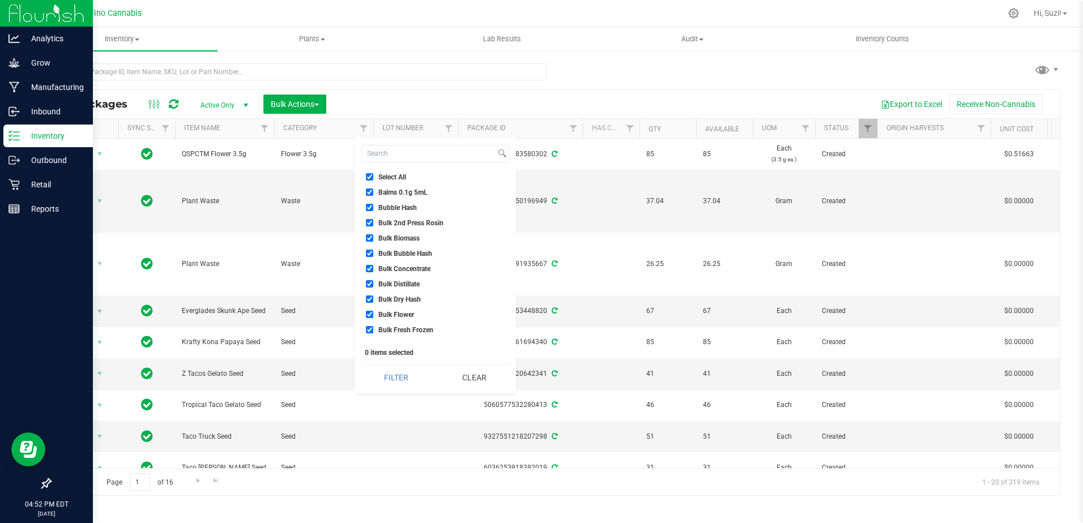
checkbox input "true"
click at [370, 233] on input "Seed" at bounding box center [369, 232] width 7 height 7
checkbox input "false"
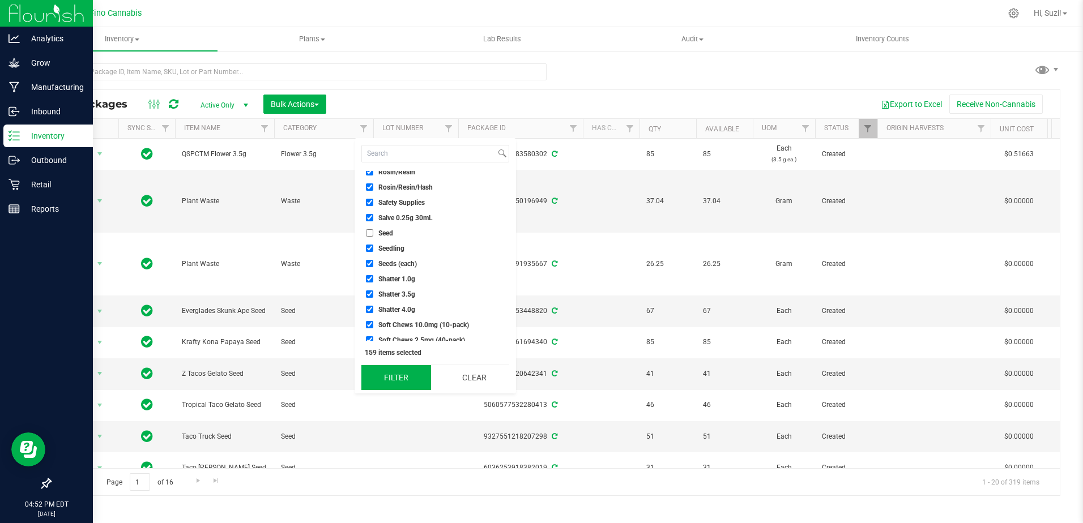
click at [407, 379] on button "Filter" at bounding box center [396, 377] width 70 height 25
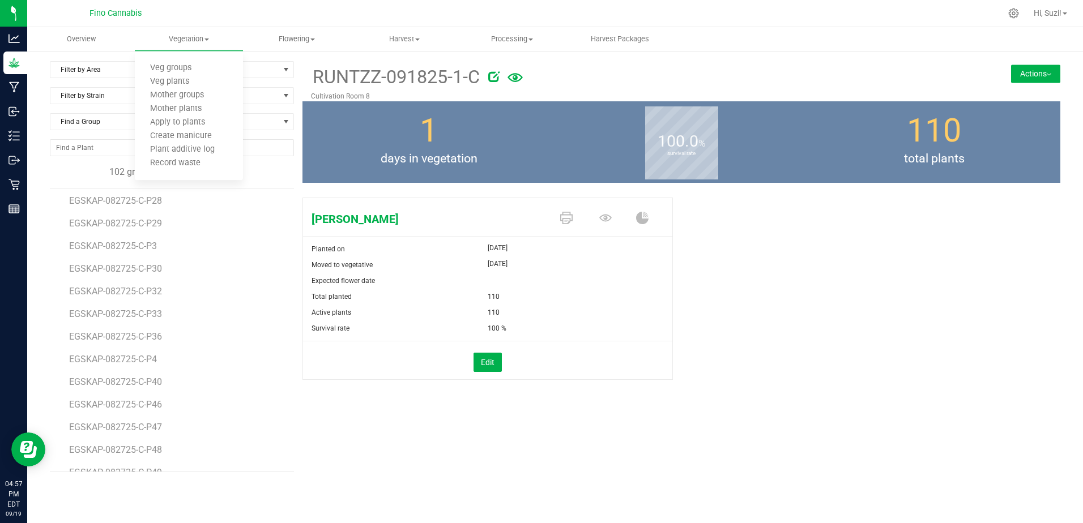
scroll to position [548, 0]
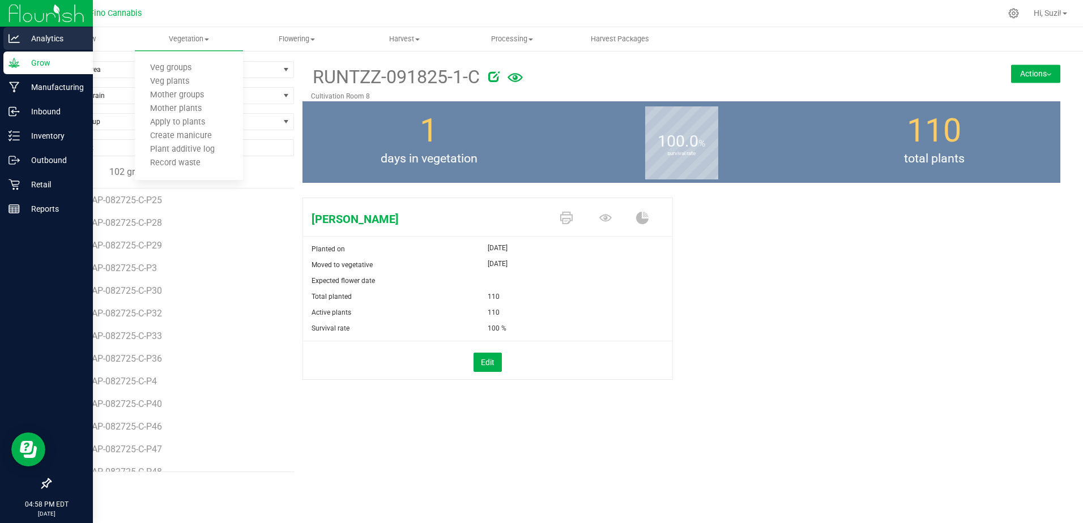
click at [18, 38] on icon at bounding box center [13, 38] width 11 height 11
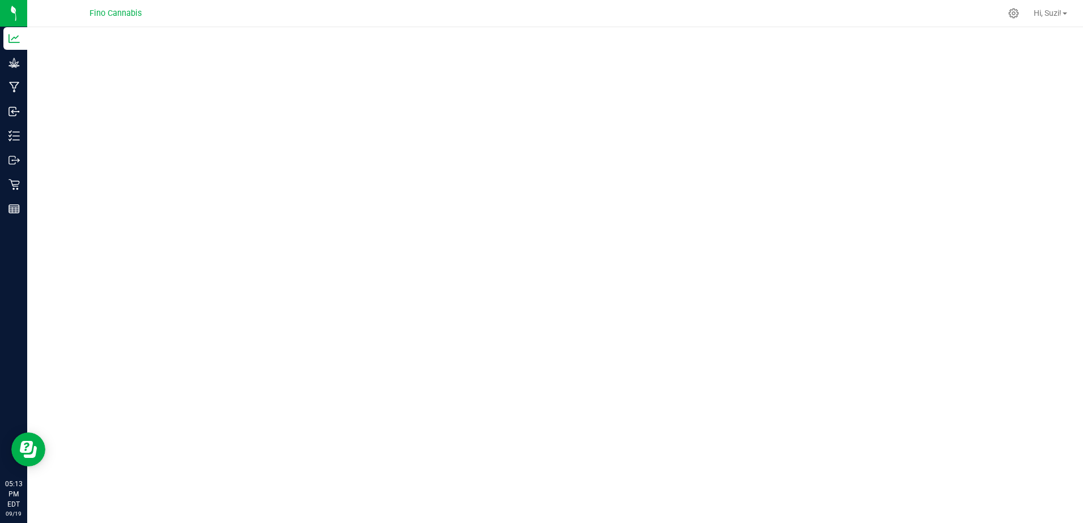
click at [119, 16] on span "Fino Cannabis" at bounding box center [115, 13] width 52 height 10
